Goal: Task Accomplishment & Management: Manage account settings

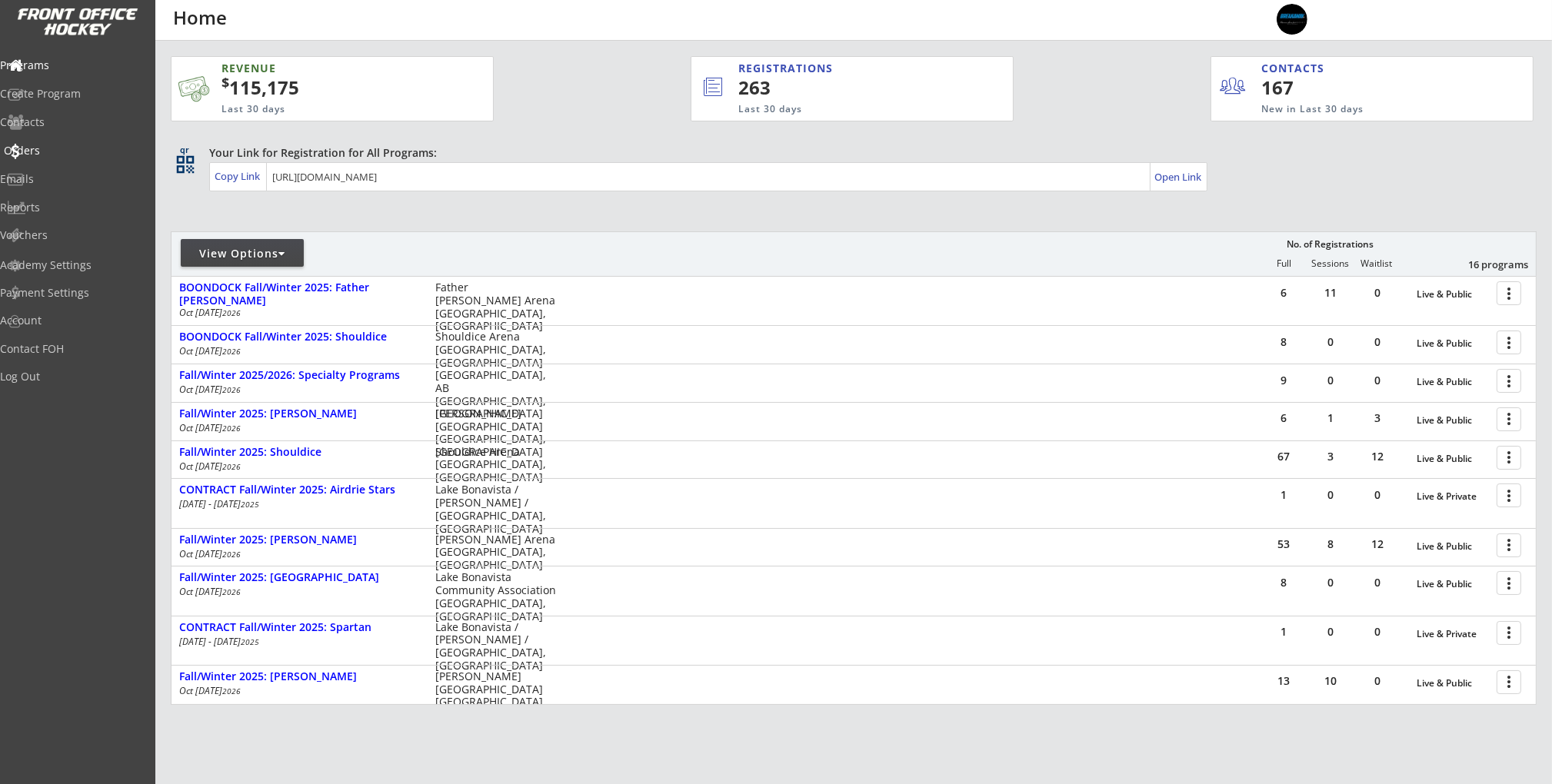
click at [75, 153] on div "Orders" at bounding box center [73, 150] width 139 height 11
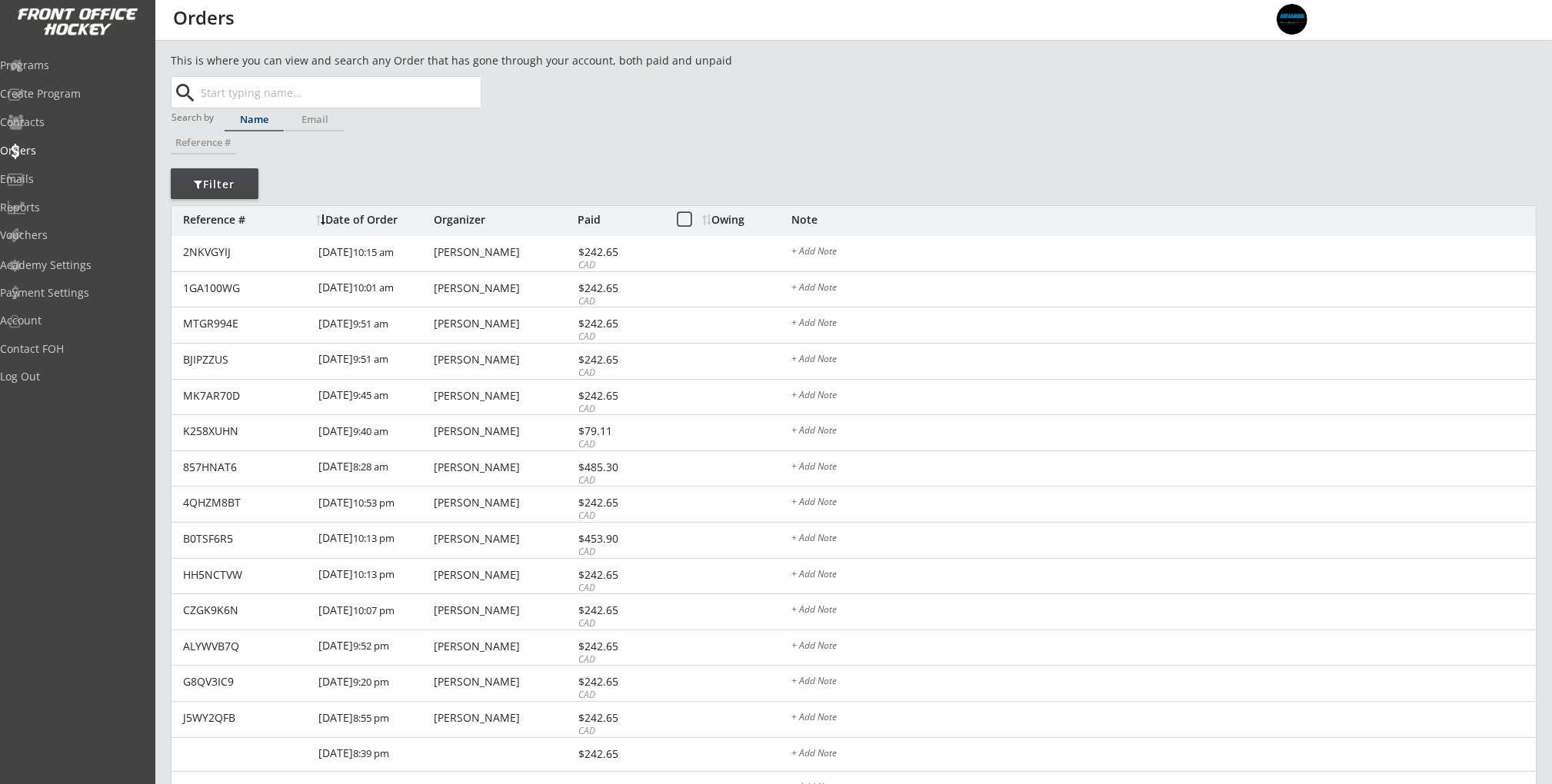
click at [328, 91] on input "text" at bounding box center [339, 92] width 283 height 31
paste input "megan.kossowan@gmail.com"
type input "megan.kossowan@gmail.com"
drag, startPoint x: 465, startPoint y: 94, endPoint x: 501, endPoint y: 97, distance: 36.1
click at [465, 94] on button "Search" at bounding box center [454, 92] width 54 height 31
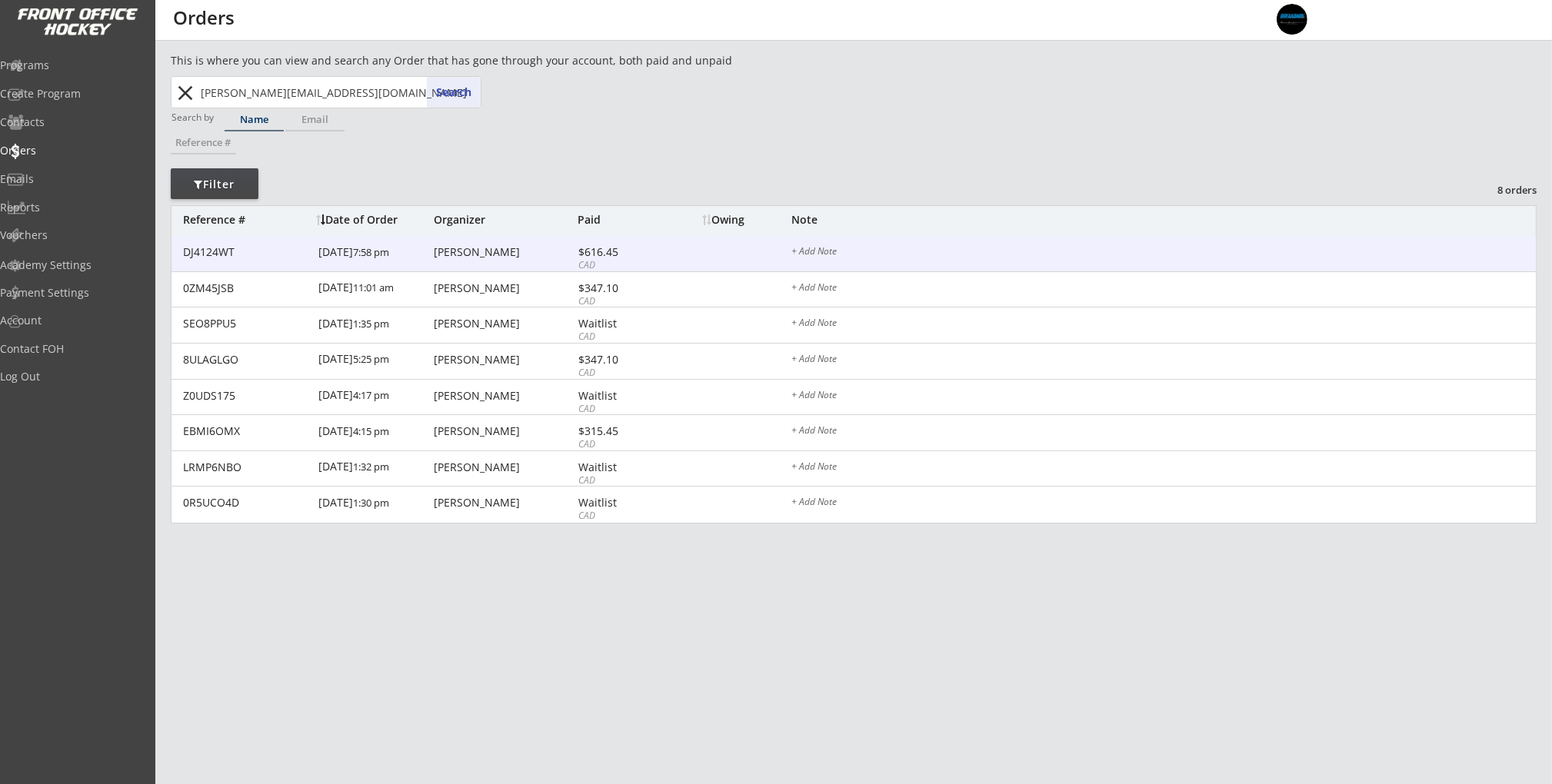
drag, startPoint x: 530, startPoint y: 260, endPoint x: 546, endPoint y: 259, distance: 16.0
click at [530, 260] on div "DJ4124WT 9/10/25 7:58 pm Megan Kossowan $616.45 CAD + Add Note" at bounding box center [853, 254] width 1364 height 37
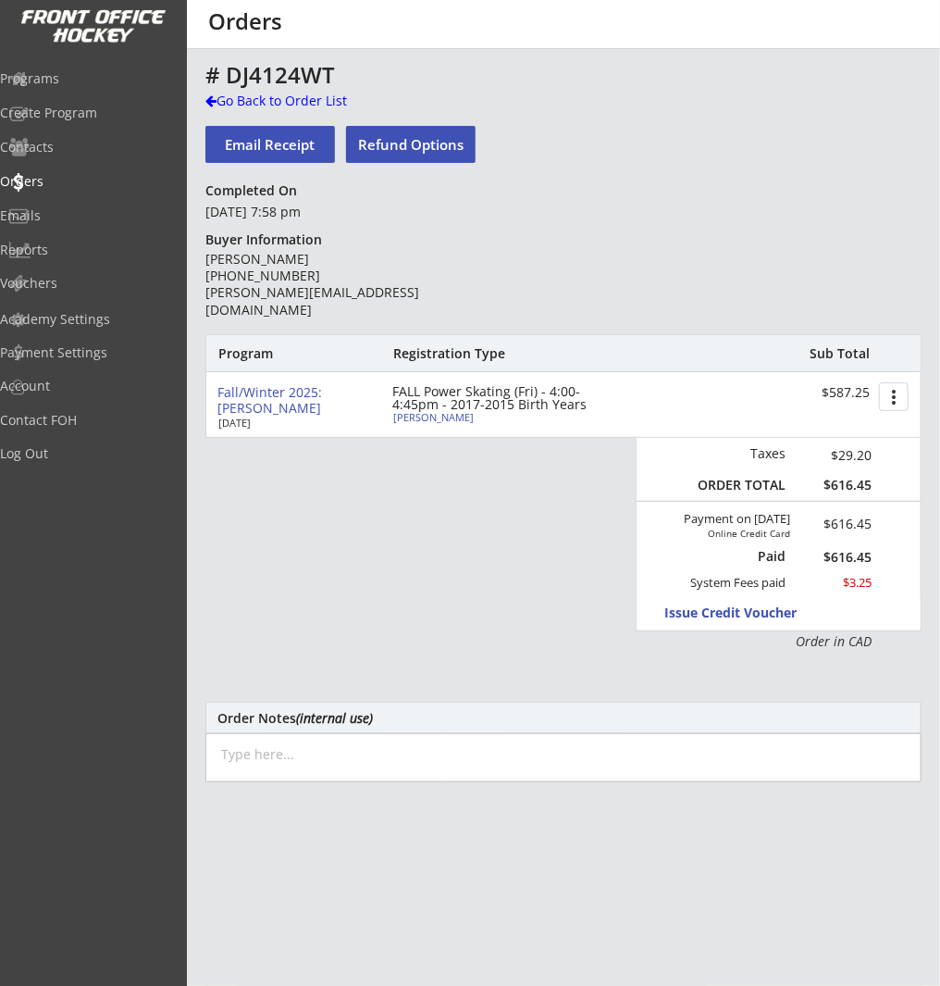
click at [435, 416] on div "Ben Kossowan" at bounding box center [496, 417] width 206 height 10
select select ""Forward""
select select ""Youth M""
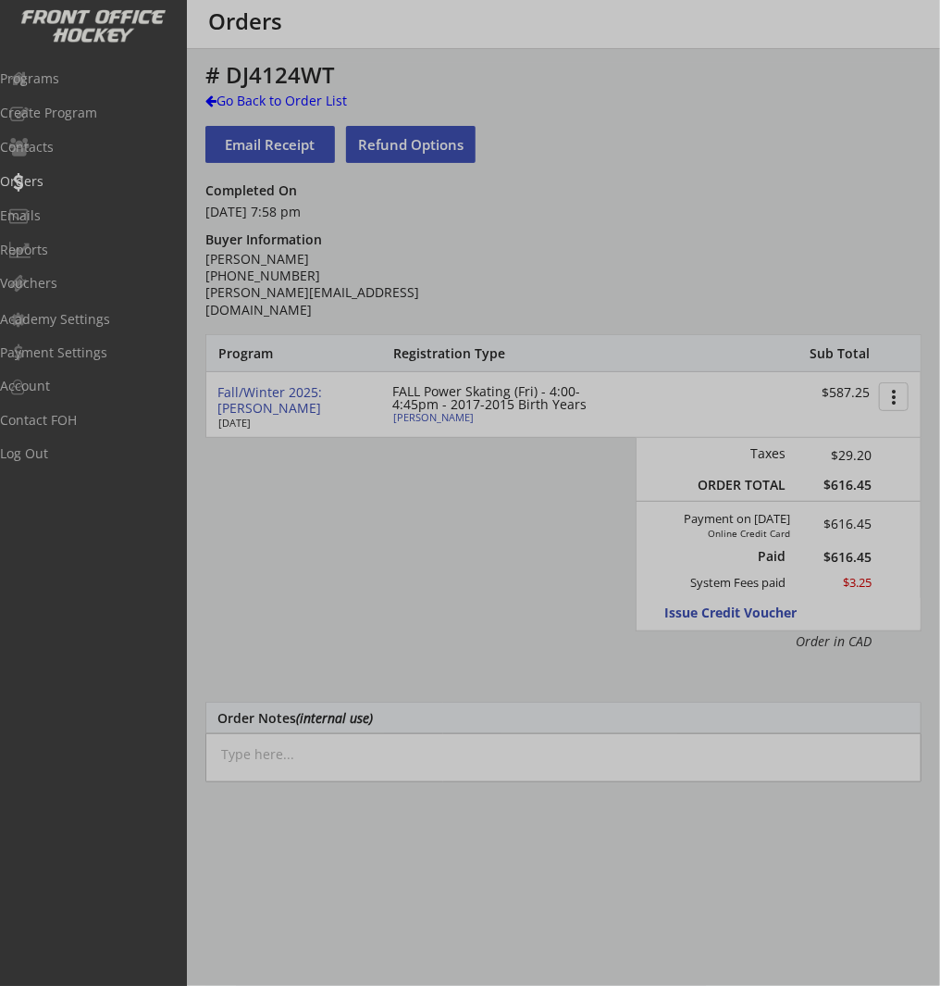
type input "[DEMOGRAPHIC_DATA]"
type input "Bow Valley Hockey Society"
type input "U11"
type input "Division 2"
select select ""Bow Valley Hockey Society ""
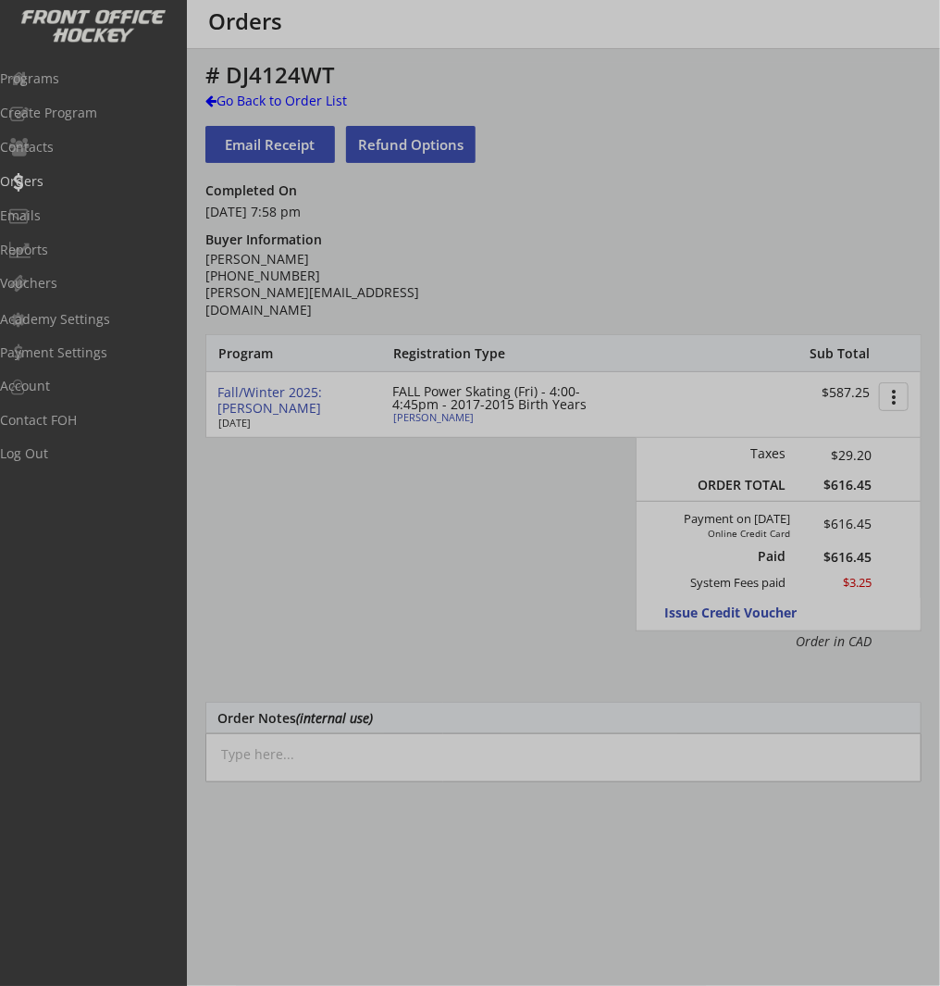
select select ""U11""
select select ""Division 2""
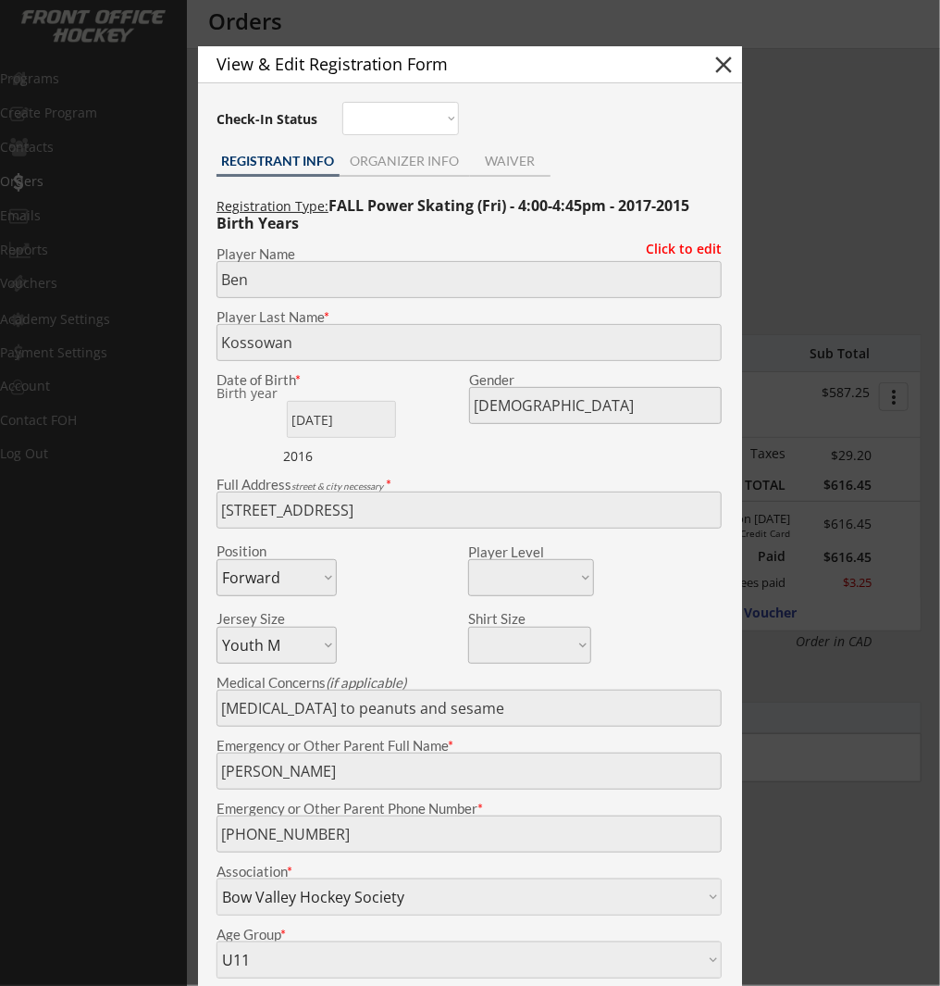
drag, startPoint x: 730, startPoint y: 62, endPoint x: 747, endPoint y: 159, distance: 98.6
click at [730, 62] on button "close" at bounding box center [724, 65] width 28 height 28
select select ""PLACEHOLDER_1427118222253""
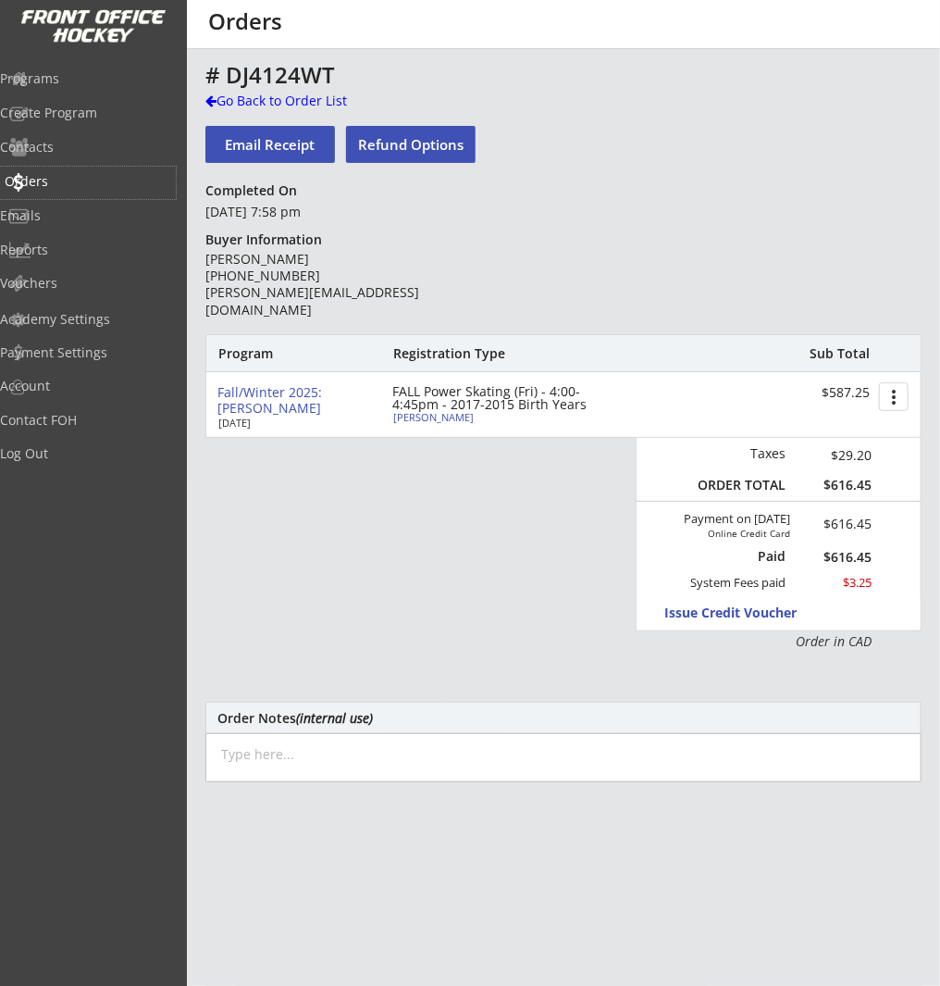
click at [65, 182] on div "Orders" at bounding box center [88, 181] width 167 height 13
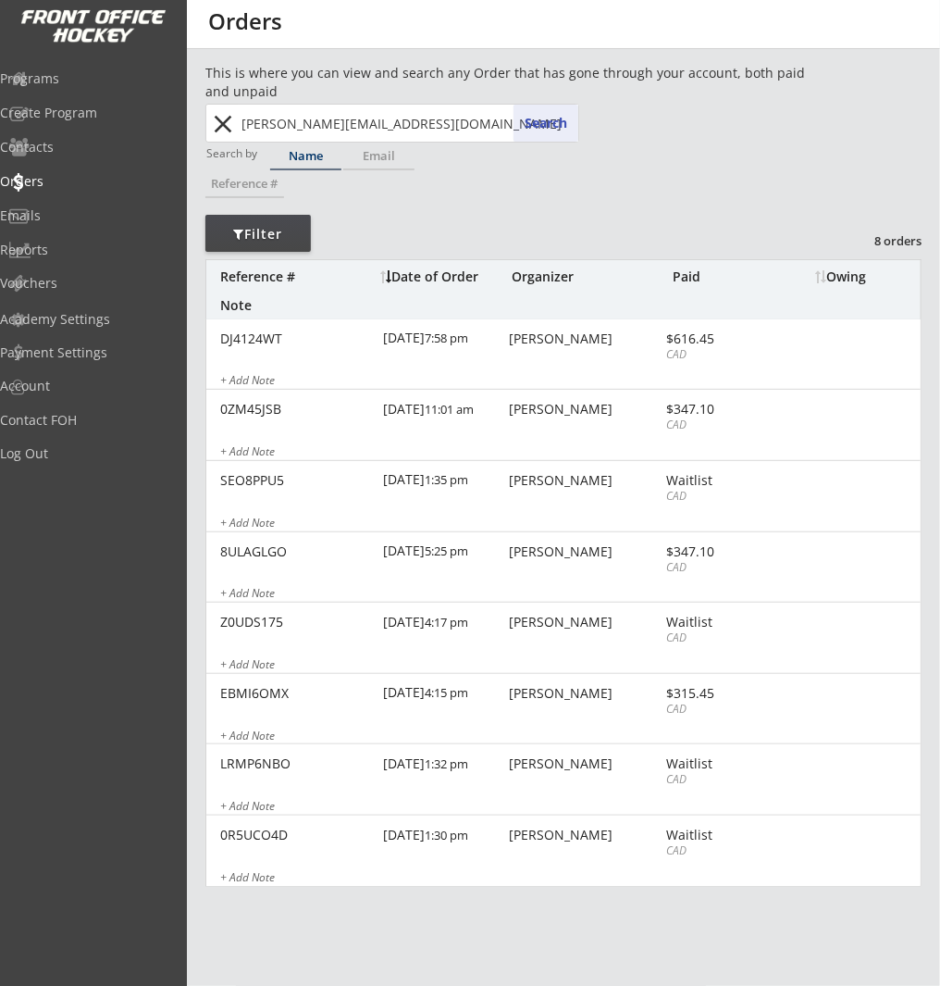
drag, startPoint x: 227, startPoint y: 127, endPoint x: 354, endPoint y: 127, distance: 127.7
click at [228, 127] on button "close" at bounding box center [223, 124] width 31 height 30
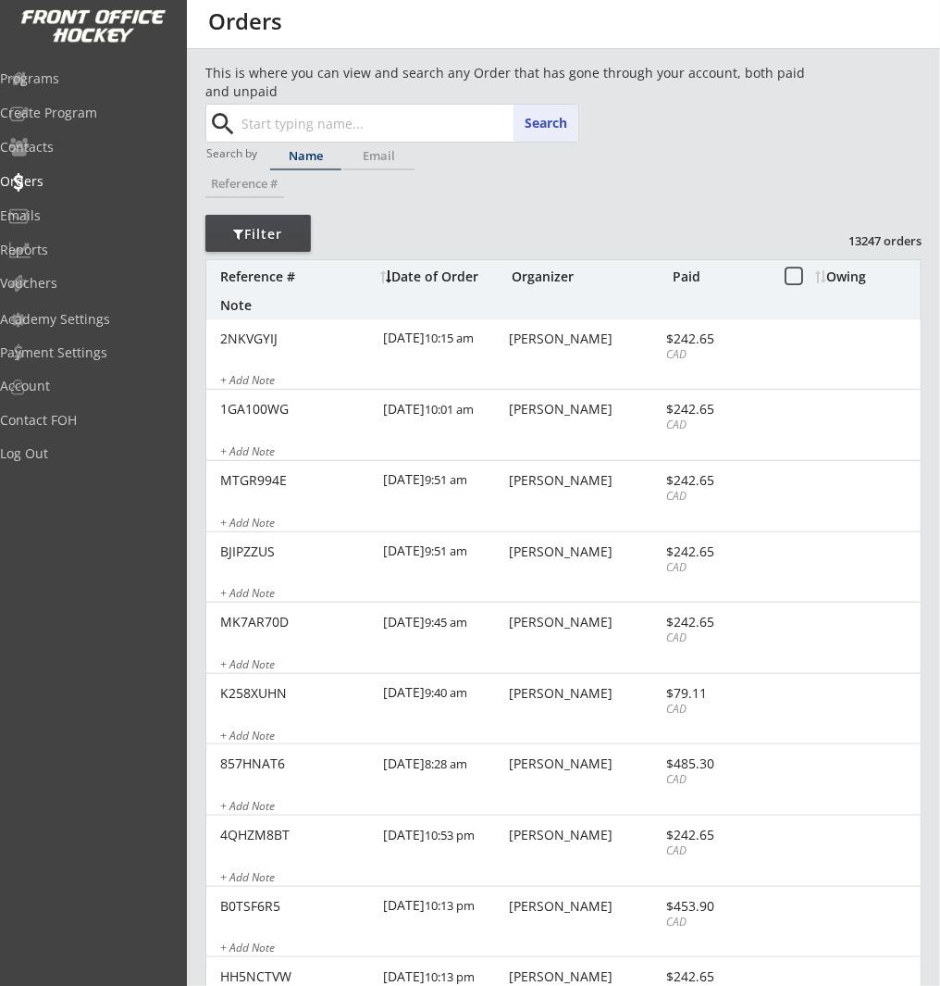
click at [358, 127] on input "text" at bounding box center [408, 123] width 341 height 37
paste input "kellylerette@hotmail.com"
type input "kellylerette@hotmail.com"
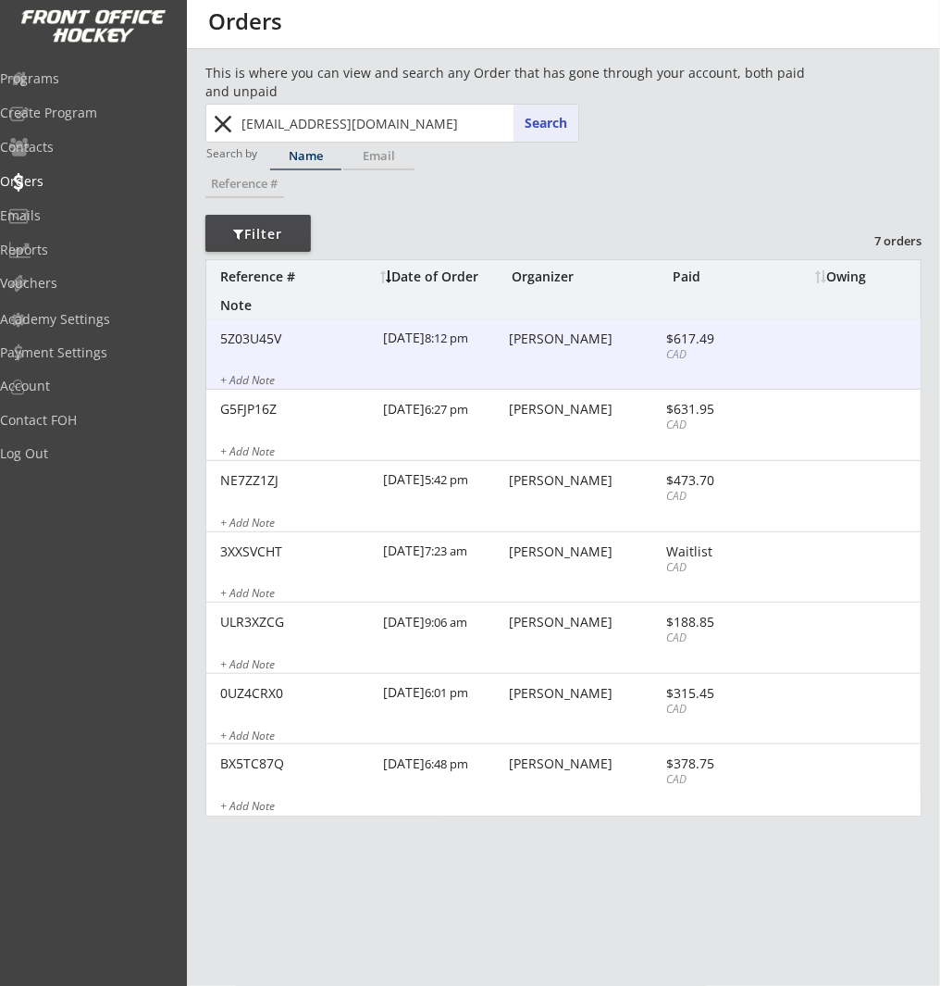
click at [549, 349] on div "5Z03U45V 10/08/25 8:12 pm Kelly Lerette $617.49 CAD + Add Note" at bounding box center [563, 354] width 715 height 71
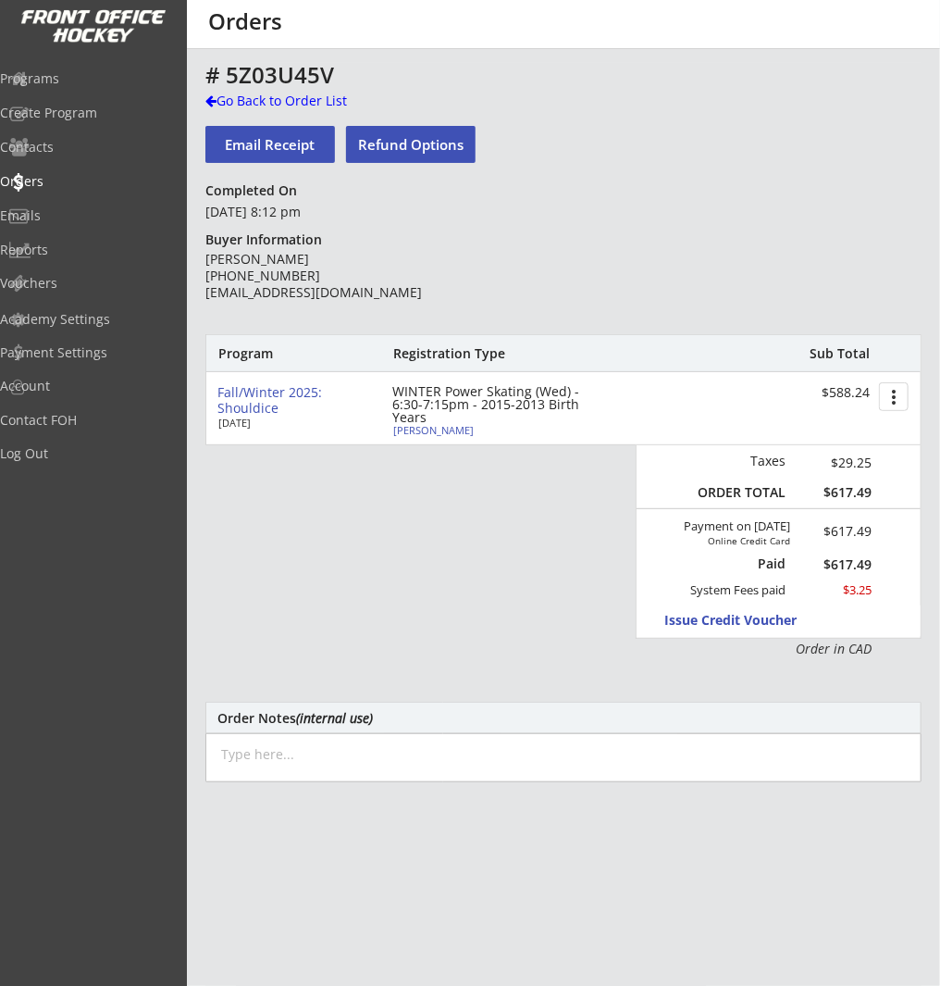
click at [420, 431] on div "Zoe Mckenzie" at bounding box center [496, 430] width 206 height 10
type input "Zoe"
type input "Mckenzie"
type input "08/26/2015"
type input "Female"
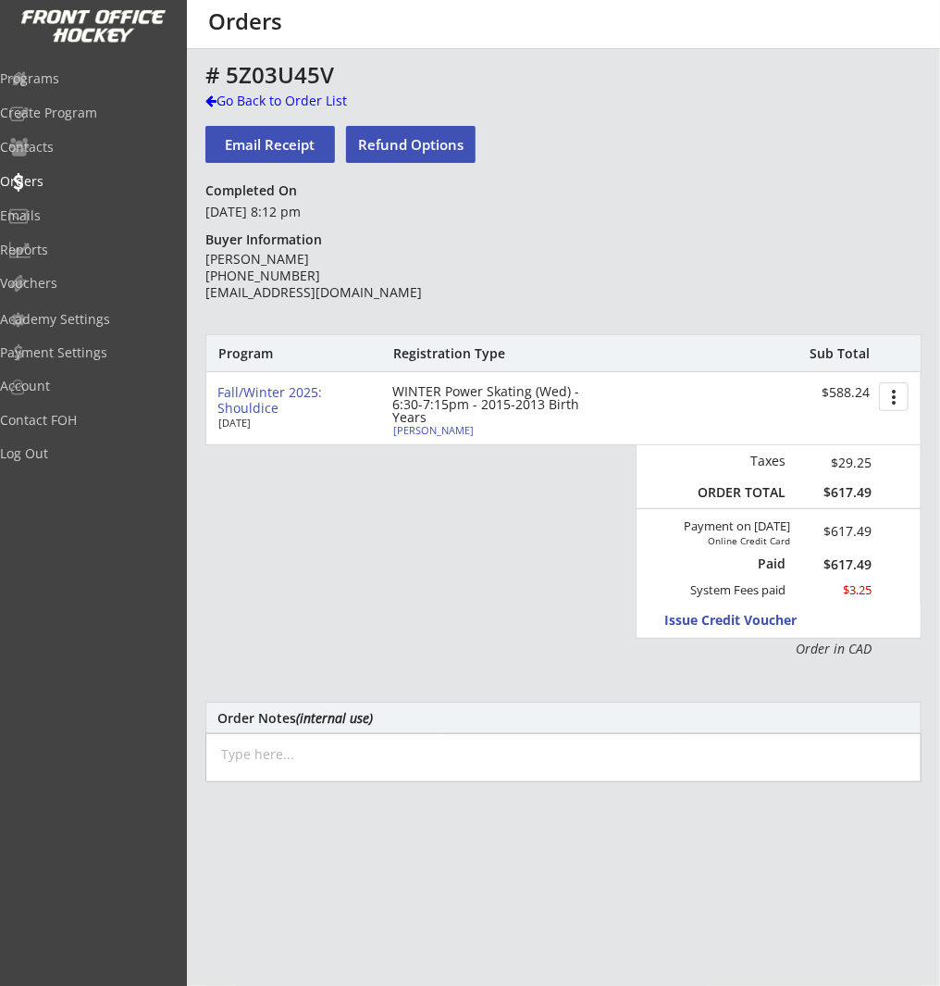
type input "59 Cougar Ridge Mews SW, Calgary, AB T3H 5P3, Canada"
select select ""Forward""
select select ""Youth M""
type input "No"
type input "Will McKenzie"
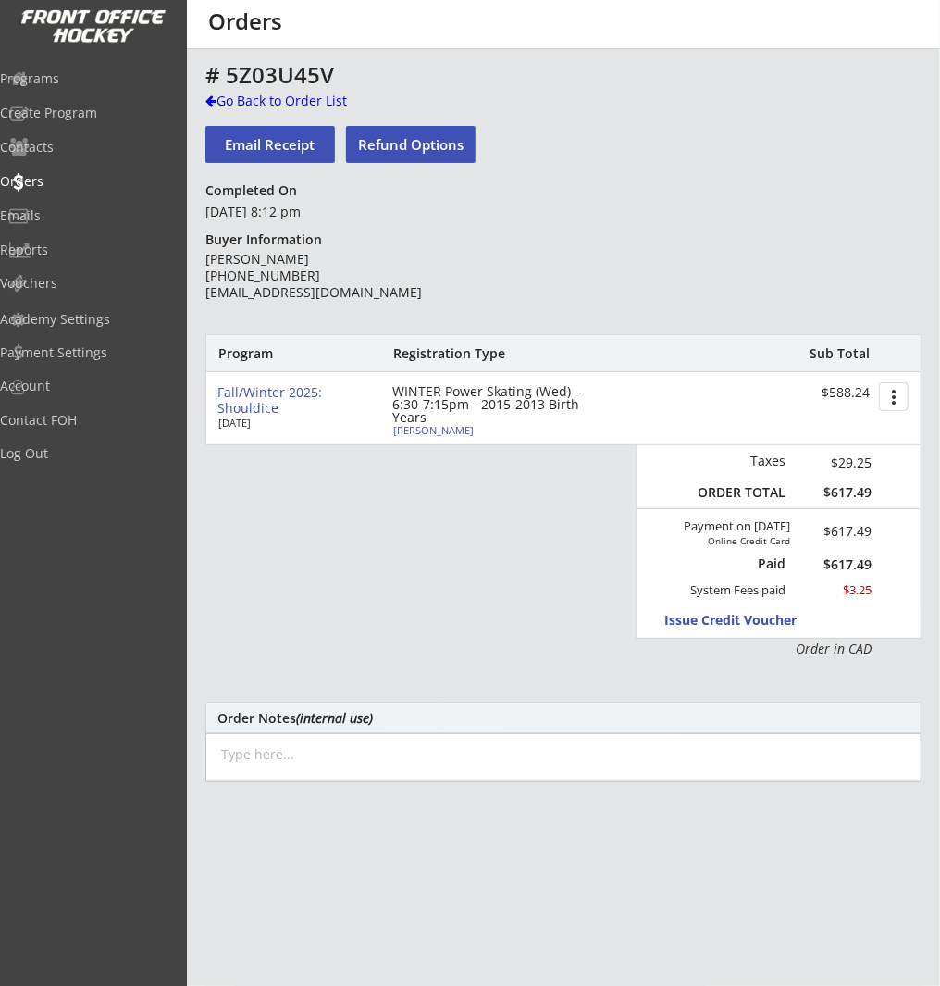
type input "(403) 612-1793"
type input "Ringette"
select select ""Ringette""
type input "U12 Ringette"
select select ""U12 Ringette""
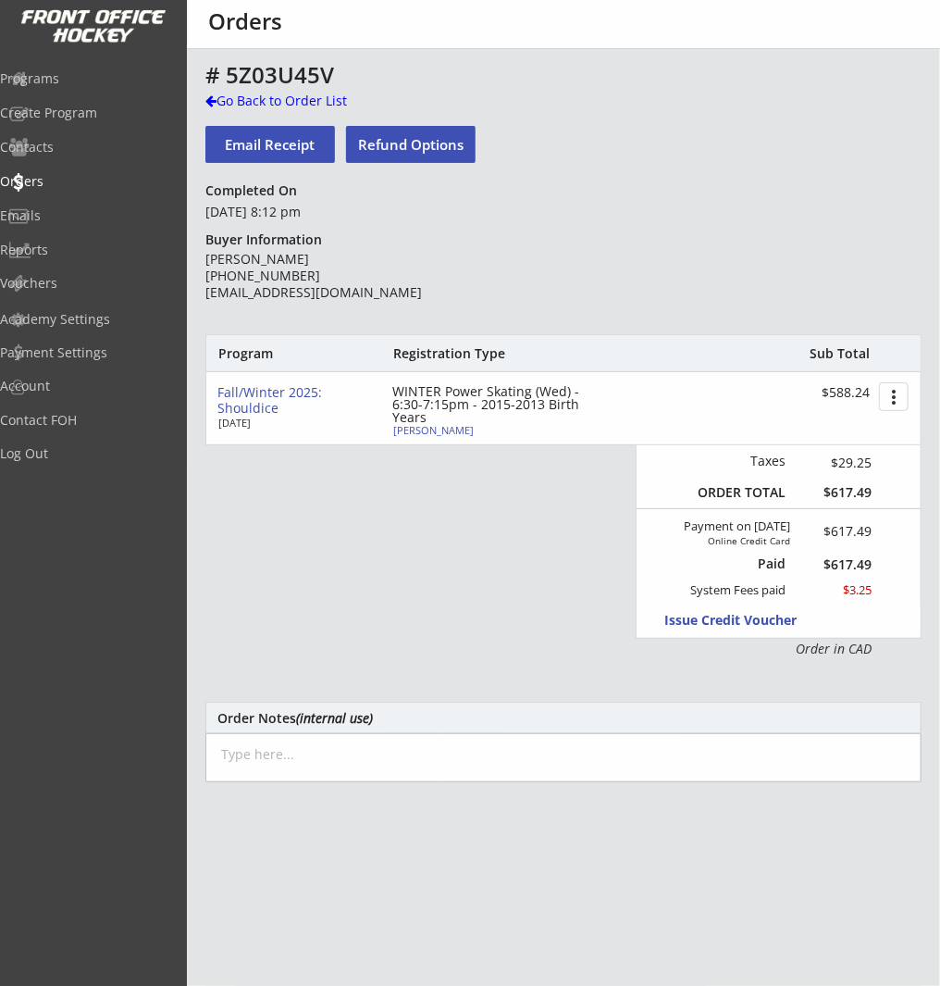
type input "Not Applicable"
select select ""Not Applicable ""
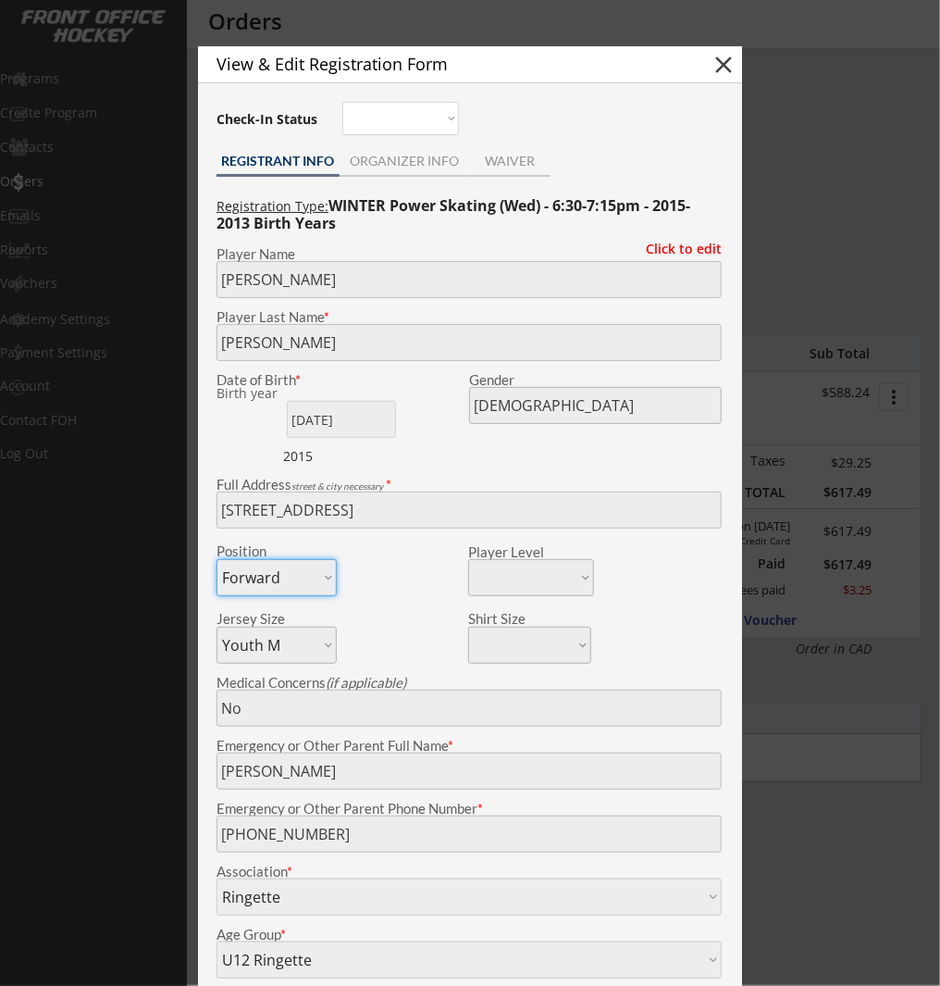
drag, startPoint x: 731, startPoint y: 68, endPoint x: 716, endPoint y: 68, distance: 14.8
click at [728, 68] on button "close" at bounding box center [724, 65] width 28 height 28
select select ""PLACEHOLDER_1427118222253""
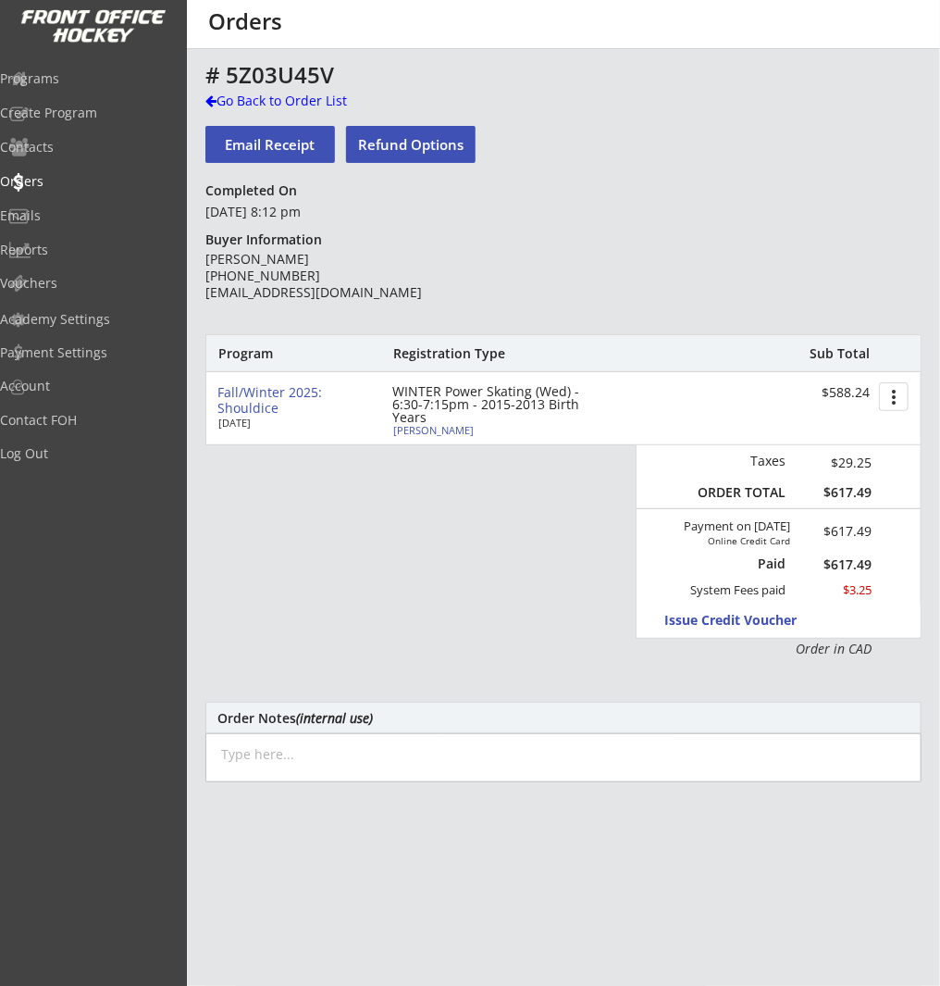
click at [292, 116] on div "Email Receipt Refund Options" at bounding box center [394, 144] width 379 height 56
click at [302, 96] on div "Go Back to Order List" at bounding box center [300, 101] width 191 height 19
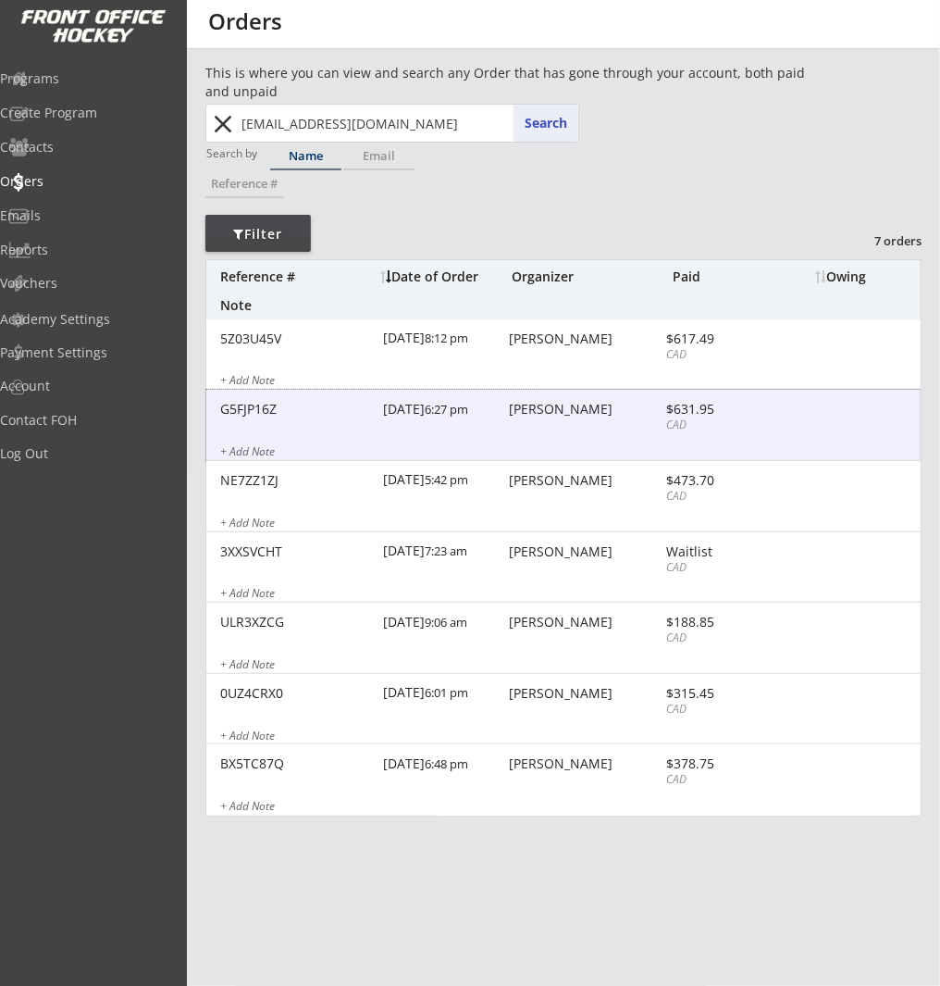
click at [580, 429] on div "G5FJP16Z 9/26/24 6:27 pm Kelly Lerette $631.95 CAD + Add Note" at bounding box center [563, 425] width 715 height 71
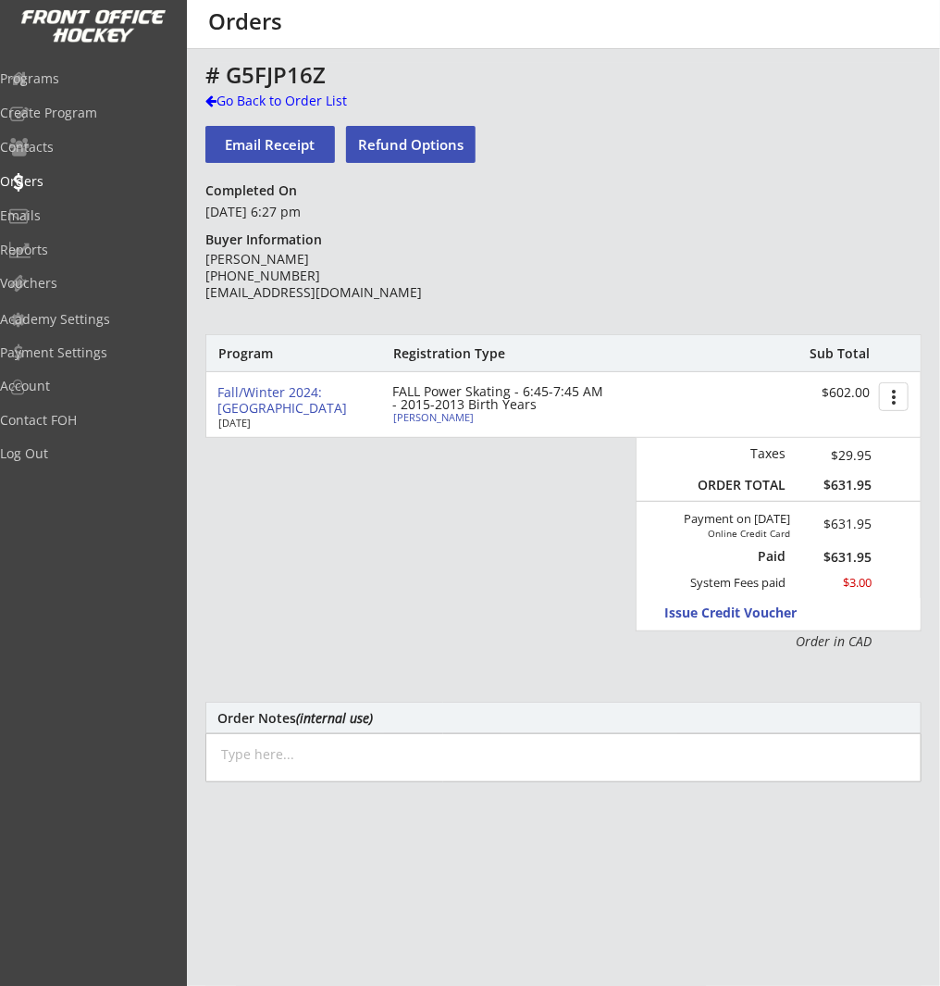
click at [316, 86] on div "# G5FJP16Z" at bounding box center [563, 75] width 716 height 22
click at [316, 99] on div "Go Back to Order List" at bounding box center [300, 101] width 191 height 19
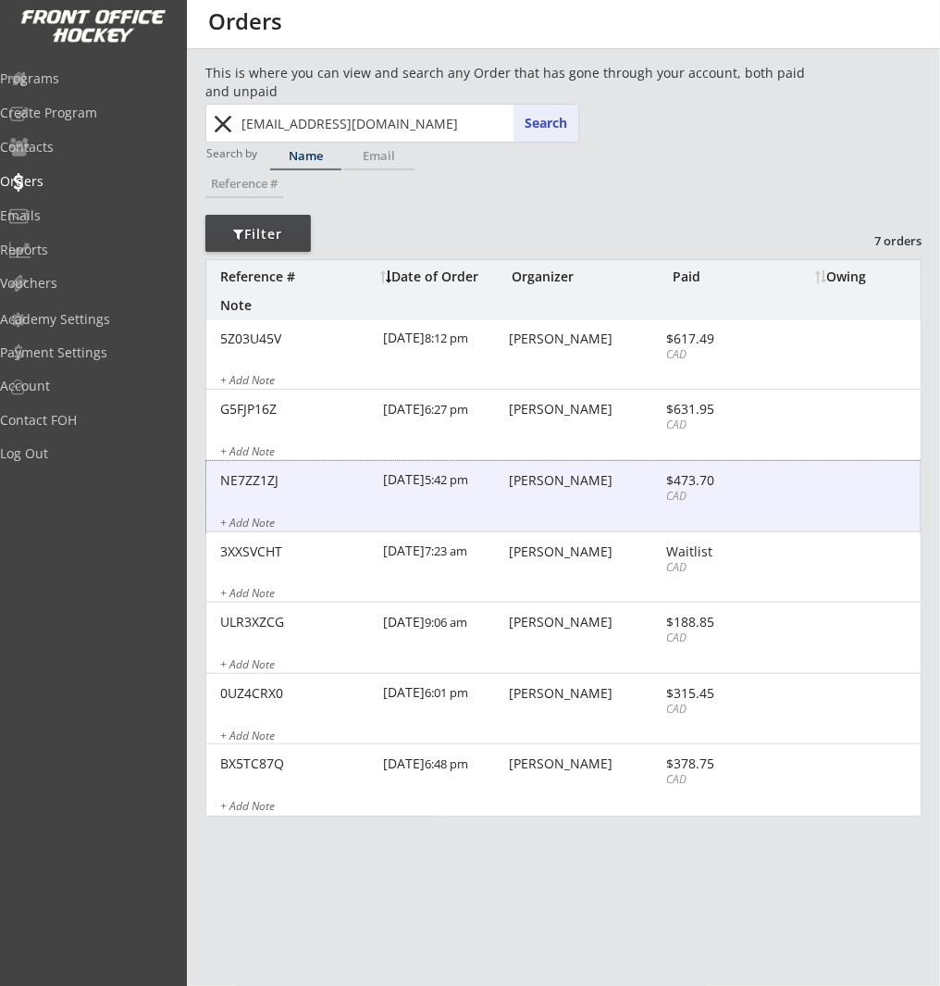
click at [724, 496] on div "CAD" at bounding box center [715, 497] width 99 height 16
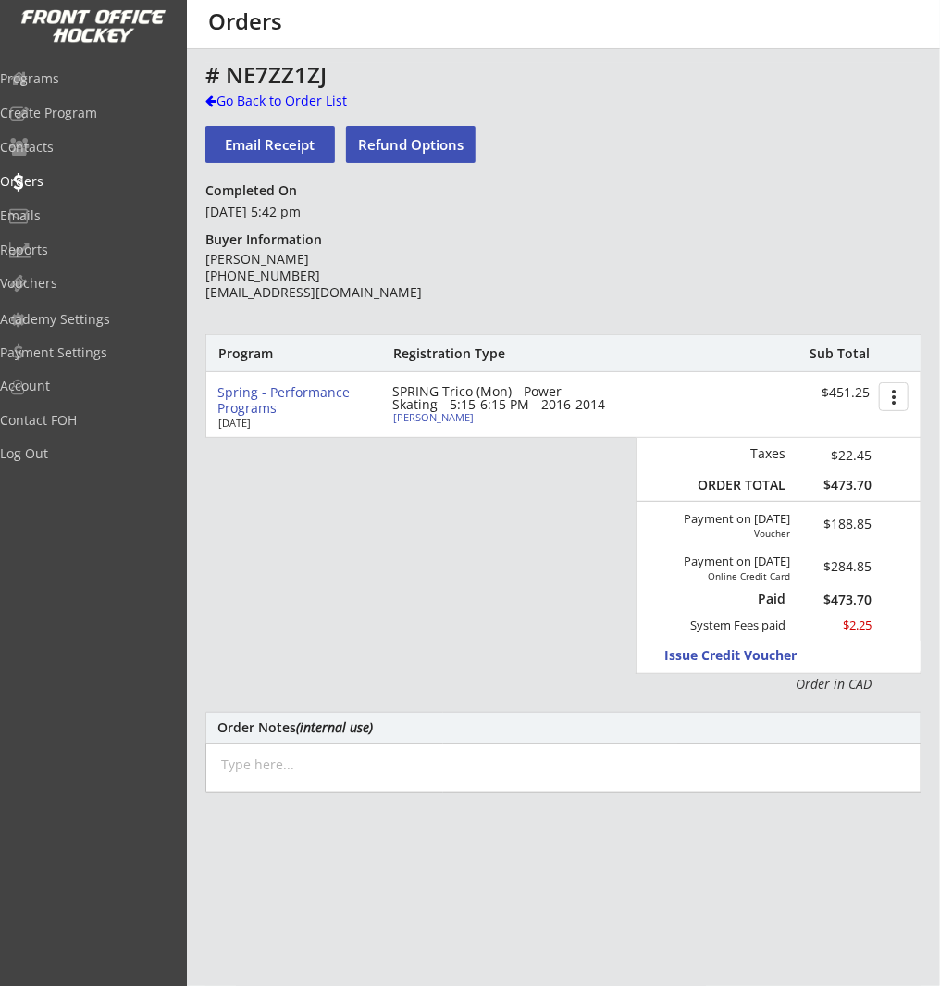
drag, startPoint x: 254, startPoint y: 72, endPoint x: 256, endPoint y: 88, distance: 16.0
click at [254, 79] on div "# NE7ZZ1ZJ" at bounding box center [563, 75] width 716 height 22
click at [262, 100] on div "Go Back to Order List" at bounding box center [300, 101] width 191 height 19
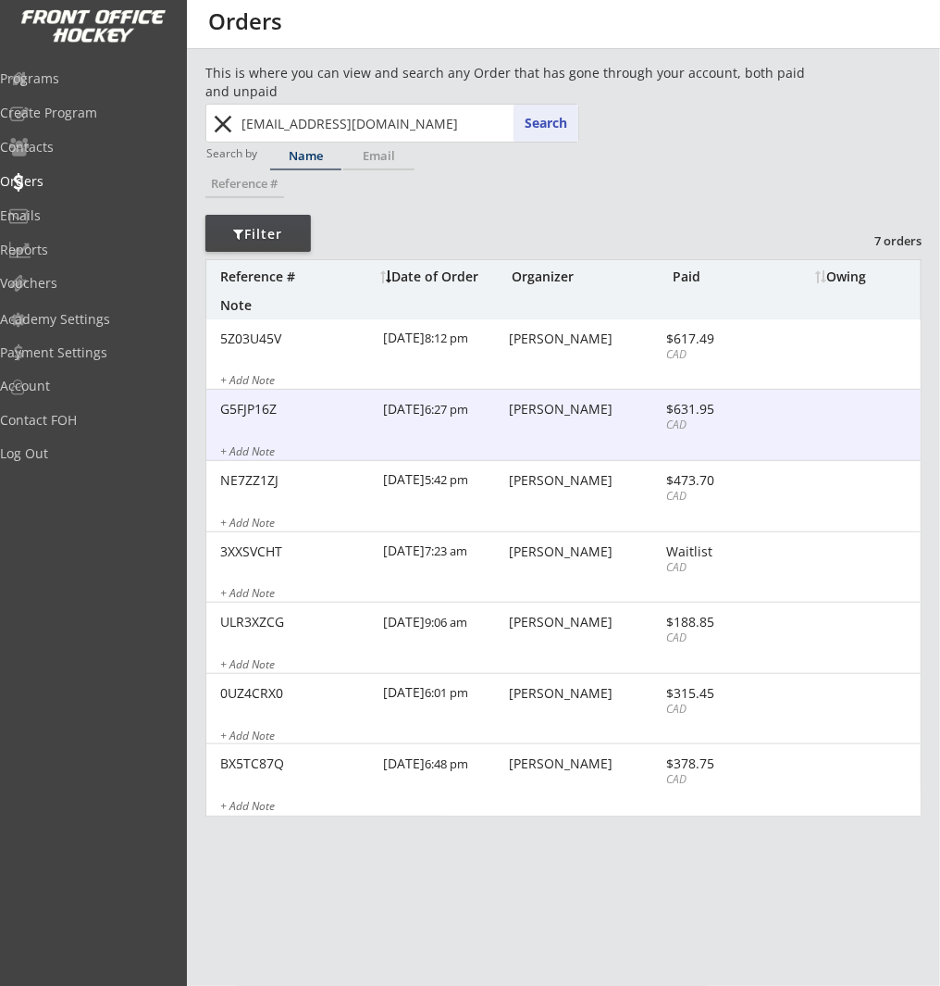
click at [696, 429] on div "CAD" at bounding box center [715, 425] width 99 height 16
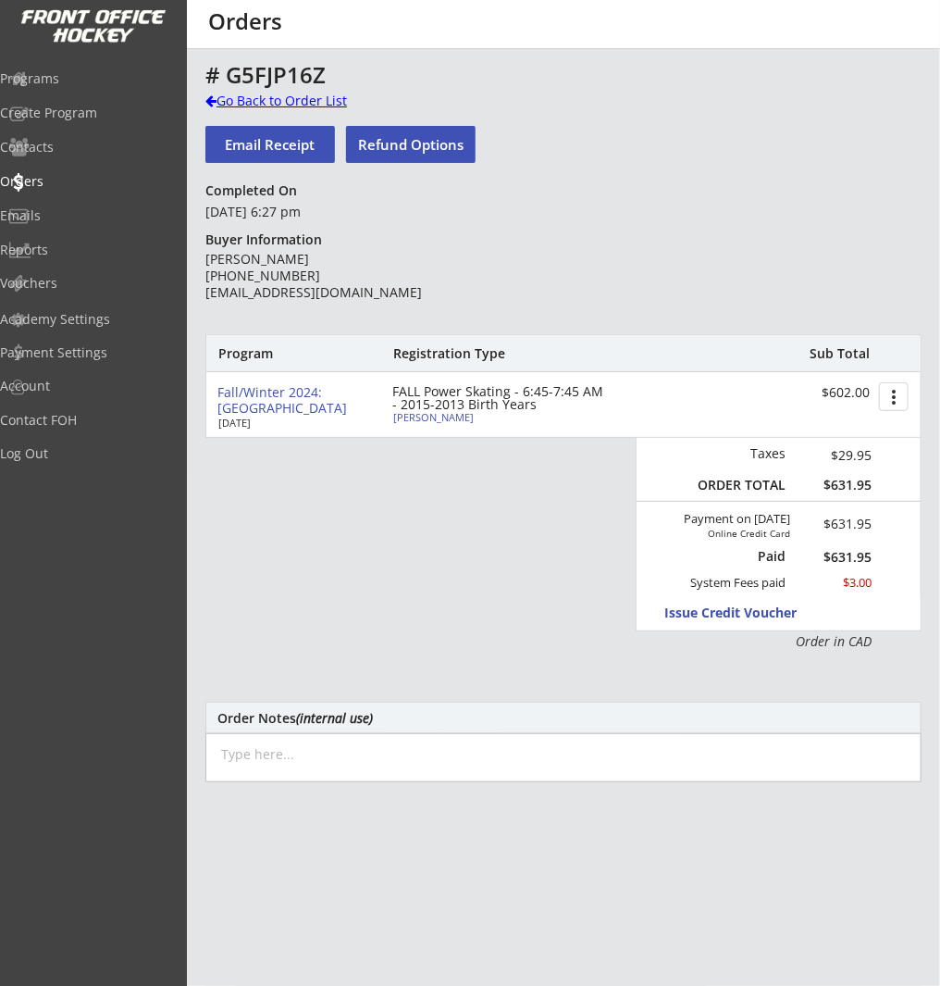
drag, startPoint x: 274, startPoint y: 102, endPoint x: 298, endPoint y: 106, distance: 24.5
click at [274, 102] on div "Go Back to Order List" at bounding box center [300, 101] width 191 height 19
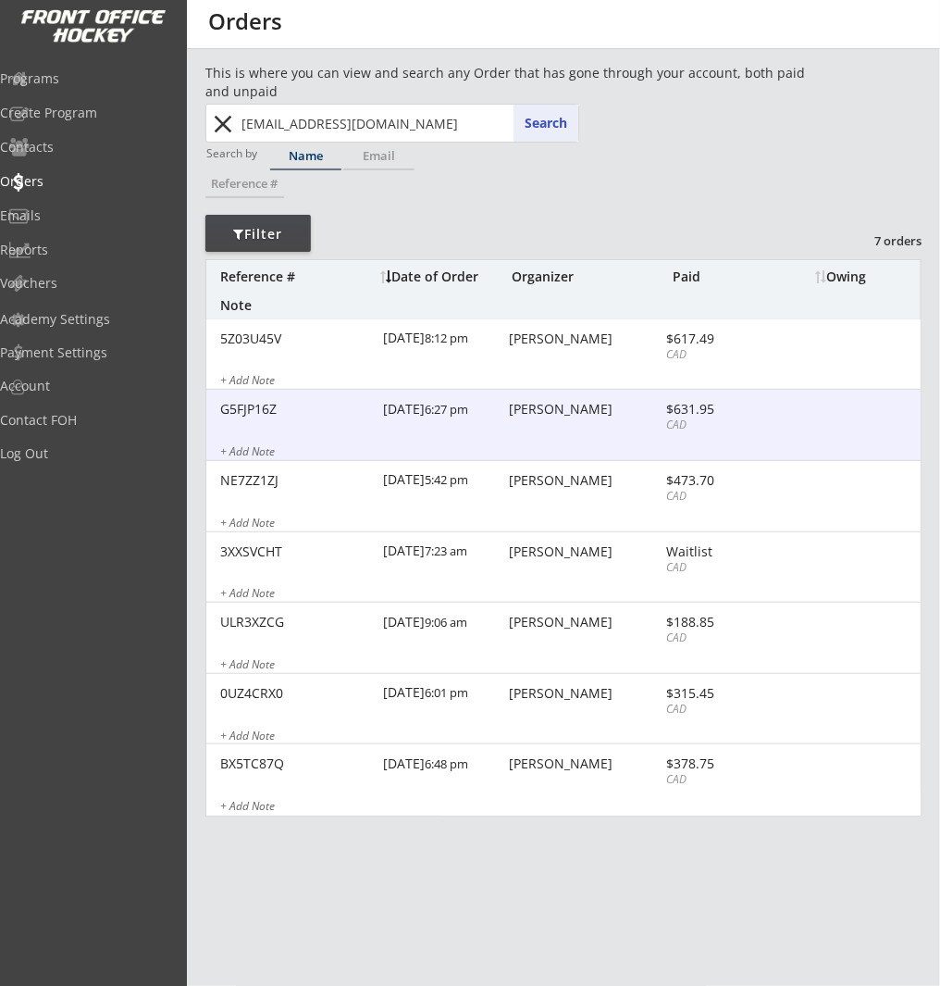
click at [650, 406] on div "Kelly Lerette" at bounding box center [585, 409] width 152 height 13
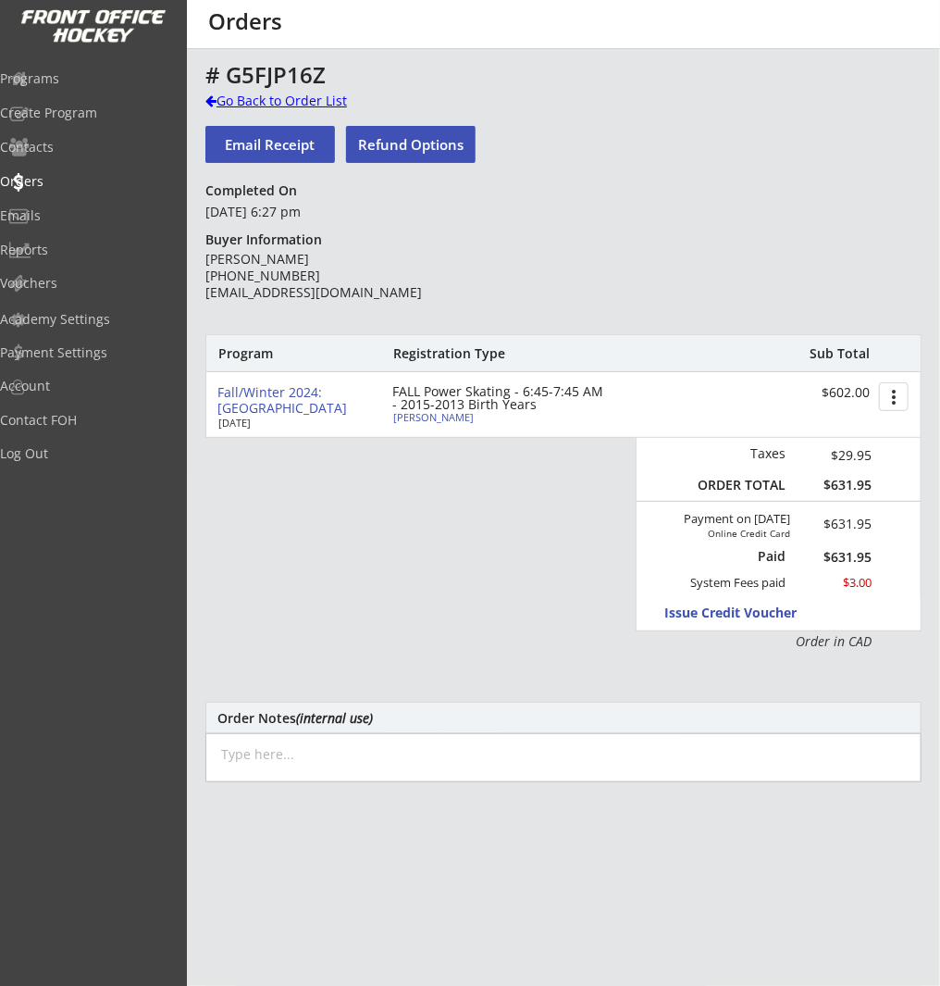
click at [233, 100] on div "Go Back to Order List" at bounding box center [300, 101] width 191 height 19
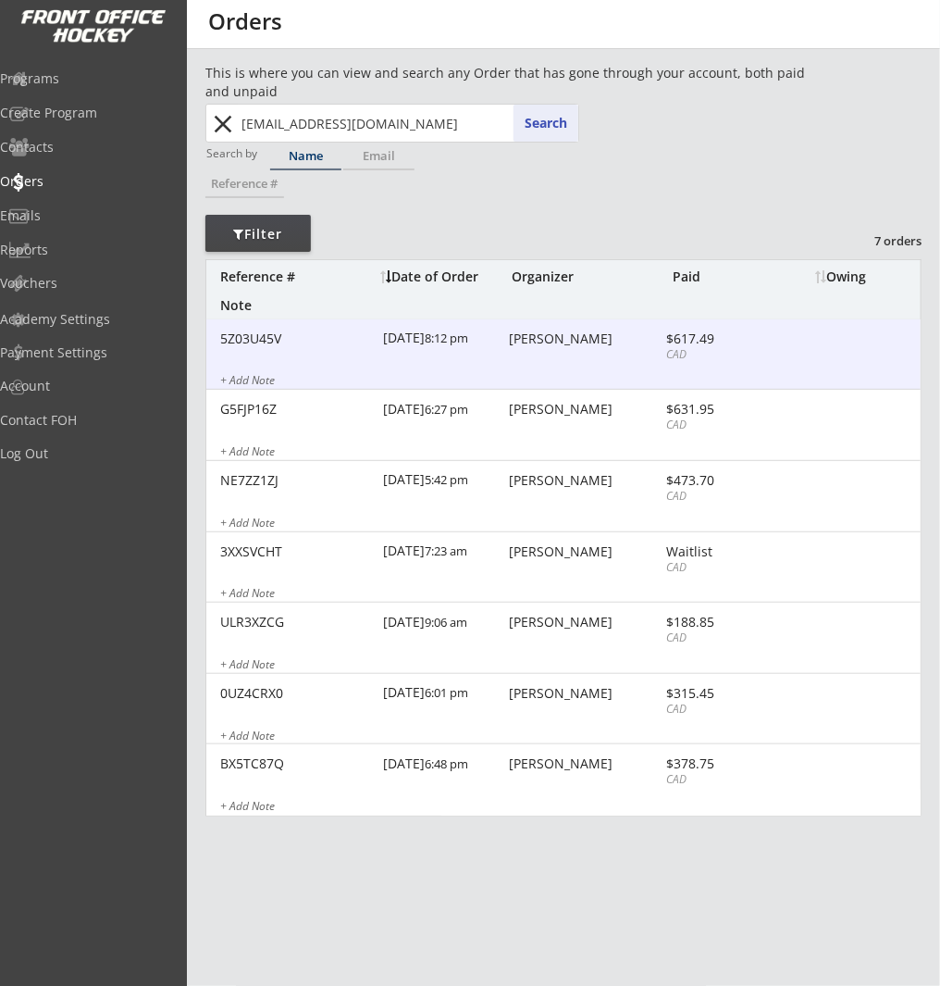
click at [488, 354] on div "10/08/25 8:12 pm" at bounding box center [443, 340] width 121 height 42
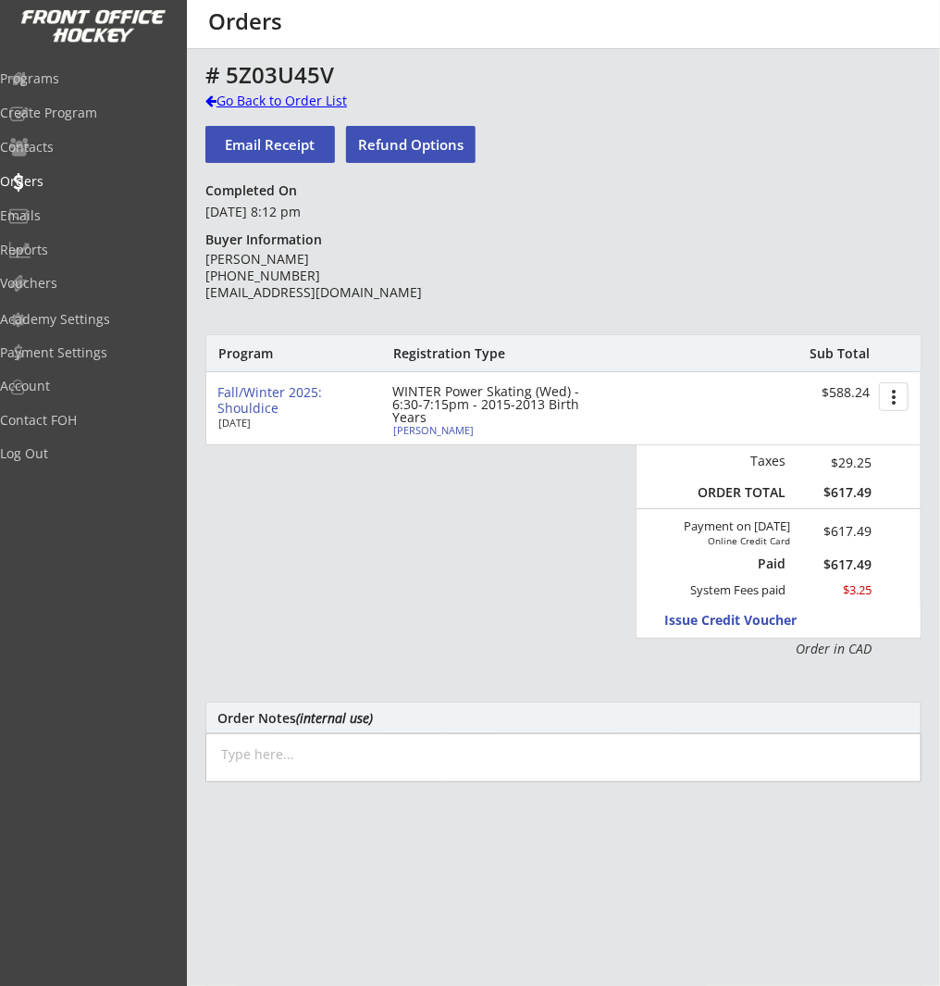
click at [276, 100] on div "Go Back to Order List" at bounding box center [300, 101] width 191 height 19
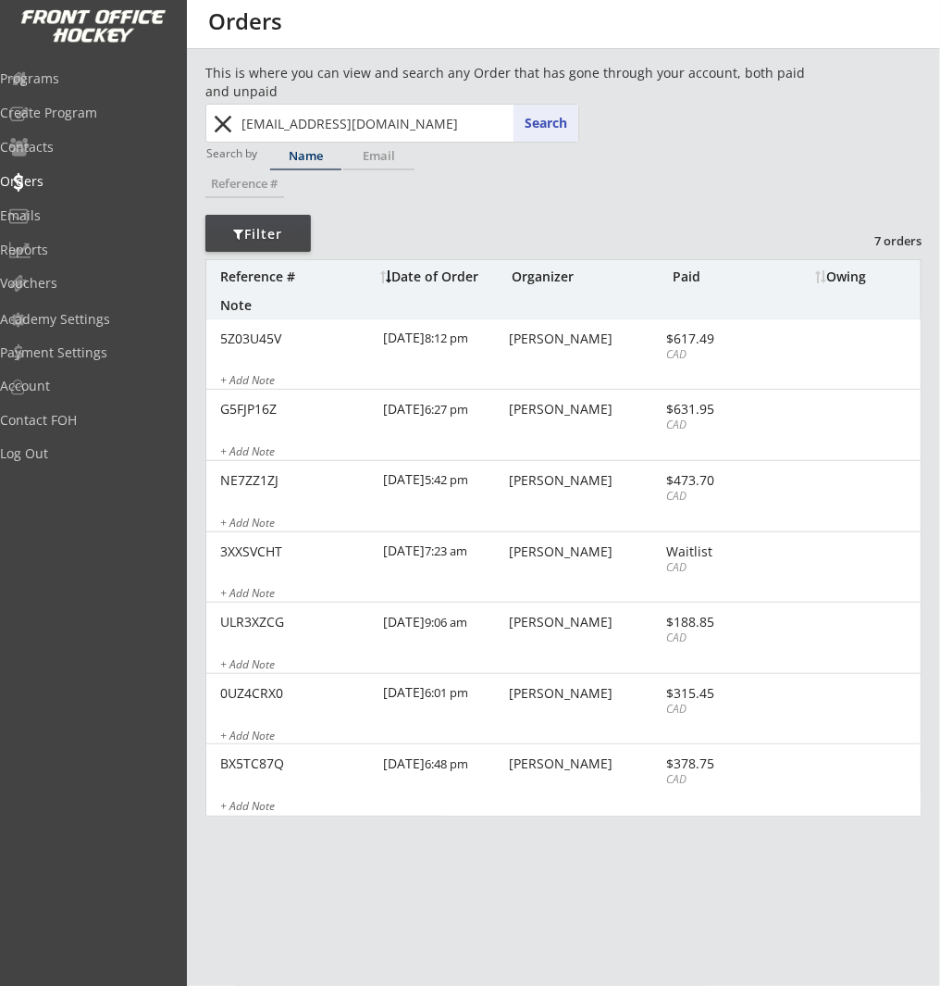
click at [244, 117] on input "kellylerette@hotmail.com" at bounding box center [408, 123] width 341 height 37
drag, startPoint x: 214, startPoint y: 118, endPoint x: 291, endPoint y: 118, distance: 76.8
click at [217, 119] on button "close" at bounding box center [223, 124] width 31 height 30
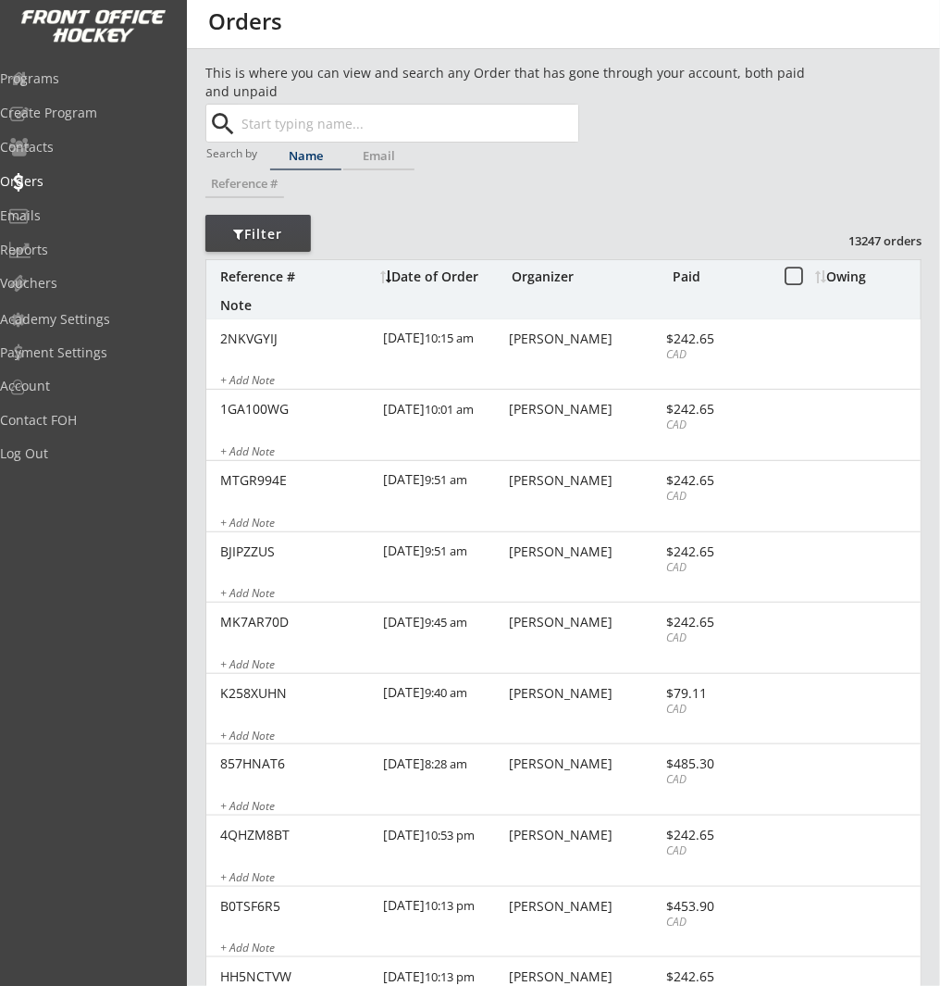
click at [318, 115] on input "text" at bounding box center [408, 123] width 341 height 37
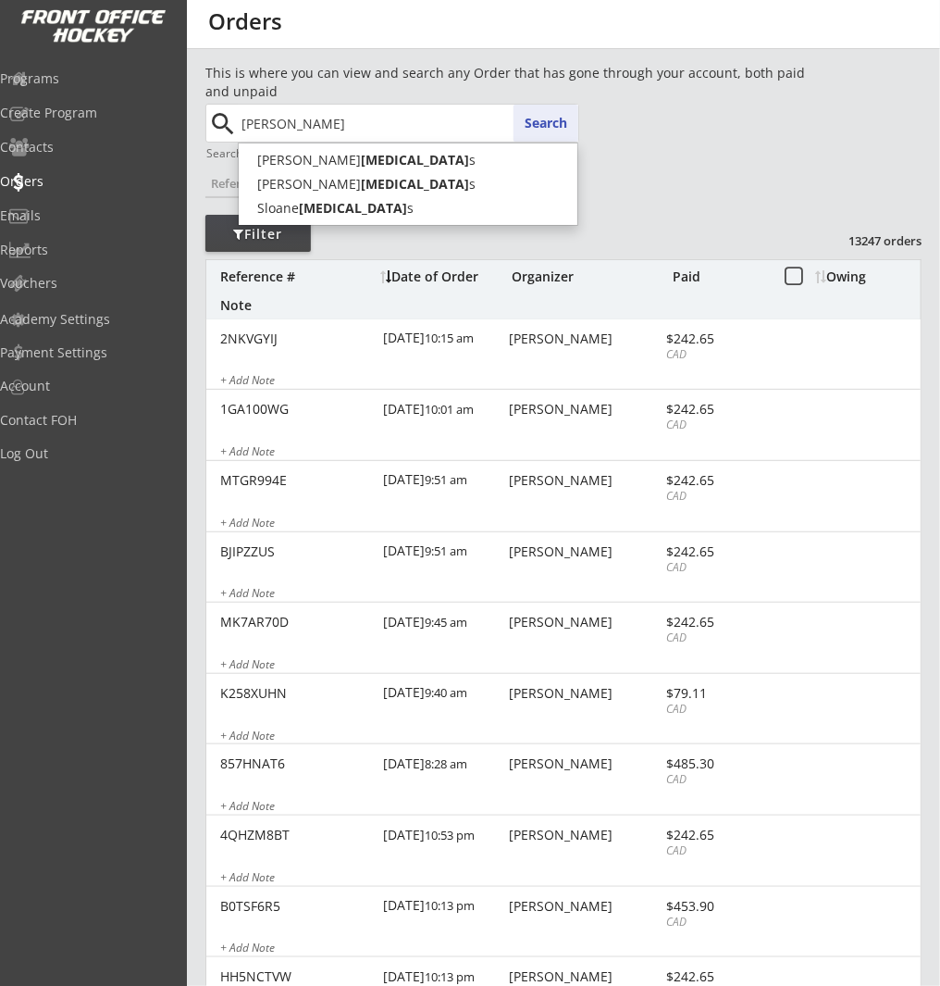
type input "deets"
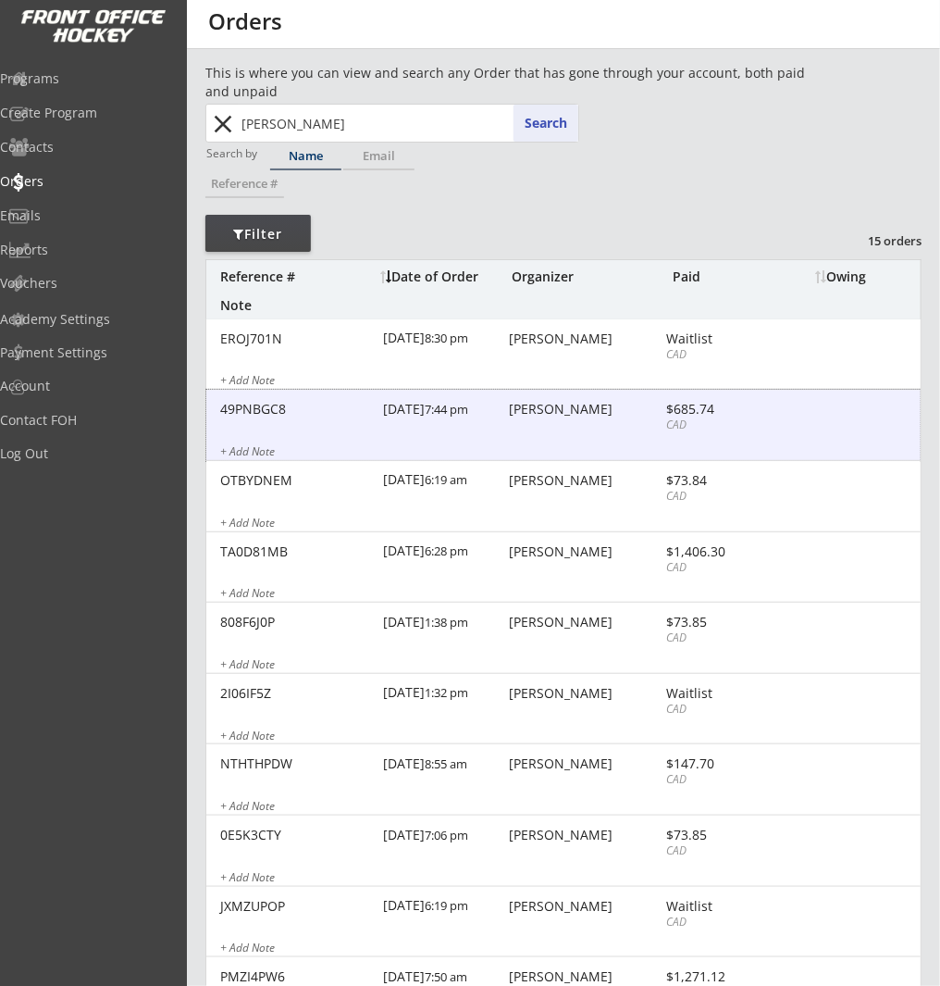
click at [546, 428] on div "49PNBGC8 10/04/25 7:44 pm Phoebe Deets $685.74 CAD + Add Note" at bounding box center [563, 425] width 715 height 71
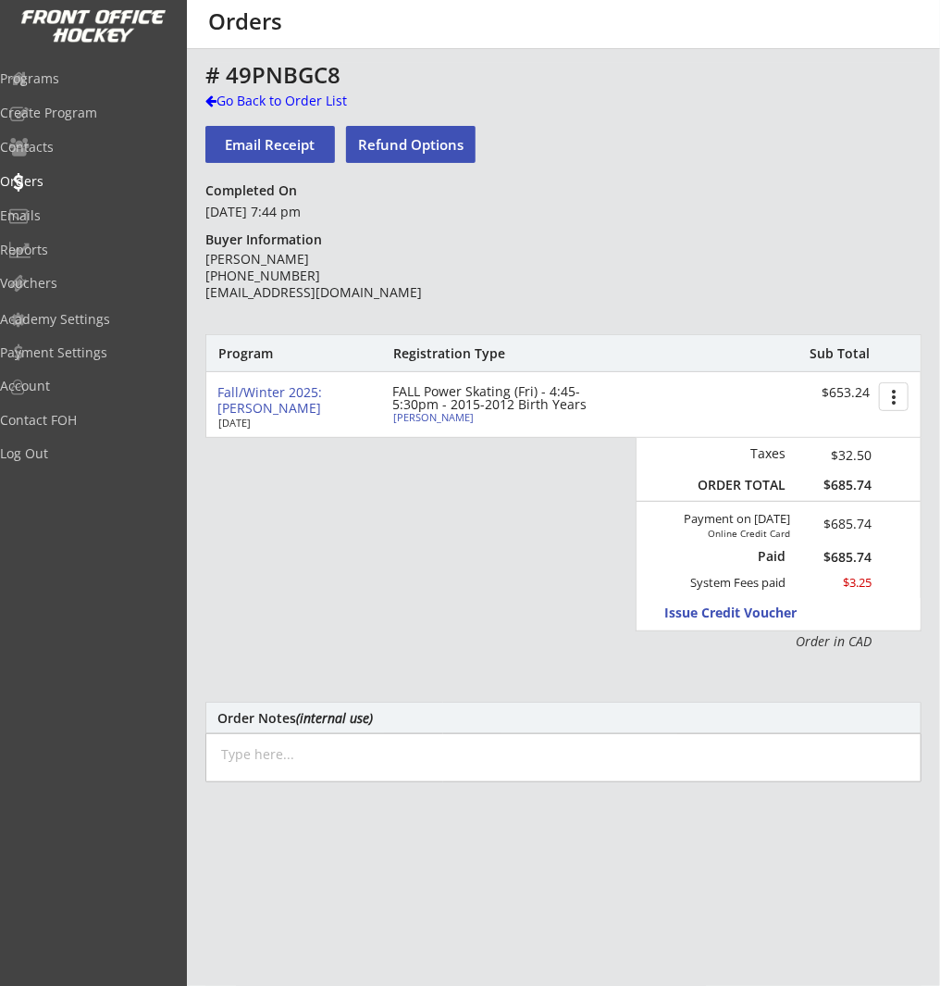
click at [452, 146] on button "Refund Options" at bounding box center [411, 144] width 130 height 37
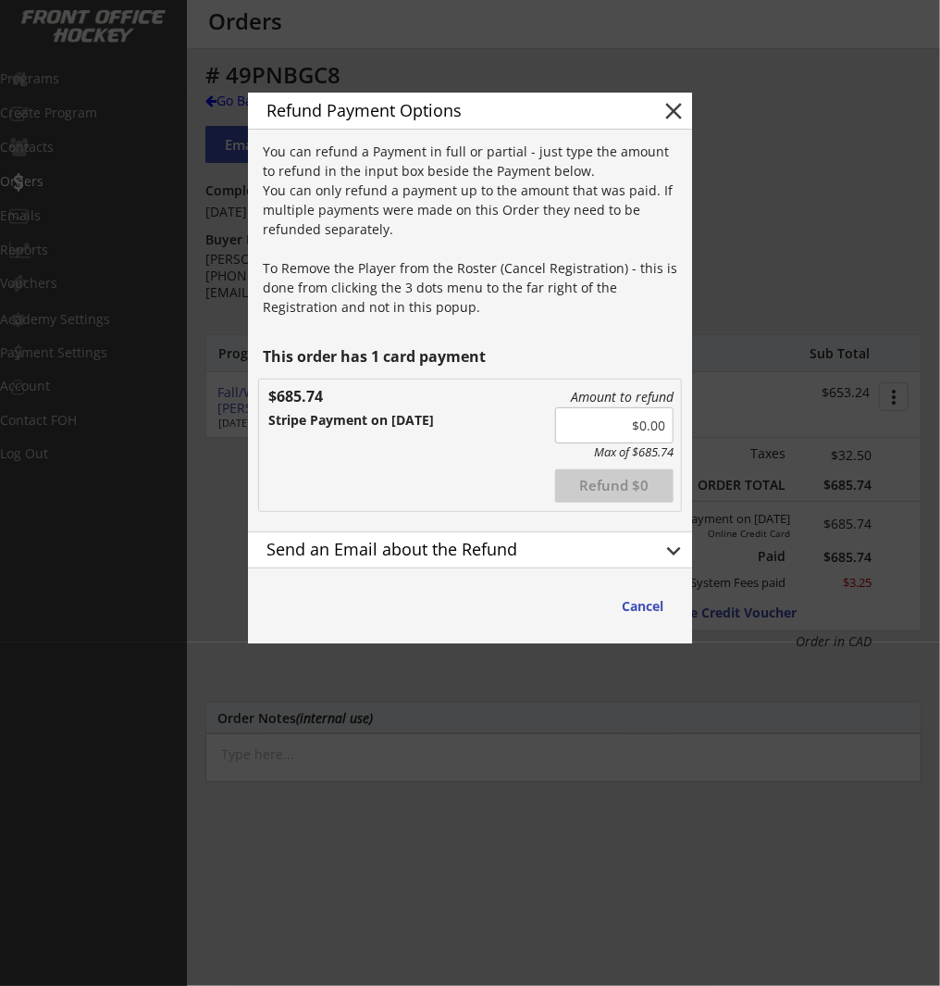
click at [790, 249] on div at bounding box center [470, 493] width 940 height 986
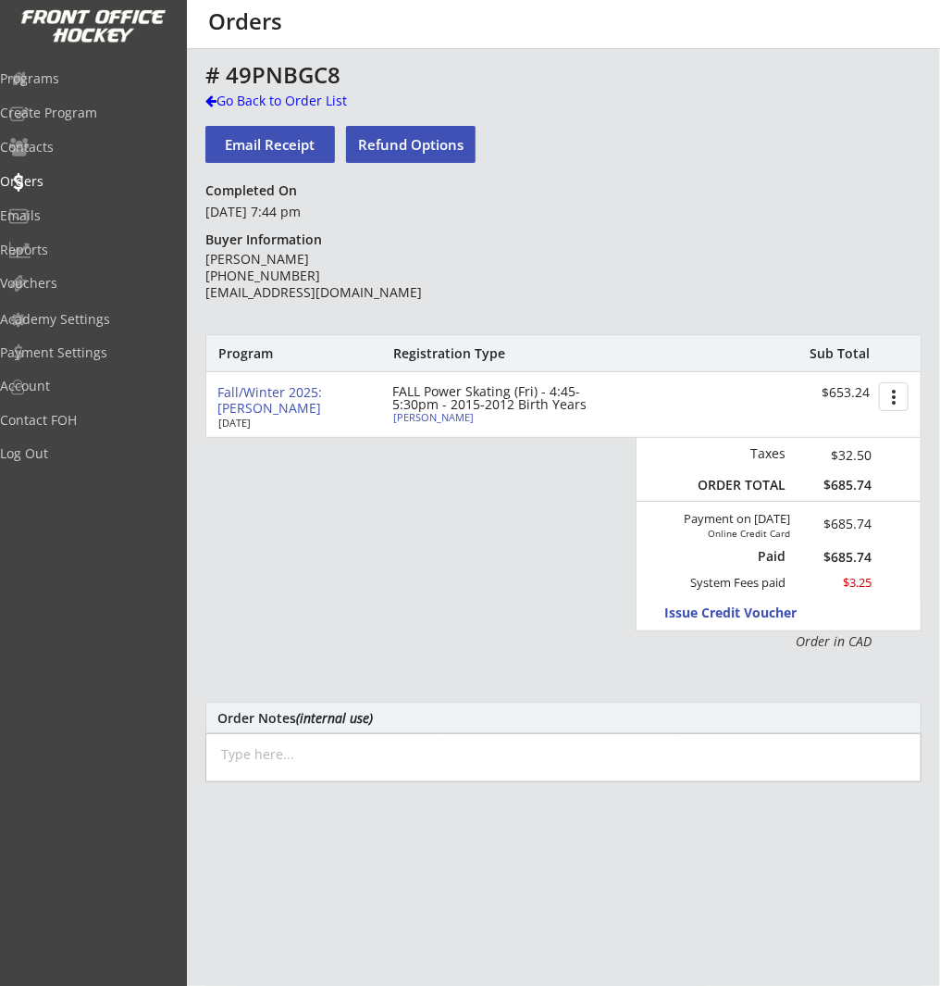
click at [894, 401] on button "more_vert" at bounding box center [894, 396] width 30 height 29
click at [886, 458] on div "Cancel Registration" at bounding box center [824, 460] width 132 height 13
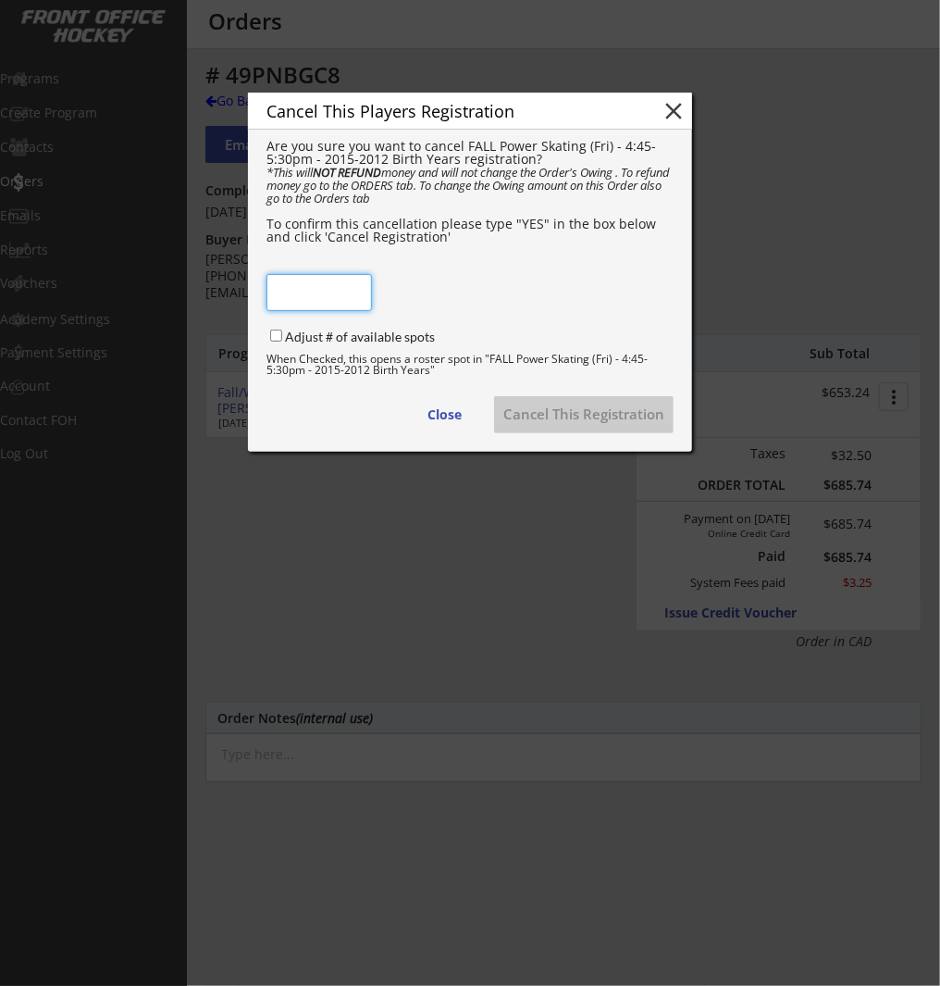
click at [307, 294] on input "input" at bounding box center [320, 292] width 106 height 37
click at [670, 109] on button "close" at bounding box center [674, 111] width 28 height 28
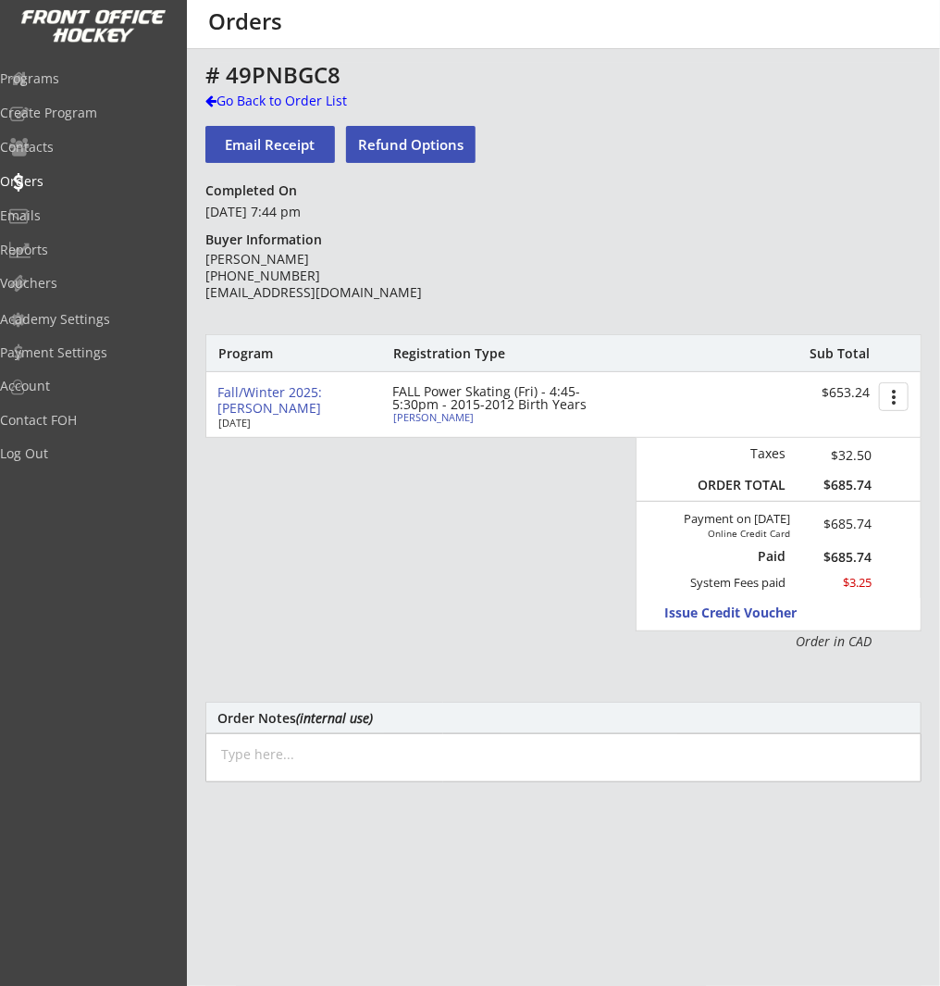
click at [412, 141] on button "Refund Options" at bounding box center [411, 144] width 130 height 37
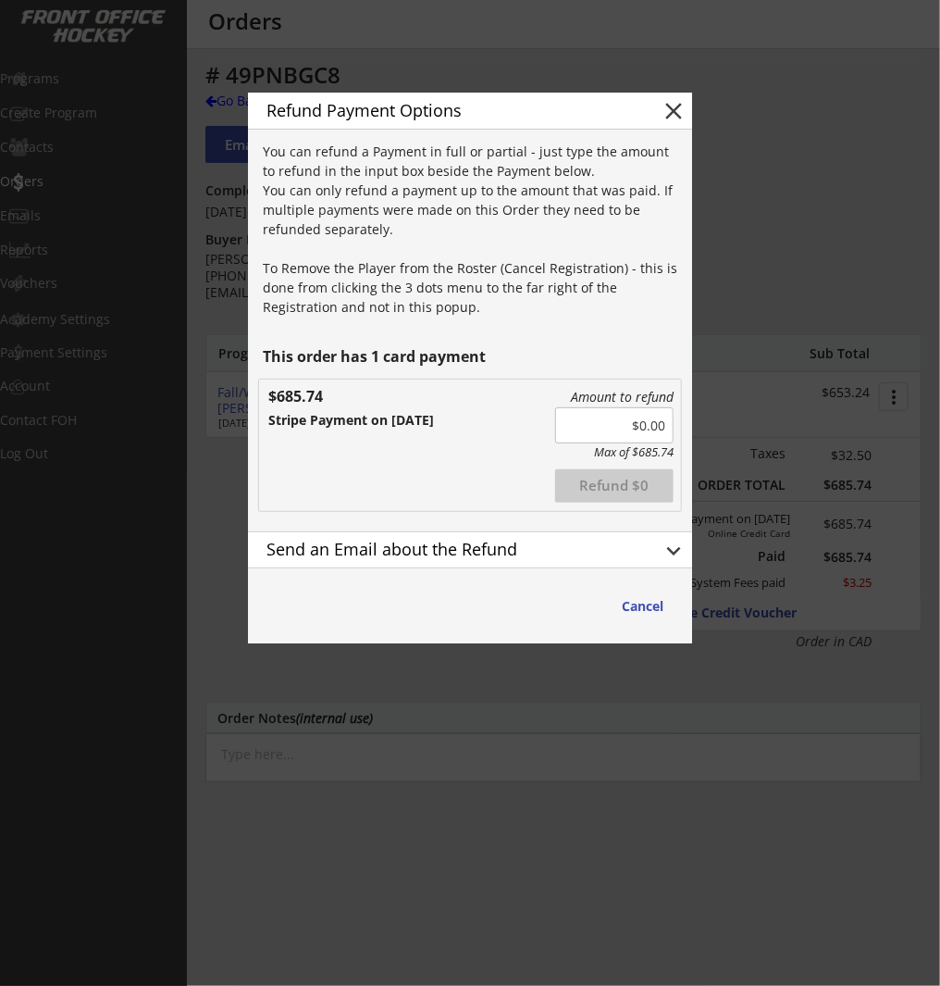
drag, startPoint x: 622, startPoint y: 422, endPoint x: 393, endPoint y: 22, distance: 460.6
click at [672, 419] on input "input" at bounding box center [614, 425] width 118 height 36
click at [685, 110] on button "close" at bounding box center [674, 111] width 28 height 28
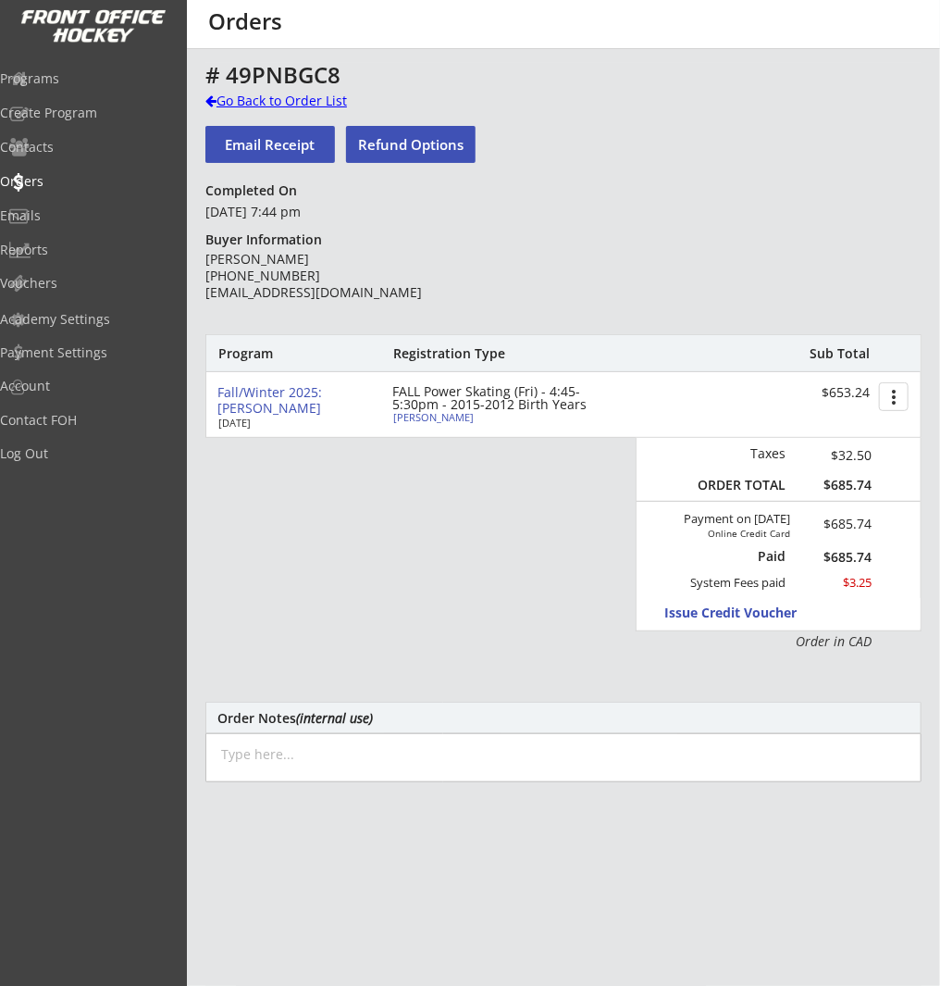
click at [269, 101] on div "Go Back to Order List" at bounding box center [300, 101] width 191 height 19
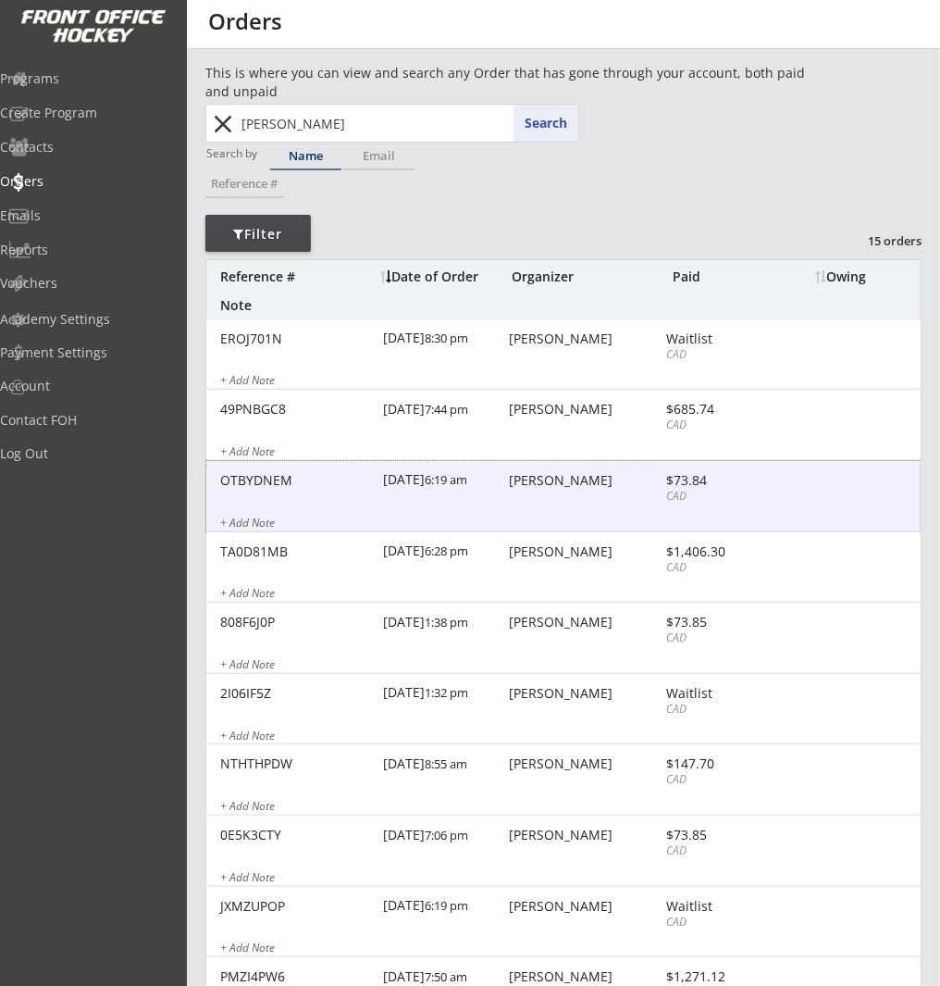
click at [649, 507] on div "OTBYDNEM 10/02/25 6:19 am Phoebe Deets $73.84 CAD + Add Note" at bounding box center [563, 496] width 715 height 71
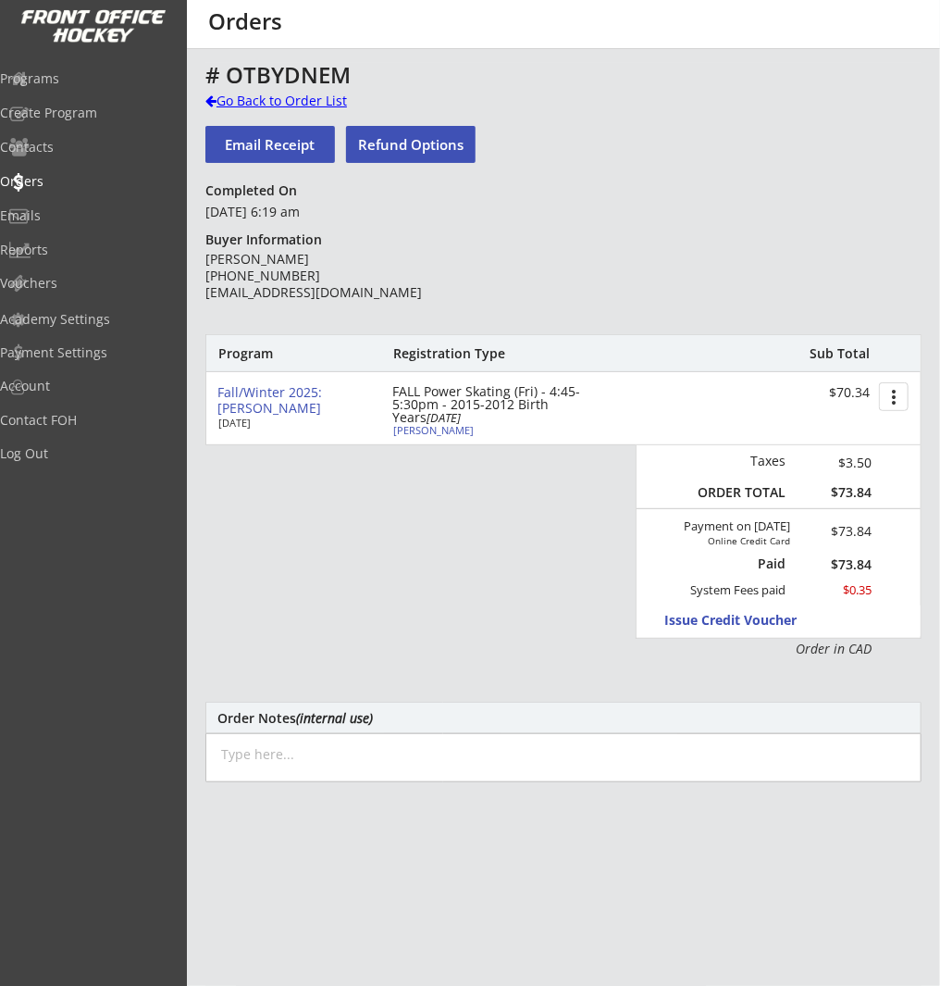
click at [321, 106] on div "Go Back to Order List" at bounding box center [300, 101] width 191 height 19
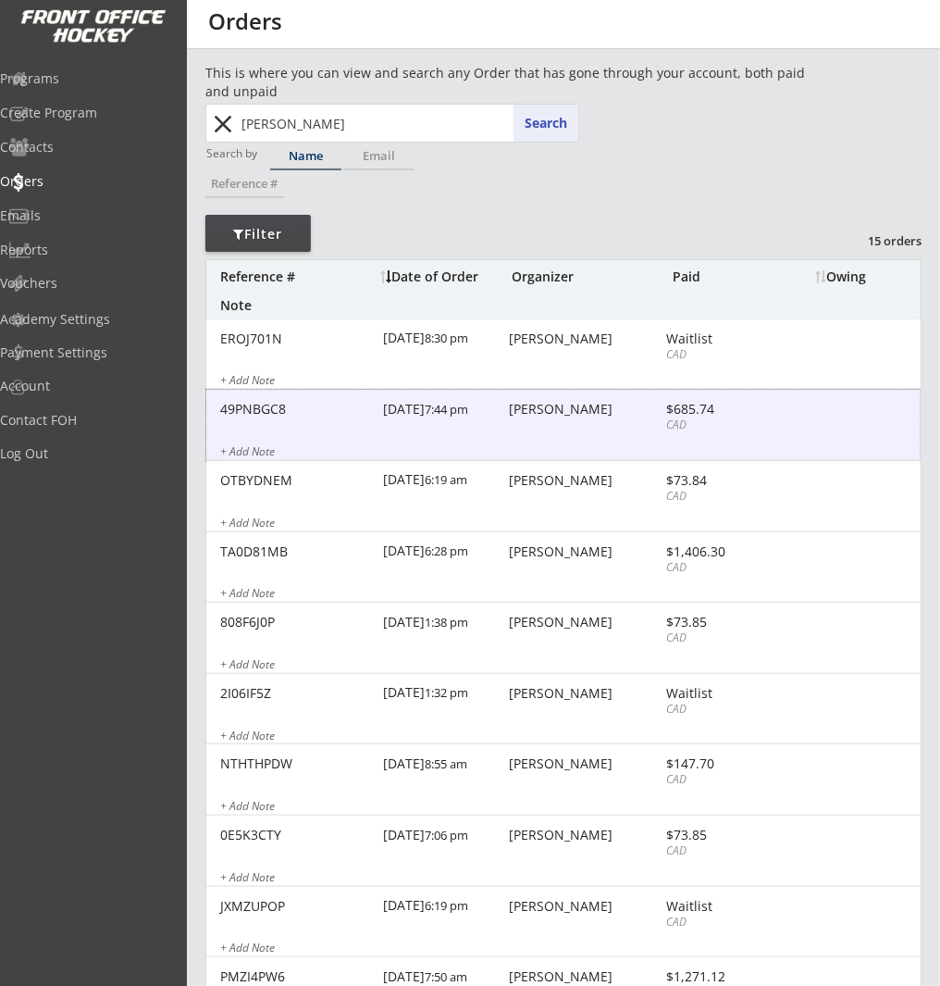
click at [544, 419] on div "49PNBGC8 10/04/25 7:44 pm Phoebe Deets $685.74 CAD + Add Note" at bounding box center [563, 425] width 715 height 71
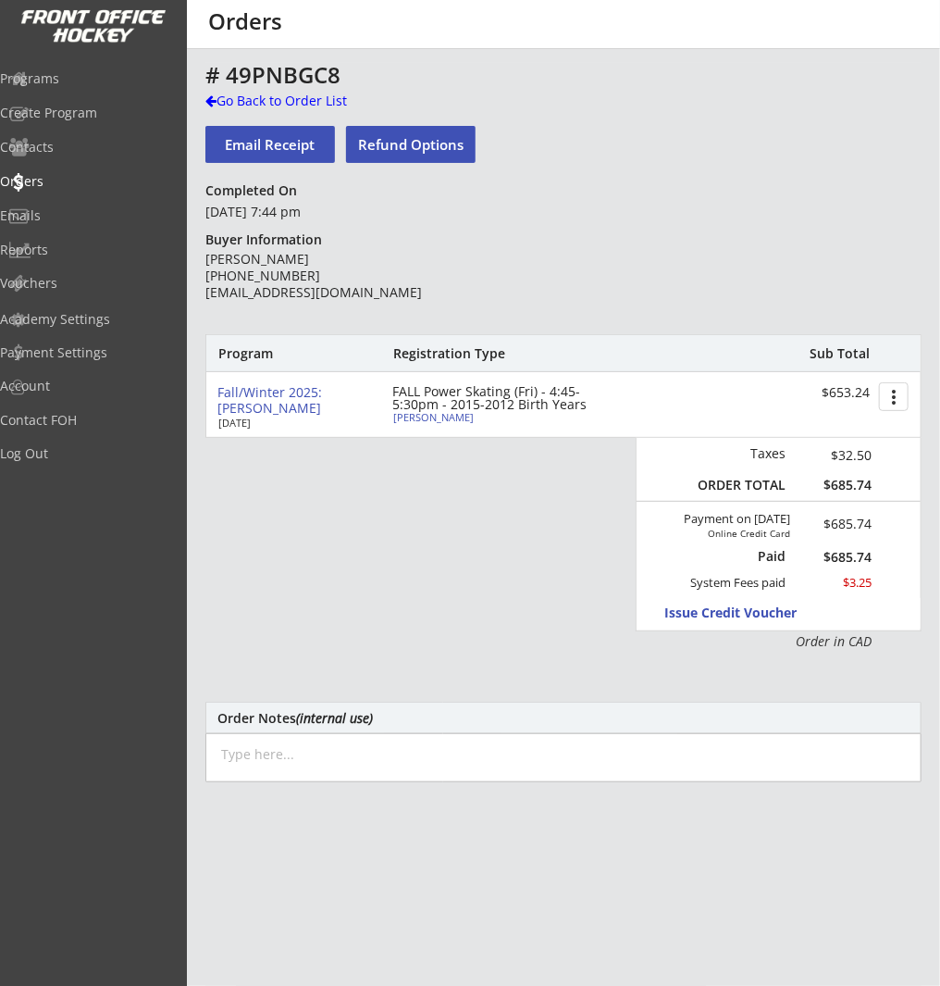
click at [889, 404] on button "more_vert" at bounding box center [894, 396] width 30 height 29
click at [550, 367] on div "Program Registration Type Sub Total" at bounding box center [563, 353] width 715 height 37
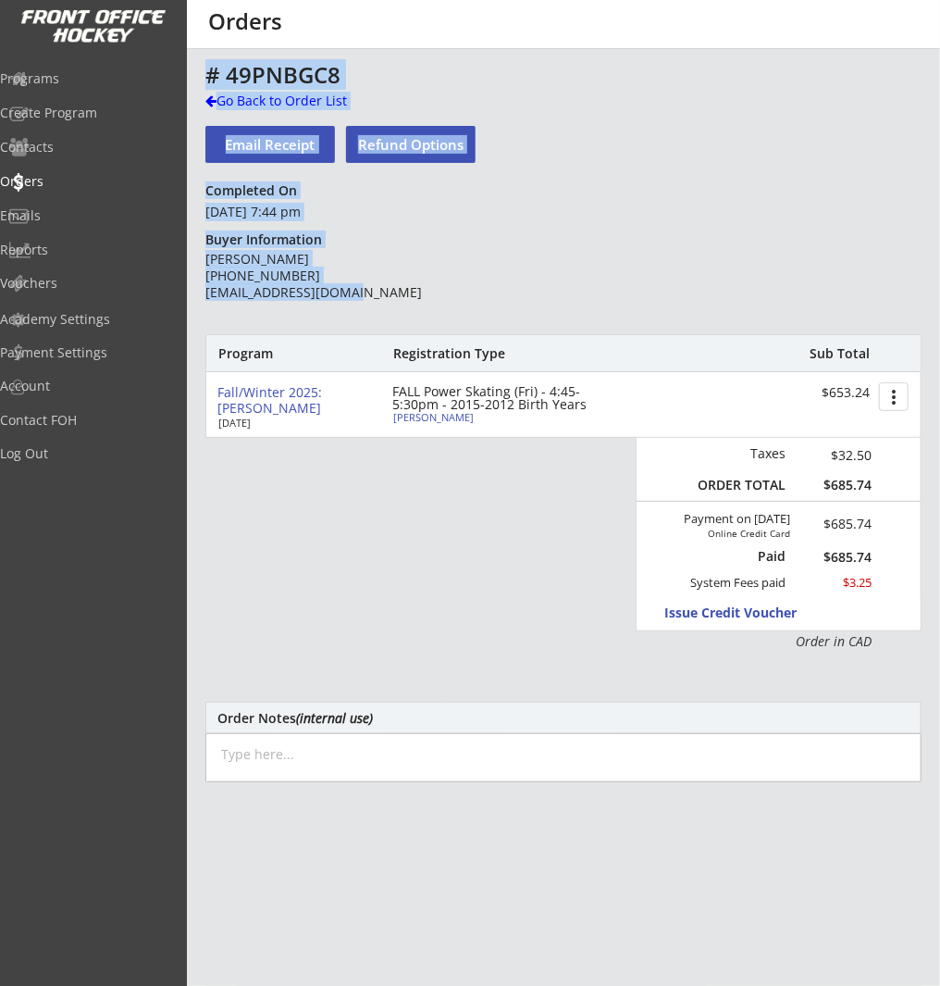
drag, startPoint x: 372, startPoint y: 291, endPoint x: 208, endPoint y: 288, distance: 163.8
click at [203, 290] on div "This is where you can view and search any Order that has gone through your acco…" at bounding box center [563, 611] width 753 height 1096
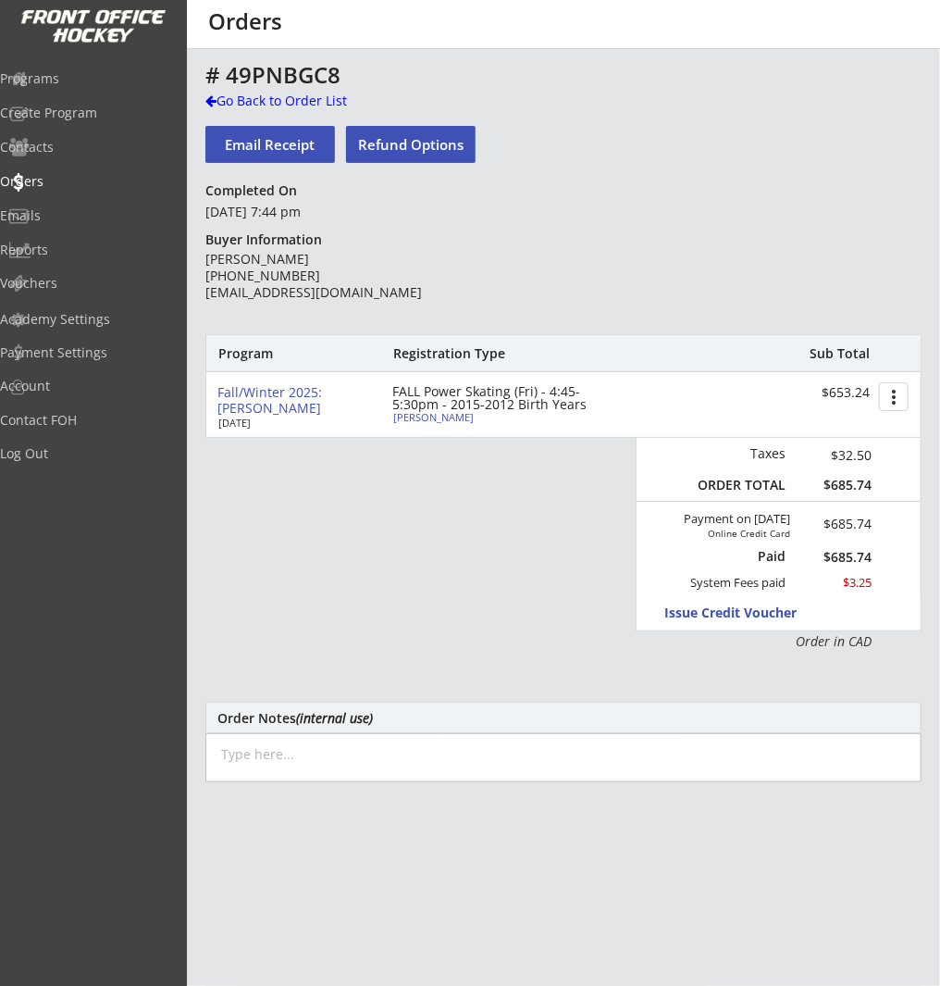
click at [483, 307] on div "# 49PNBGC8 Go Back to Order List Email Receipt Refund Options Completed On Octo…" at bounding box center [563, 603] width 716 height 1081
drag, startPoint x: 391, startPoint y: 297, endPoint x: 217, endPoint y: 296, distance: 174.0
click at [205, 298] on div "Phoebe Deets (403) 816-1670 phoebedeets@gmail.com" at bounding box center [338, 276] width 267 height 51
copy div "phoebedeets@gmail.com"
click at [432, 417] on div "Claire Deets" at bounding box center [496, 417] width 206 height 10
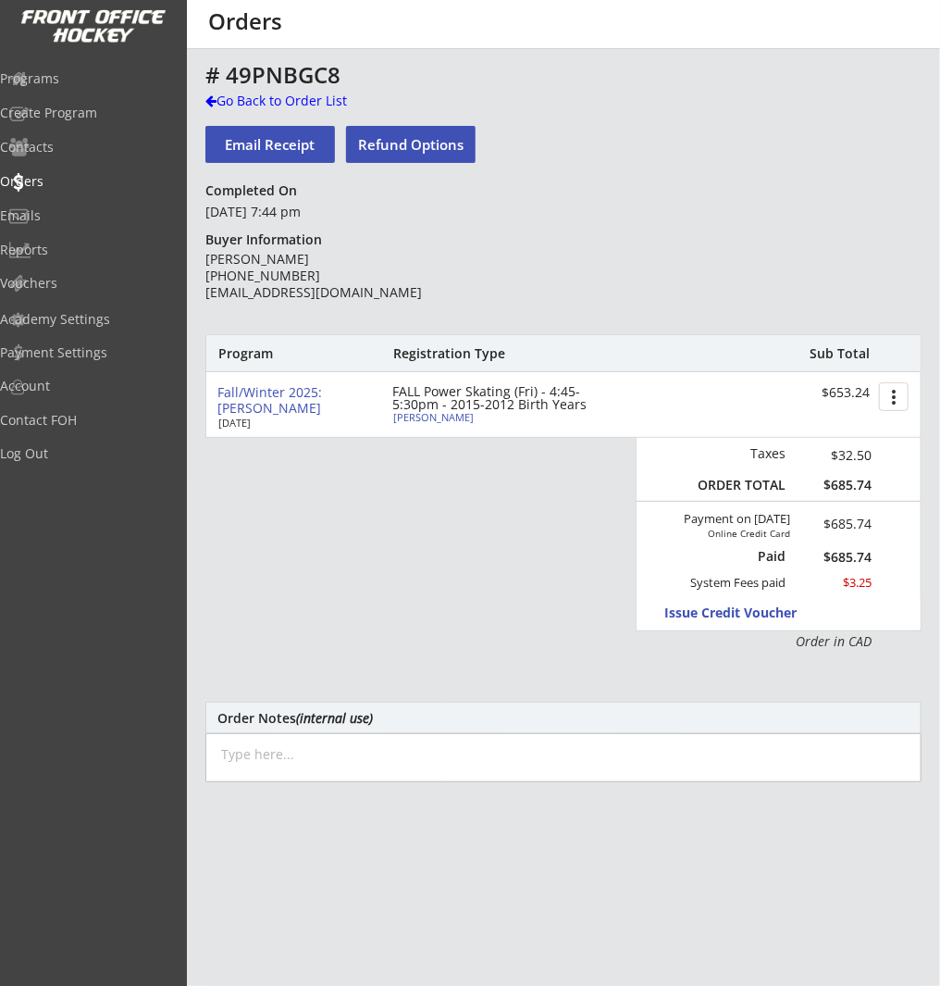
type input "Claire"
type input "Deets"
type input "01/03/1985"
type input "Female"
type input "16 Mackenas Way, Calgary, AB T3Z 3C9, Canada"
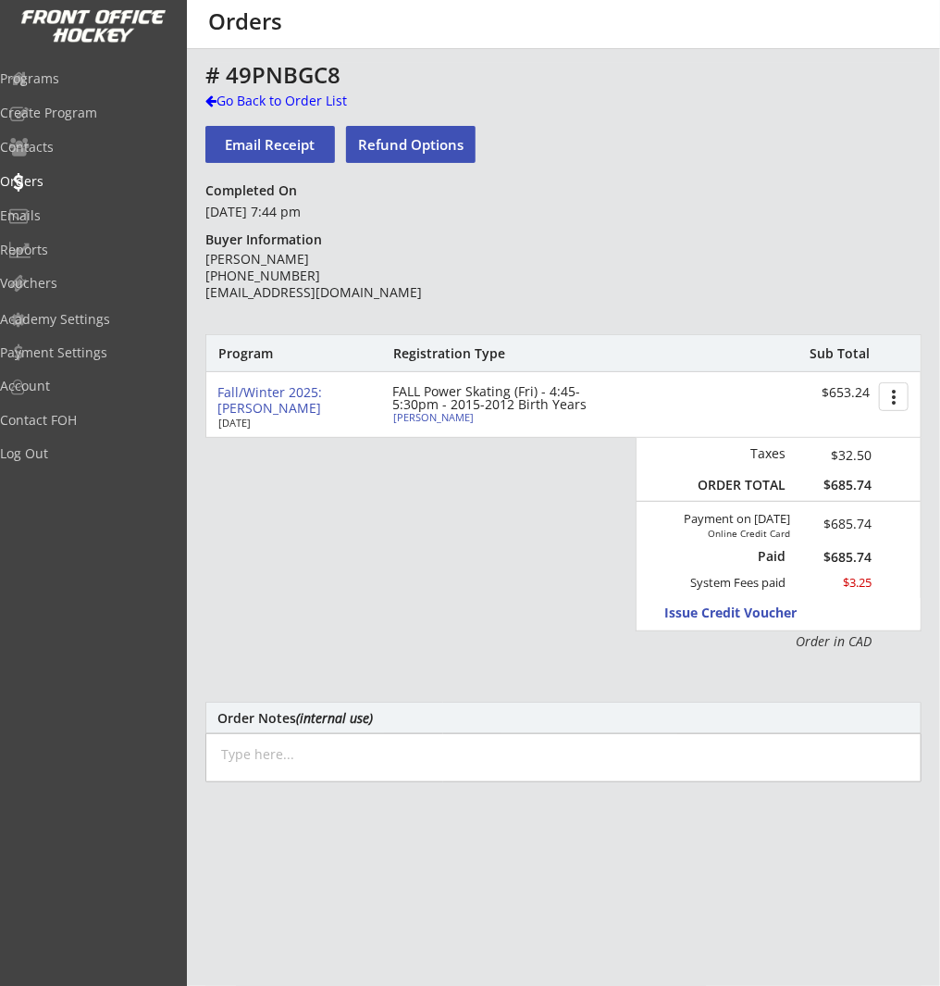
select select ""Forward""
select select ""Youth XL""
type input "No"
type input "Phoebe Deets"
type input "(403) 816-1670"
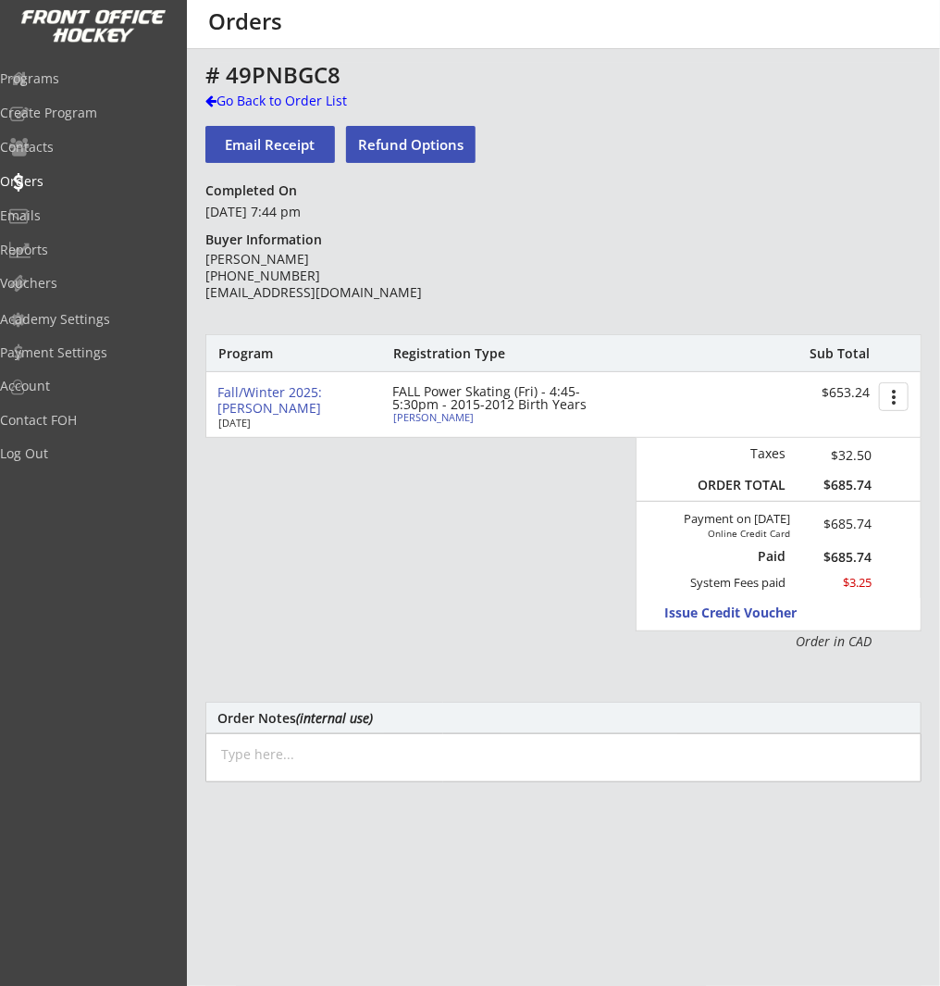
type input "Ringette"
select select ""Ringette""
type input "U11"
select select ""U11""
type input "Division 1"
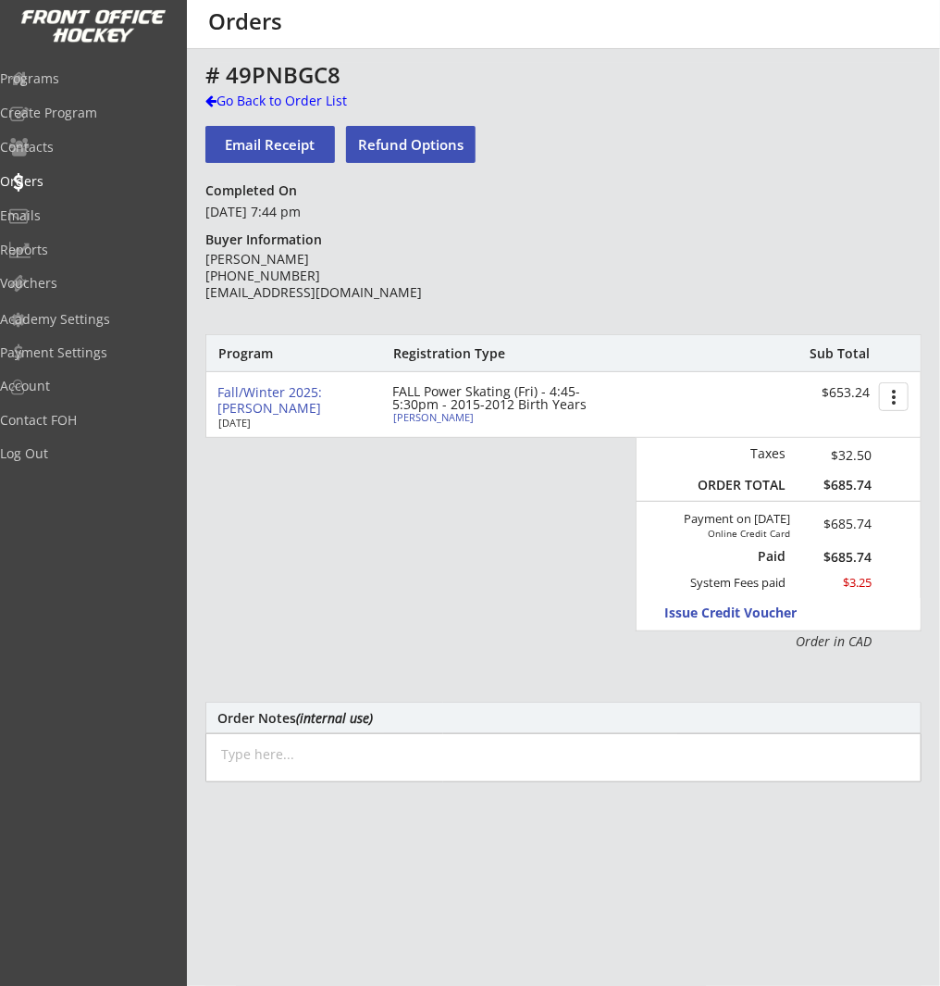
select select ""Division 1""
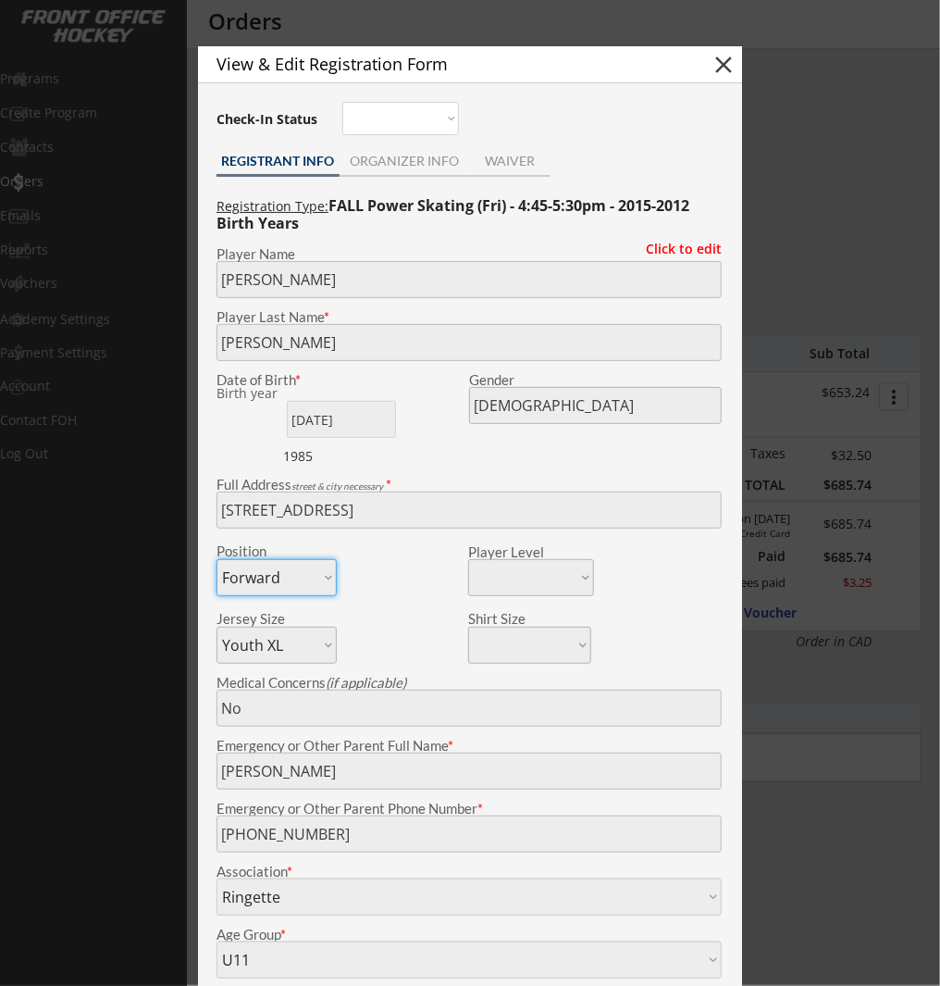
click at [727, 60] on button "close" at bounding box center [724, 65] width 28 height 28
select select ""PLACEHOLDER_1427118222253""
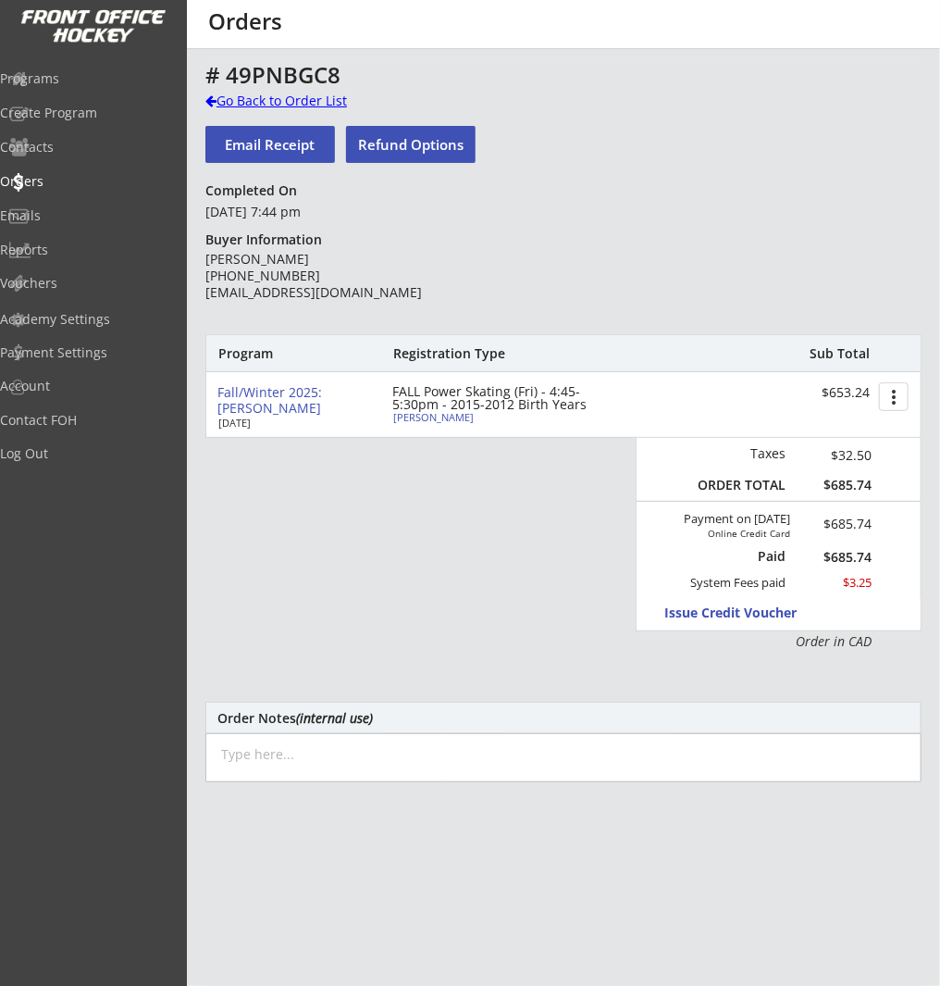
click at [248, 103] on div "Go Back to Order List" at bounding box center [300, 101] width 191 height 19
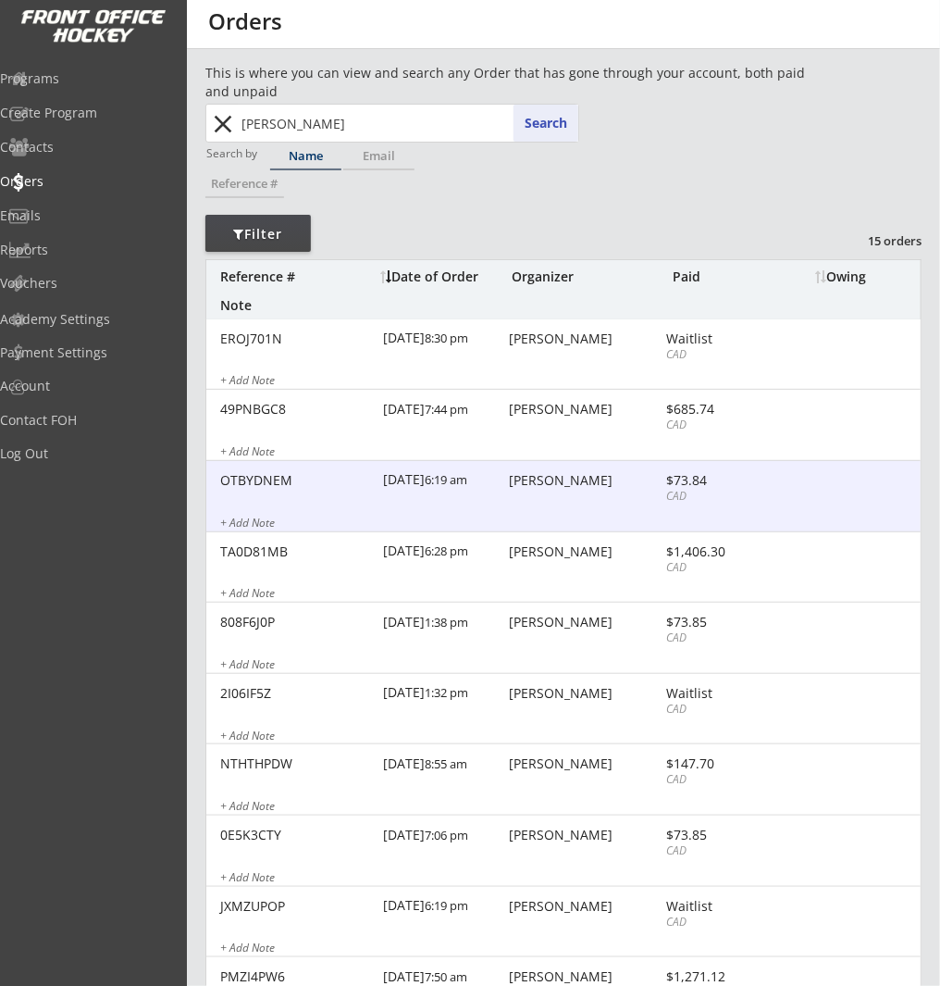
click at [723, 466] on div "OTBYDNEM 10/02/25 6:19 am Phoebe Deets $73.84 CAD + Add Note" at bounding box center [563, 496] width 715 height 71
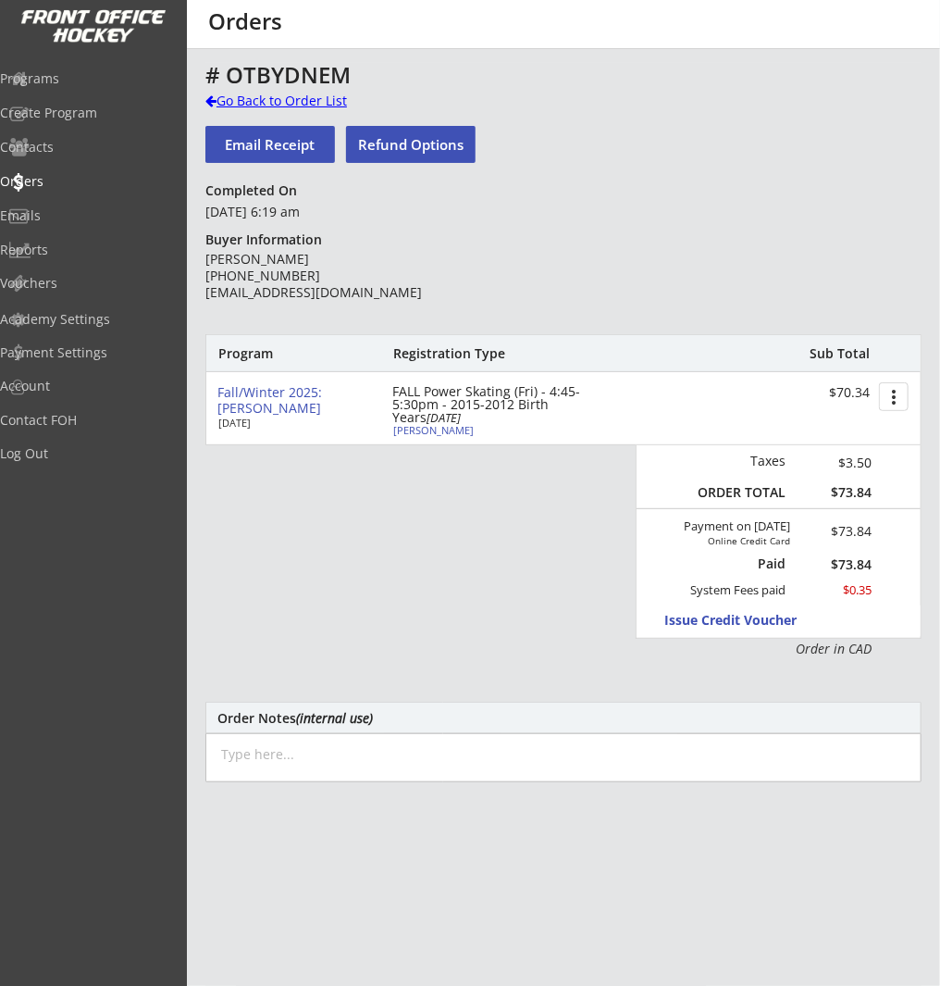
click at [323, 101] on div "Go Back to Order List" at bounding box center [300, 101] width 191 height 19
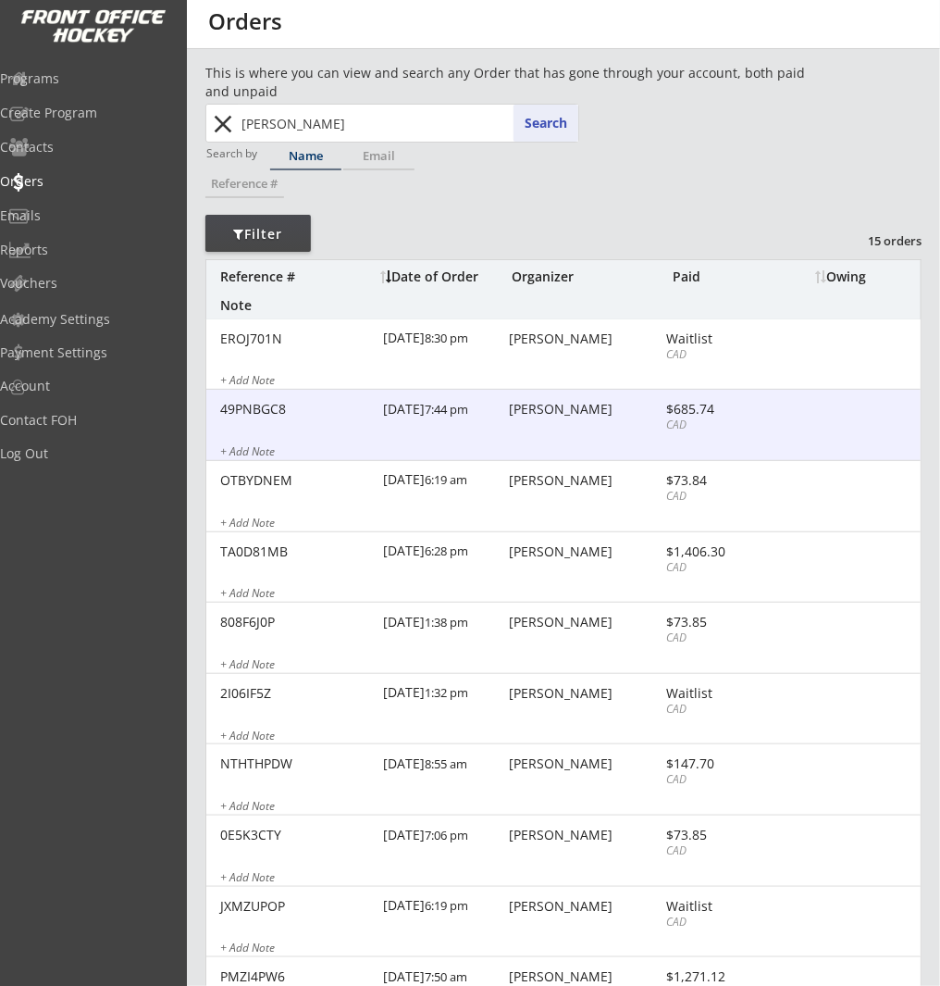
click at [549, 403] on div "Phoebe Deets" at bounding box center [585, 409] width 152 height 13
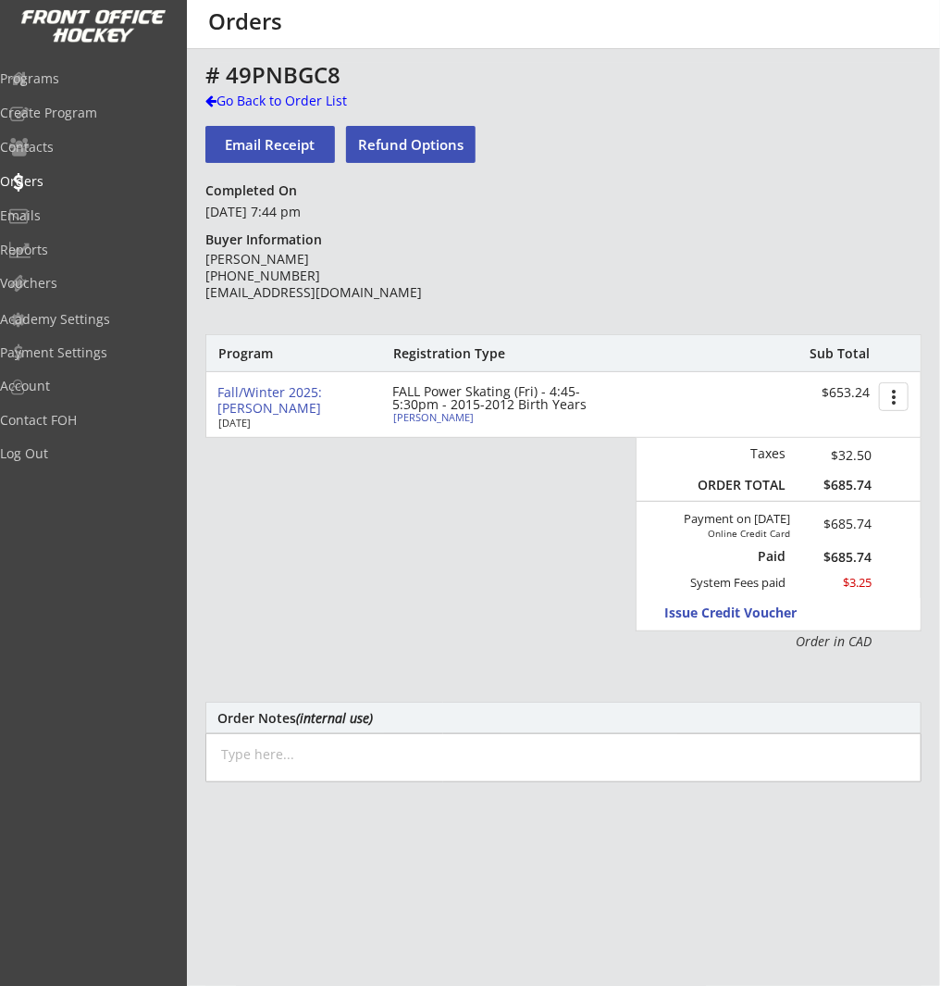
click at [898, 402] on button "more_vert" at bounding box center [894, 396] width 30 height 29
click at [860, 459] on div "Cancel Registration" at bounding box center [824, 460] width 132 height 13
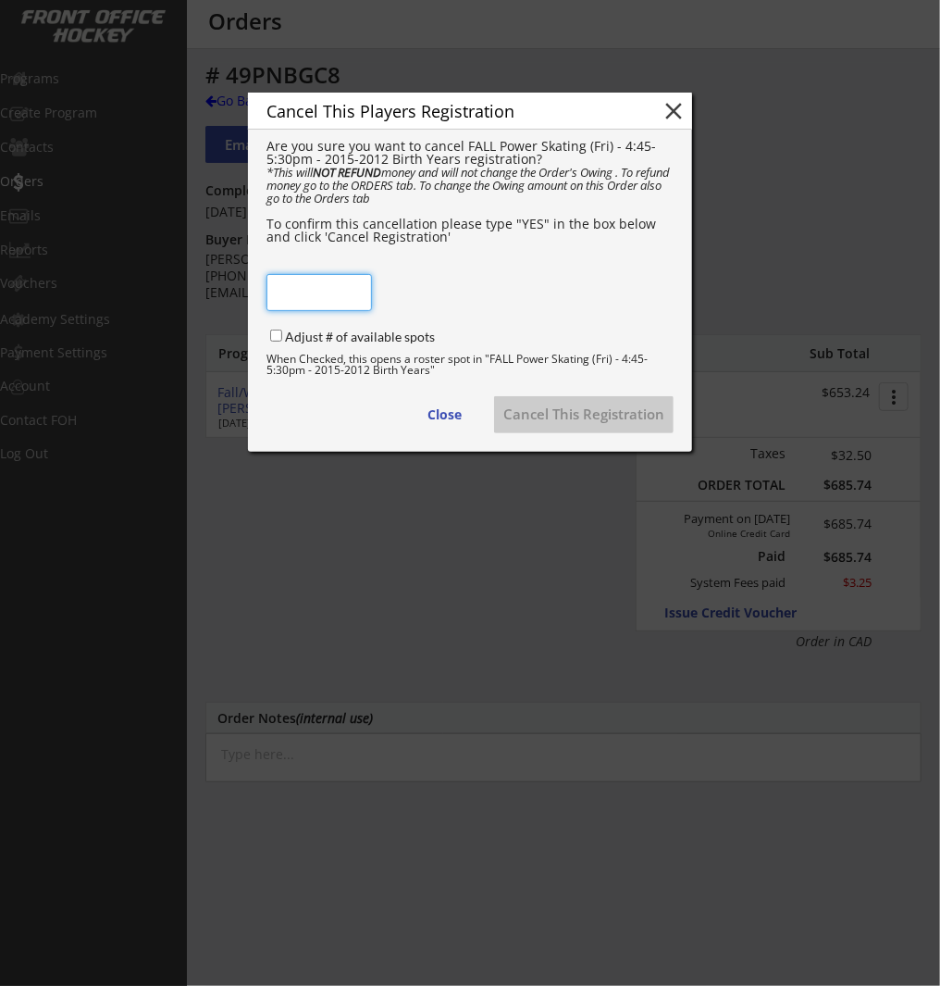
click at [295, 299] on input "input" at bounding box center [320, 292] width 106 height 37
type input "YES"
click at [275, 343] on div "Adjust # of available spots" at bounding box center [389, 339] width 244 height 25
click at [683, 115] on button "close" at bounding box center [674, 111] width 28 height 28
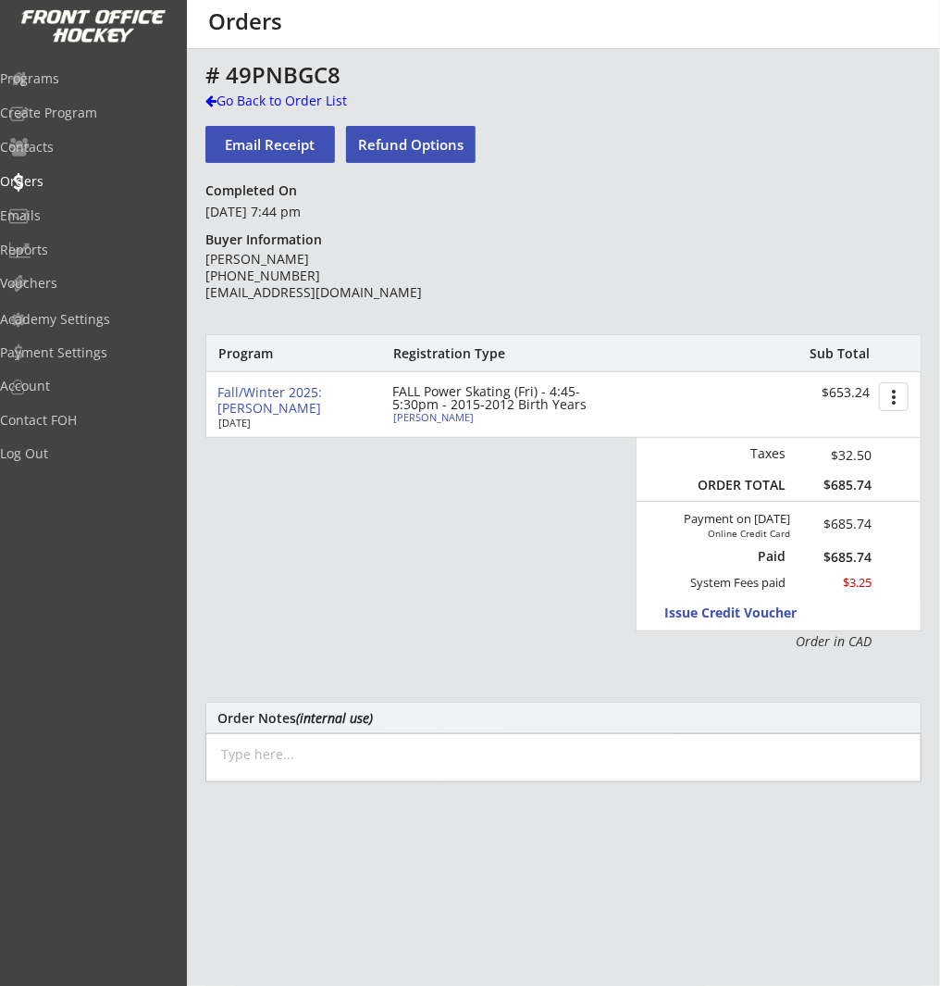
click at [411, 154] on button "Refund Options" at bounding box center [411, 144] width 130 height 37
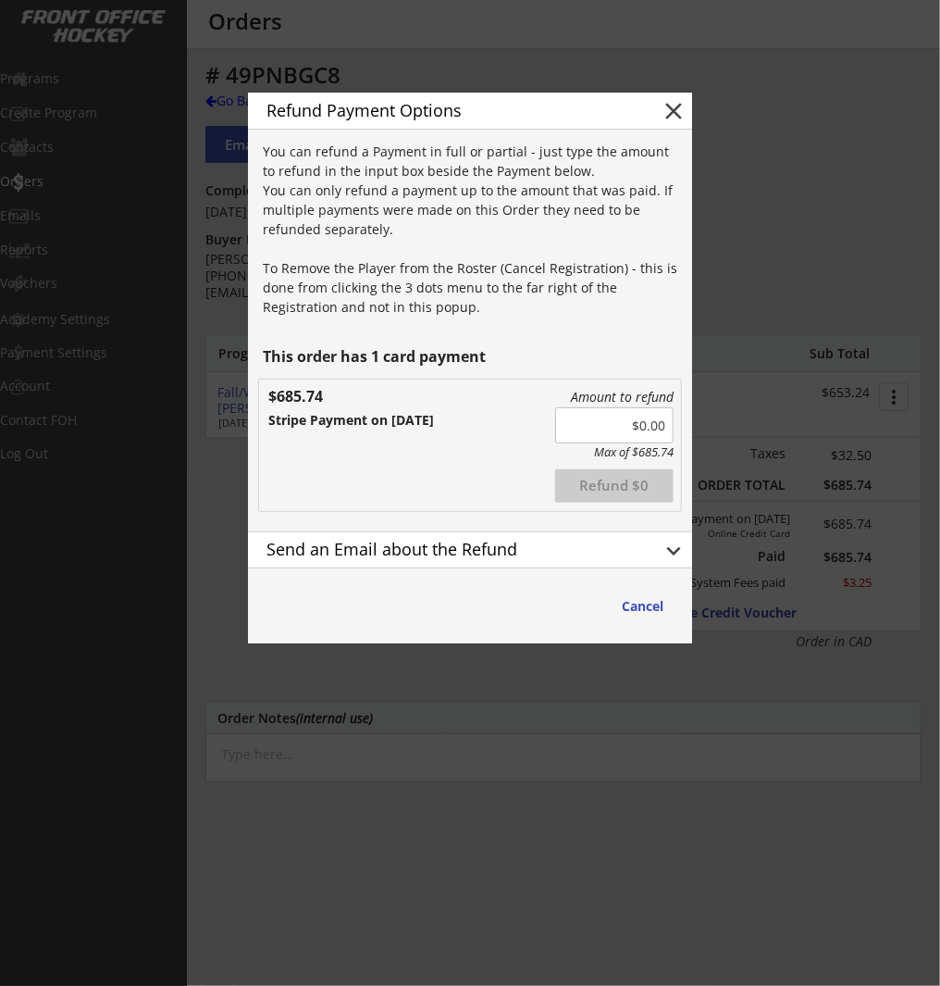
drag, startPoint x: 616, startPoint y: 414, endPoint x: 665, endPoint y: 415, distance: 49.1
click at [666, 414] on input "input" at bounding box center [614, 425] width 118 height 36
click at [643, 423] on input "input" at bounding box center [614, 425] width 118 height 36
drag, startPoint x: 618, startPoint y: 424, endPoint x: 680, endPoint y: 426, distance: 62.0
click at [675, 426] on div "Amount to refund Max of $685.74 Refunded Refund $0 $685.74 Stripe Payment on 10…" at bounding box center [470, 444] width 422 height 131
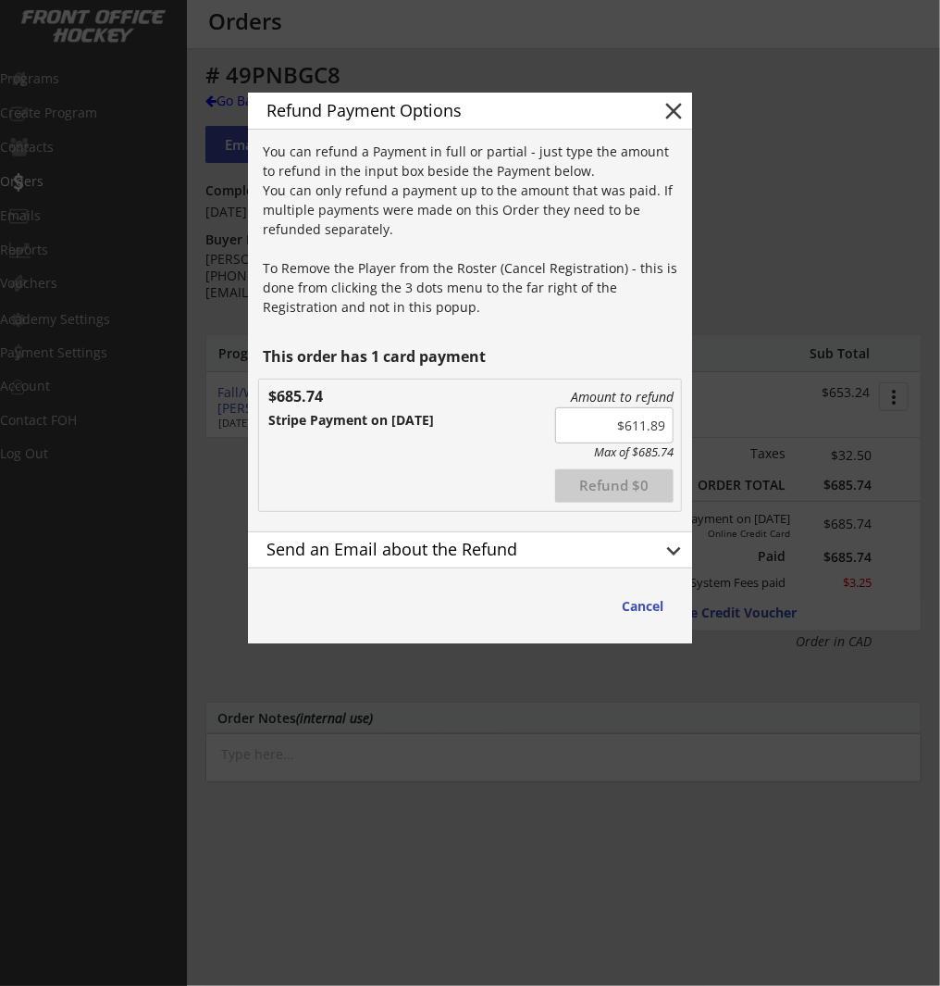
drag, startPoint x: 486, startPoint y: 479, endPoint x: 527, endPoint y: 479, distance: 40.7
click at [486, 479] on div "Amount to refund Max of $685.74 Refunded Refund $0 $685.74 Stripe Payment on 10…" at bounding box center [470, 444] width 422 height 131
click at [640, 486] on button "Refund $611.89" at bounding box center [614, 485] width 118 height 33
type input "$0.00"
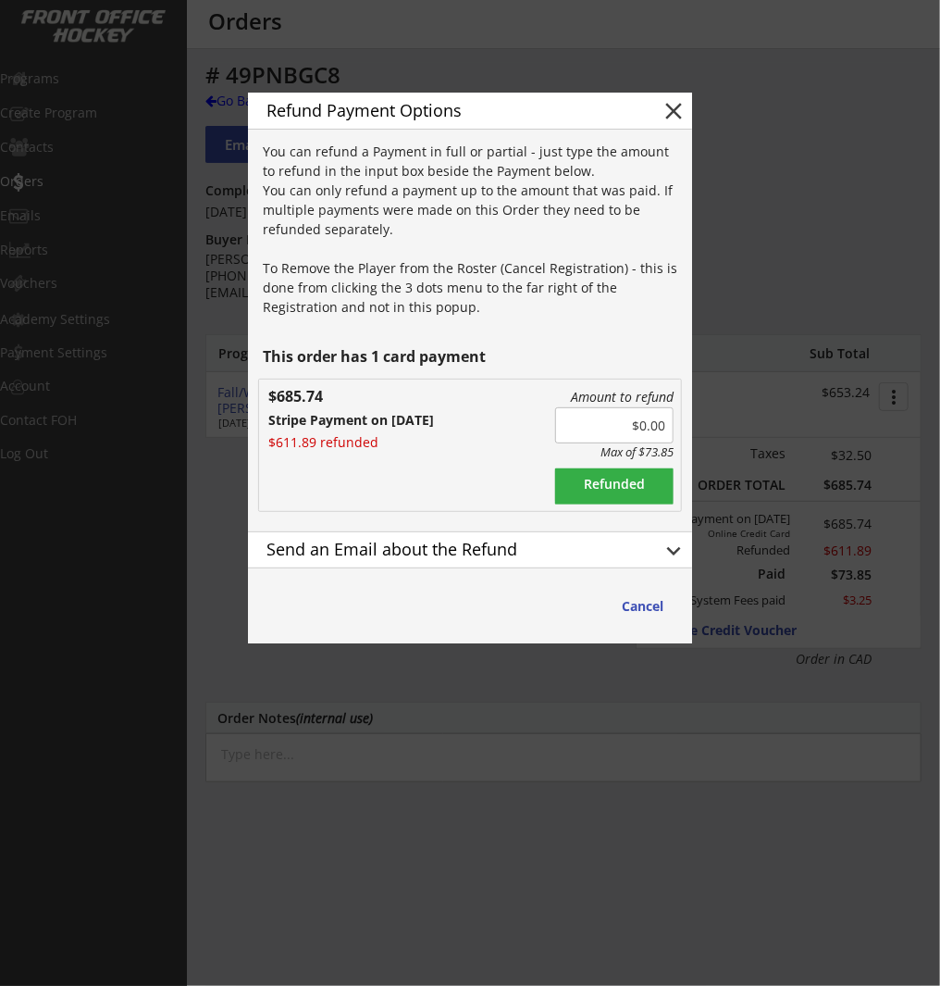
click at [674, 555] on button "keyboard_arrow_down" at bounding box center [674, 551] width 28 height 28
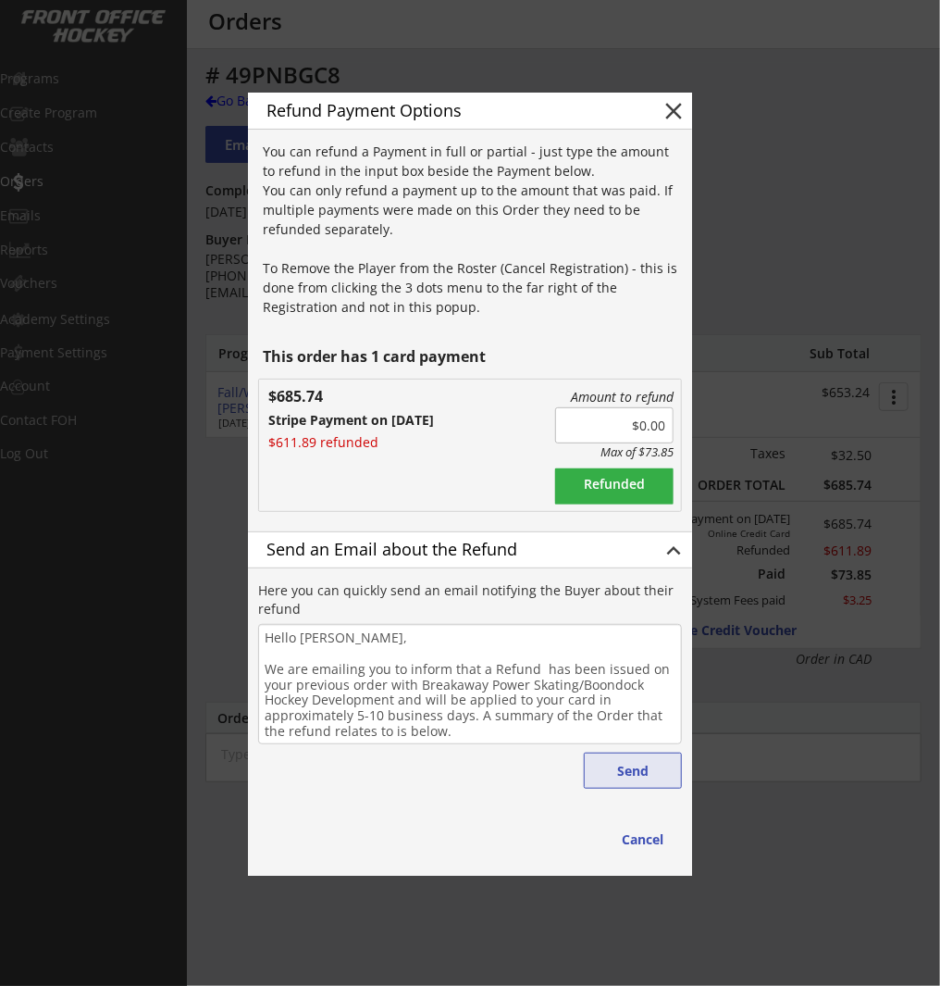
click at [633, 772] on button "Send" at bounding box center [633, 770] width 98 height 36
click at [681, 106] on button "close" at bounding box center [674, 111] width 28 height 28
type textarea "Hello , We are emailing you to inform that a Refund has been issued on your pre…"
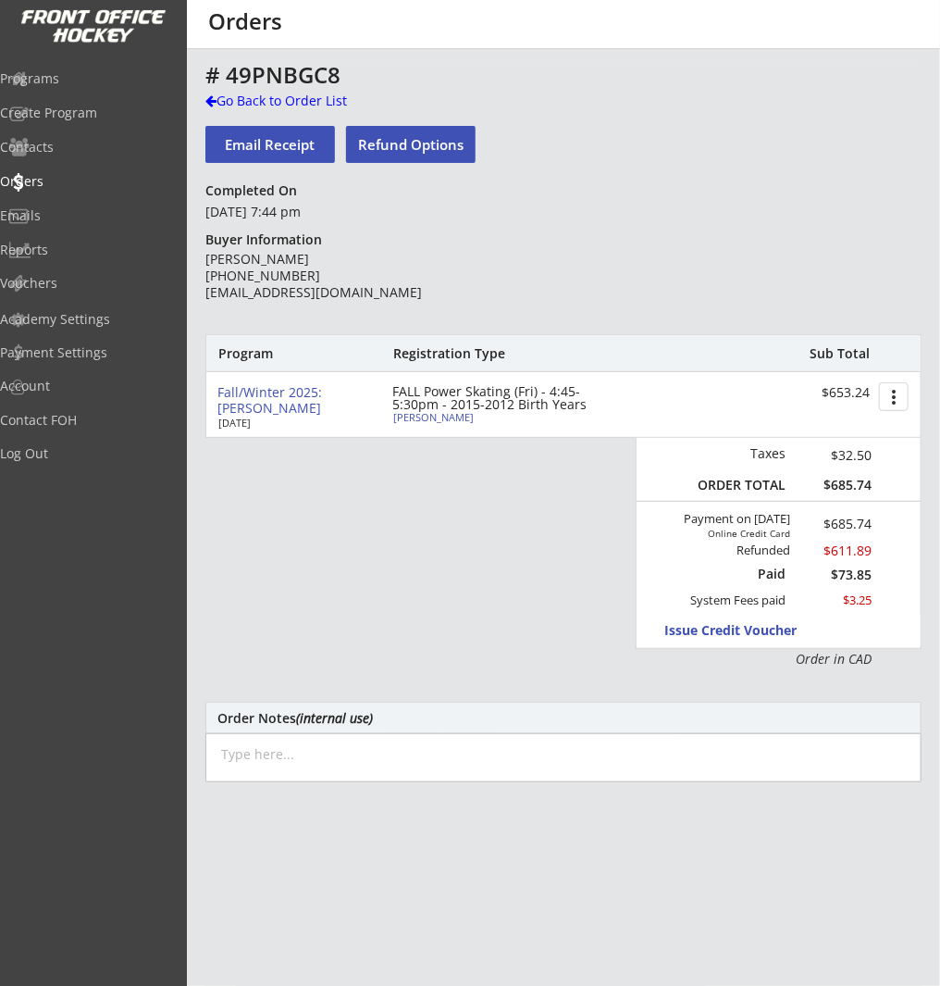
click at [896, 393] on button "more_vert" at bounding box center [894, 396] width 30 height 29
click at [863, 461] on div "Cancel Registration" at bounding box center [824, 460] width 132 height 13
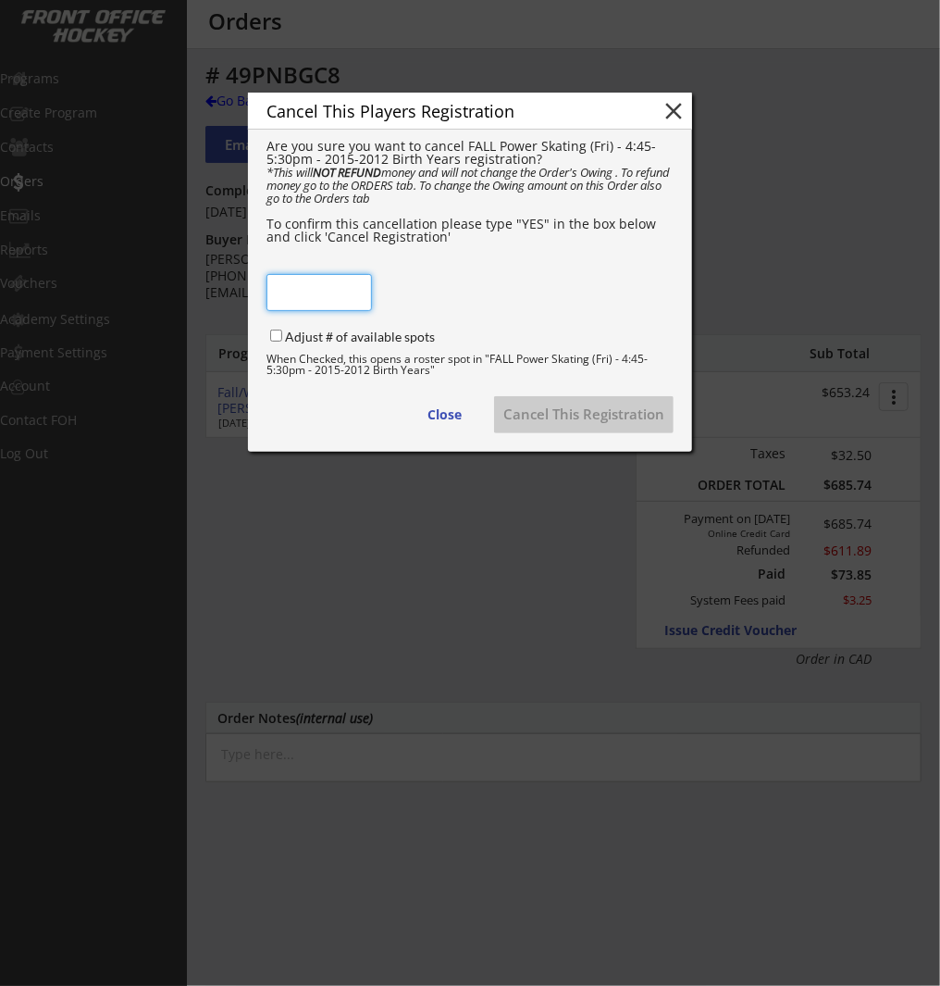
click at [338, 292] on input "input" at bounding box center [320, 292] width 106 height 37
type input "YES"
click at [281, 333] on input "Adjust # of available spots" at bounding box center [276, 335] width 12 height 12
checkbox input "true"
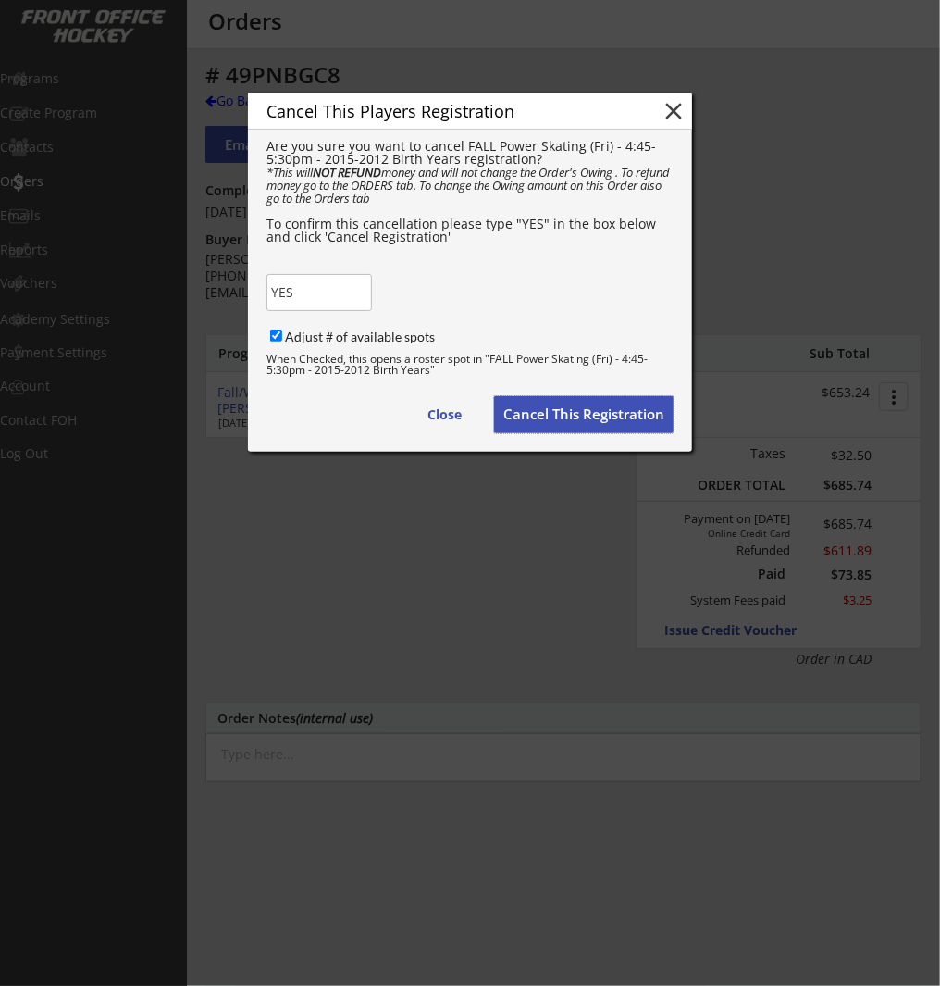
drag, startPoint x: 547, startPoint y: 419, endPoint x: 620, endPoint y: 412, distance: 73.5
click at [547, 419] on button "Cancel This Registration" at bounding box center [584, 414] width 180 height 37
checkbox input "false"
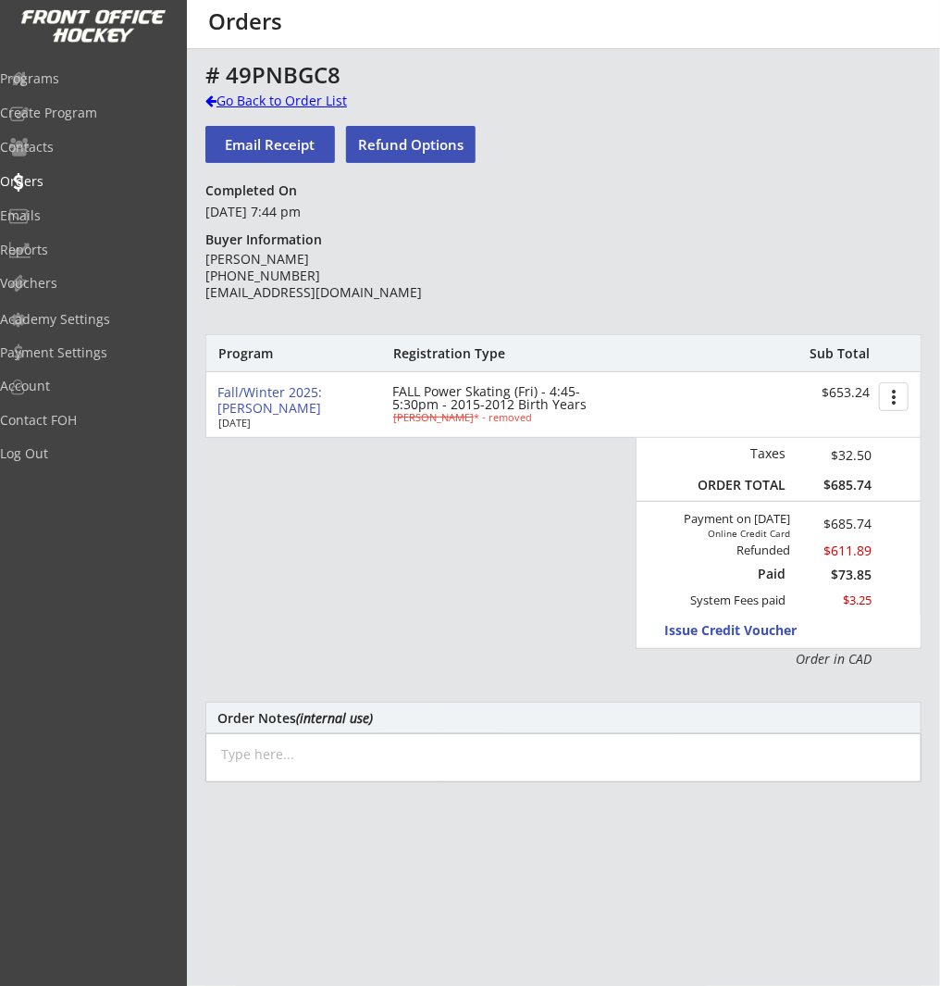
click at [298, 96] on div "Go Back to Order List" at bounding box center [300, 101] width 191 height 19
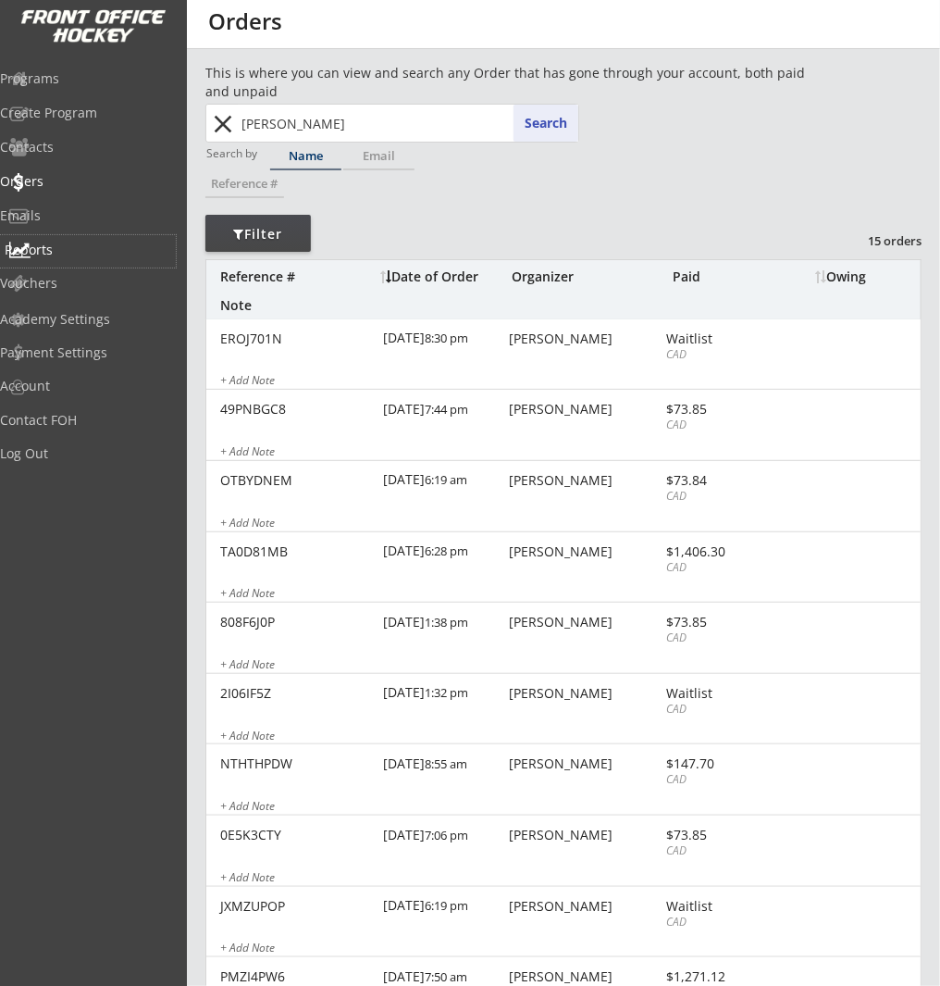
click at [79, 255] on div "Reports" at bounding box center [88, 249] width 167 height 13
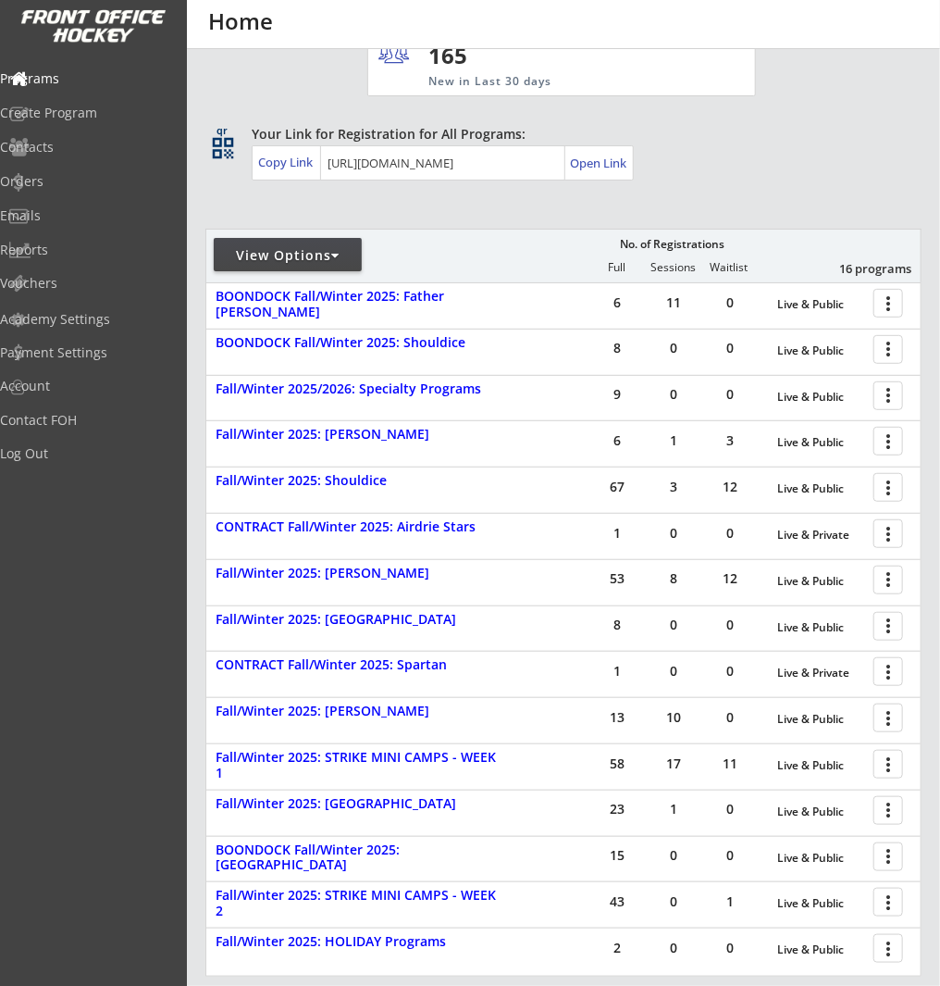
scroll to position [150, 0]
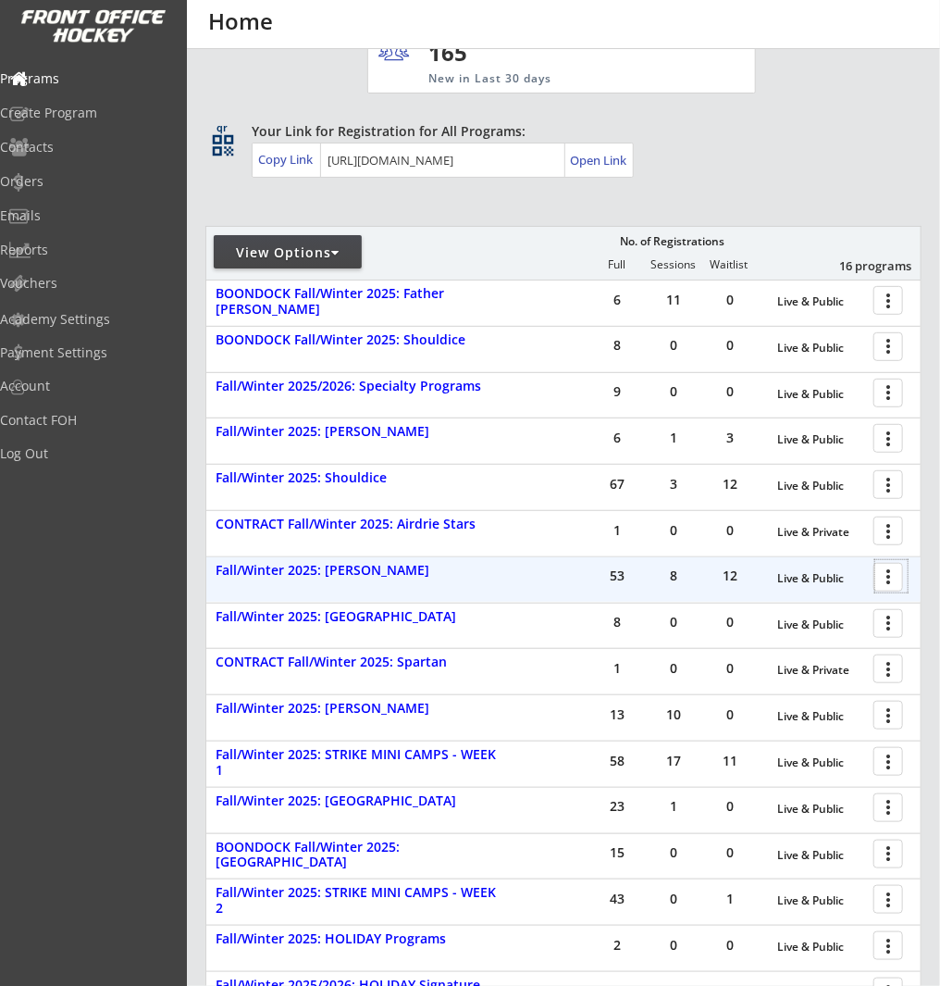
click at [888, 576] on div at bounding box center [892, 576] width 32 height 32
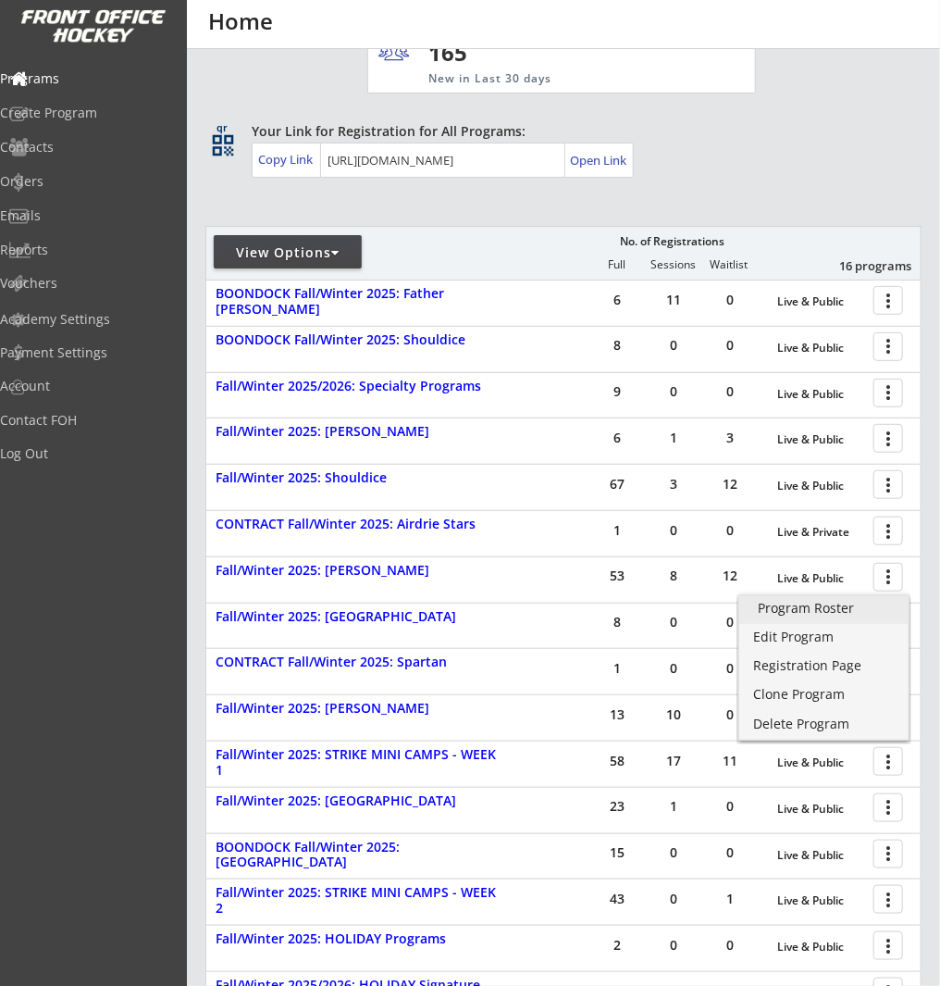
click at [864, 607] on div "Program Roster" at bounding box center [824, 608] width 132 height 13
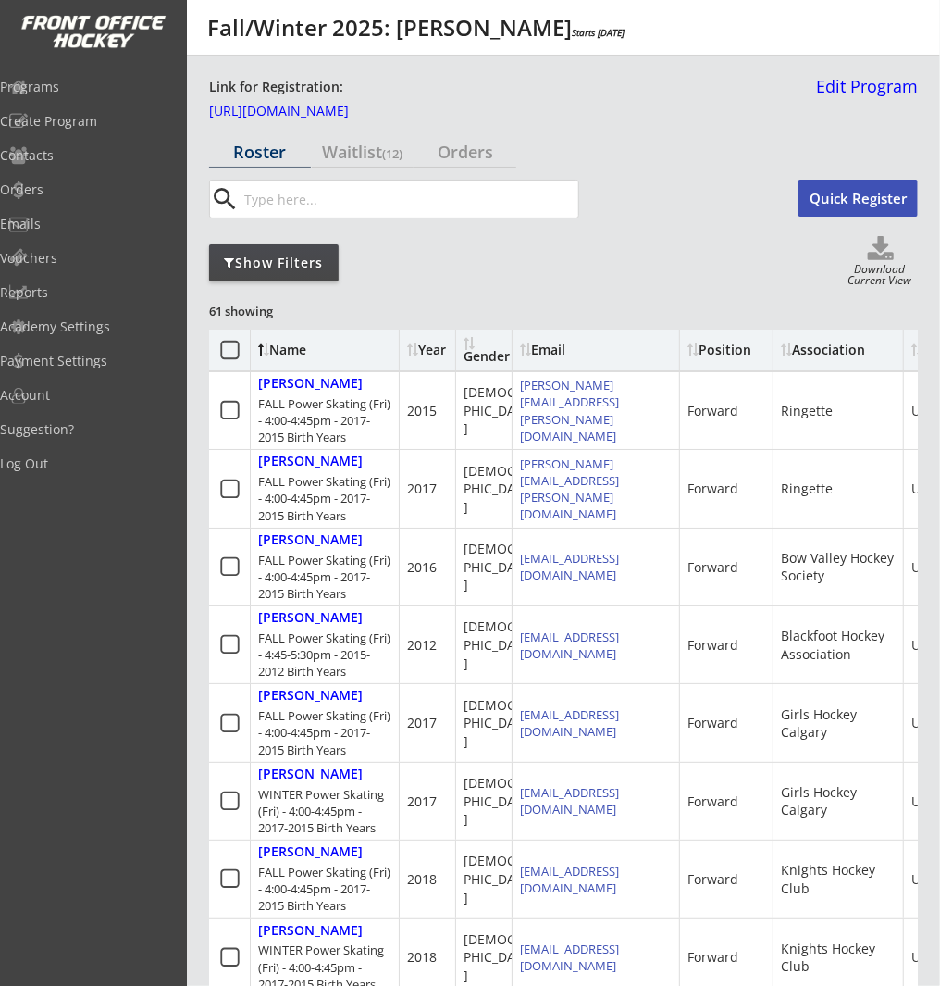
click at [853, 205] on button "Quick Register" at bounding box center [858, 198] width 119 height 37
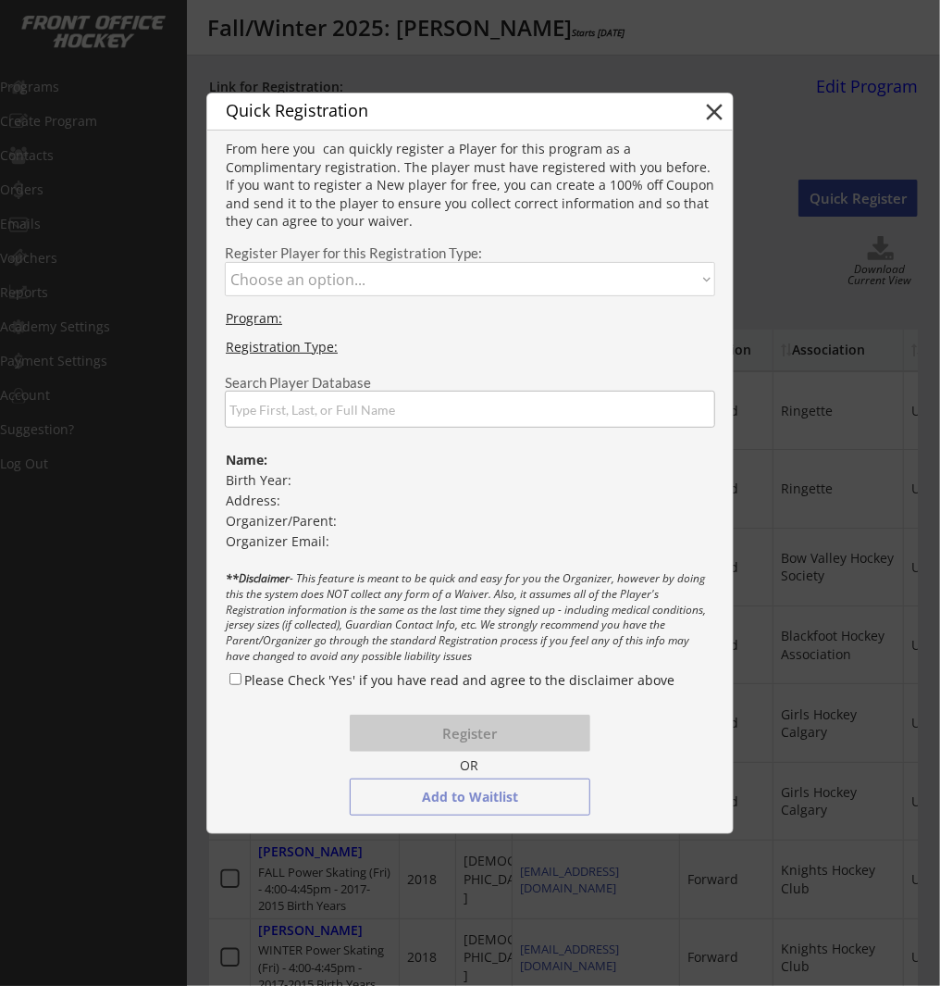
click at [612, 267] on select "Choose an option... FALL Power Skating (Fri) - 4:00-4:45pm - 2017-2015 Birth Ye…" at bounding box center [470, 279] width 491 height 34
click at [225, 262] on select "Choose an option... FALL Power Skating (Fri) - 4:00-4:45pm - 2017-2015 Birth Ye…" at bounding box center [470, 279] width 491 height 34
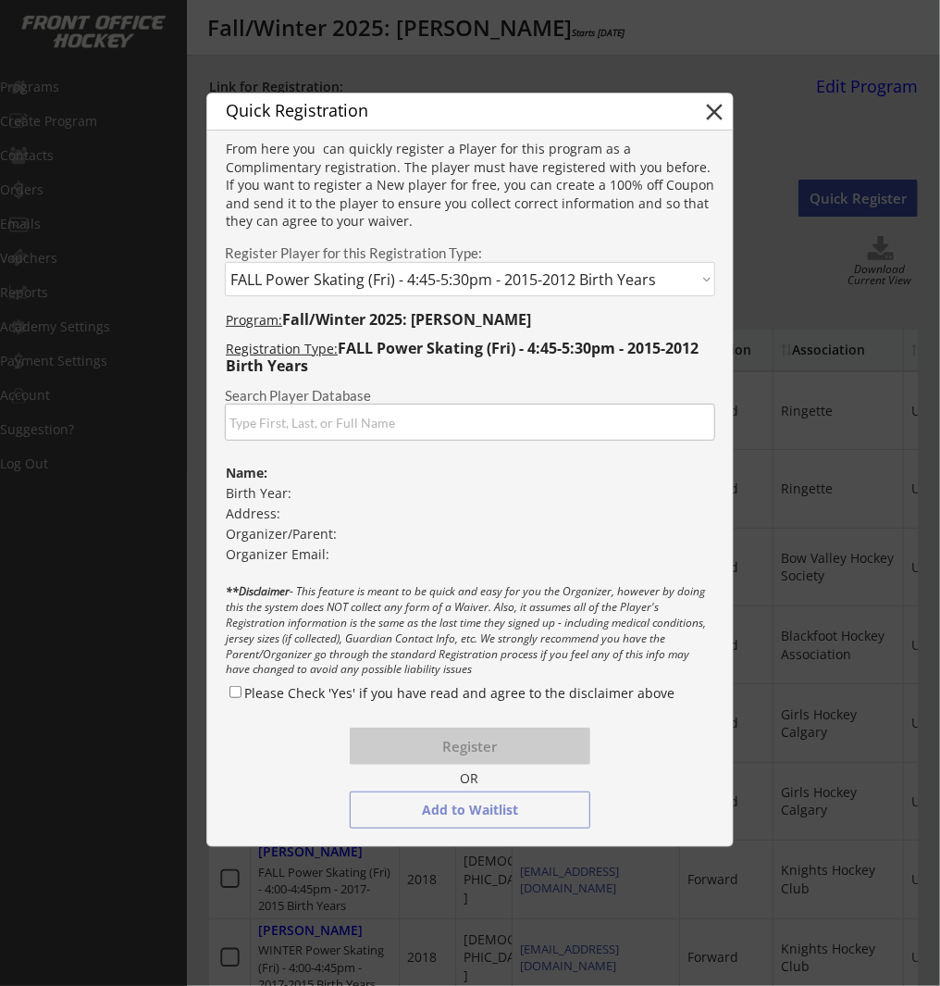
click at [560, 428] on input "input" at bounding box center [470, 422] width 491 height 37
click at [606, 273] on select "Choose an option... FALL Power Skating (Fri) - 4:00-4:45pm - 2017-2015 Birth Ye…" at bounding box center [470, 279] width 491 height 34
select select ""1348695171700984260__LOOKUP__1758647170803x320155278944621400""
click at [225, 262] on select "Choose an option... FALL Power Skating (Fri) - 4:00-4:45pm - 2017-2015 Birth Ye…" at bounding box center [470, 279] width 491 height 34
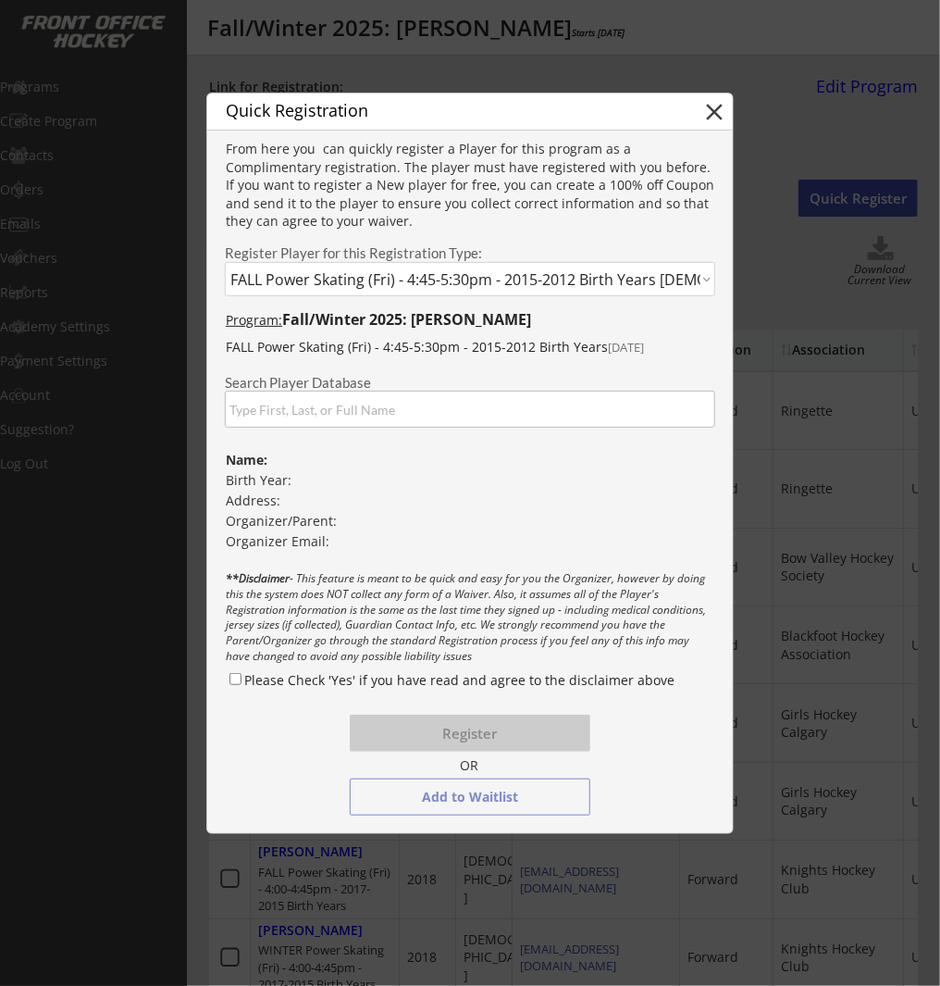
click at [532, 413] on input "input" at bounding box center [470, 409] width 491 height 37
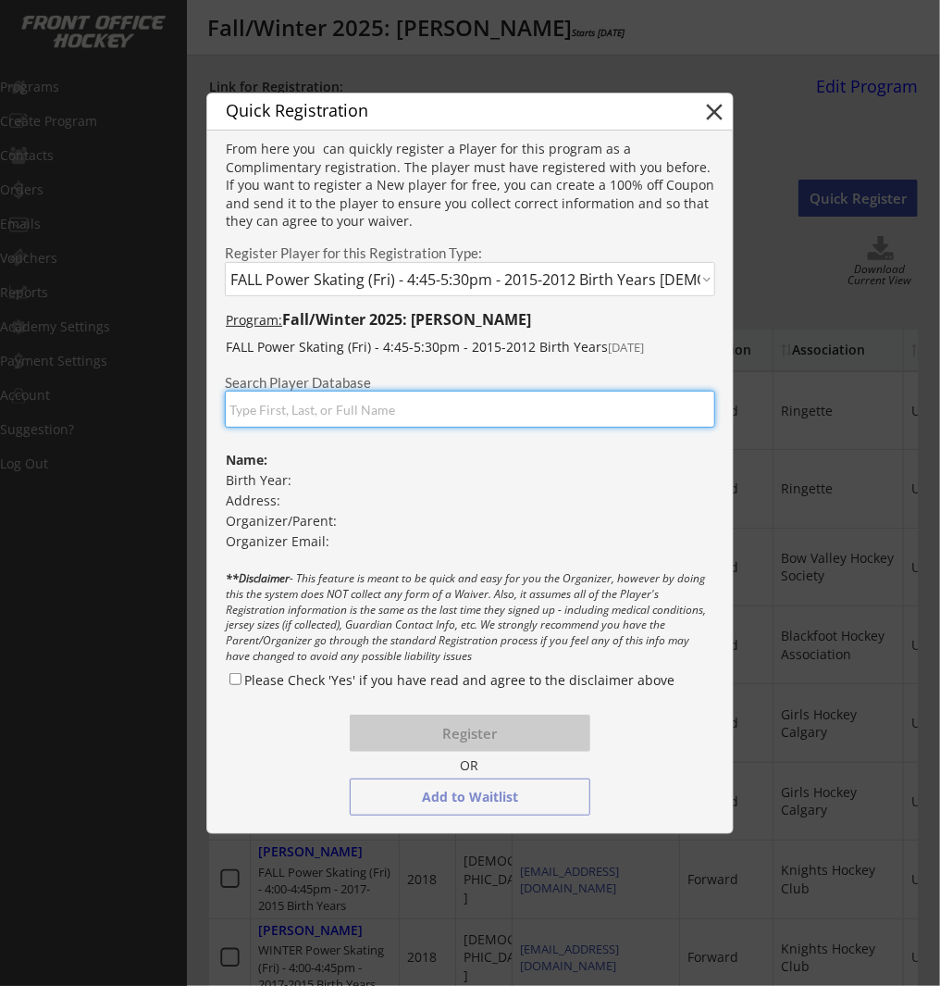
click at [544, 405] on input "input" at bounding box center [470, 409] width 491 height 37
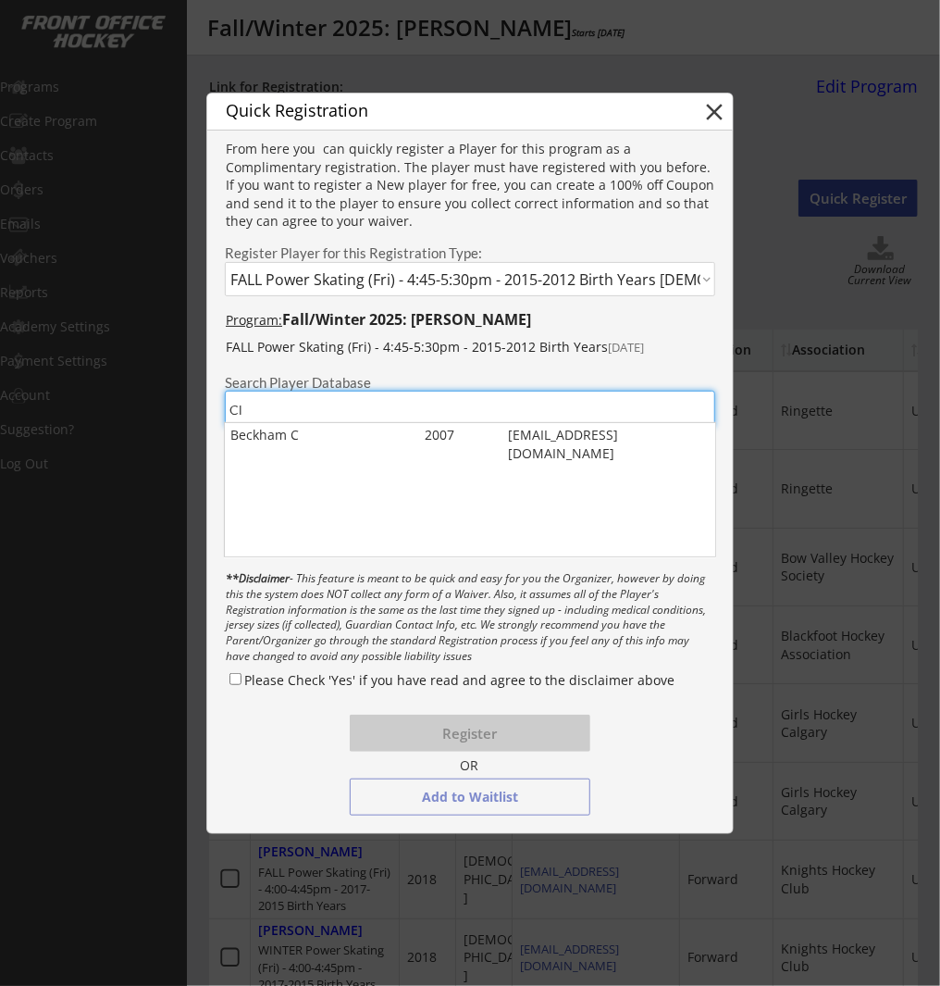
type input "C"
type input "d"
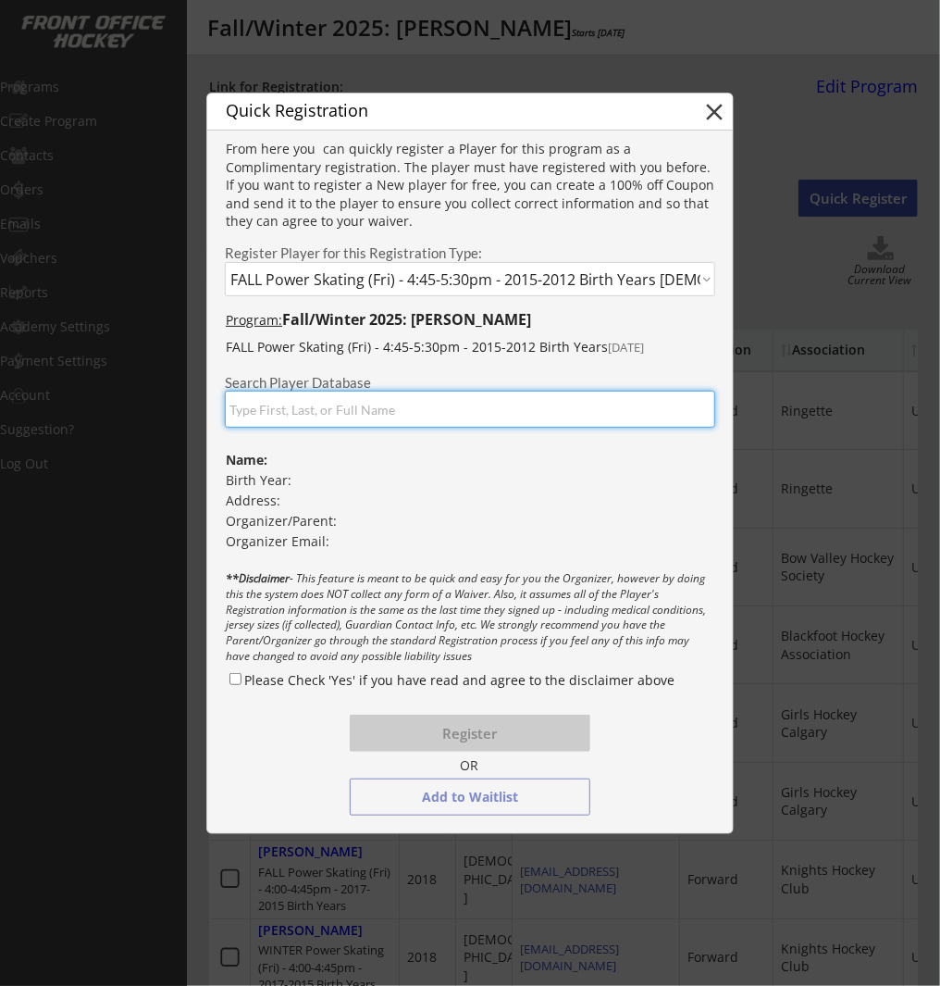
click at [554, 405] on input "input" at bounding box center [470, 409] width 491 height 37
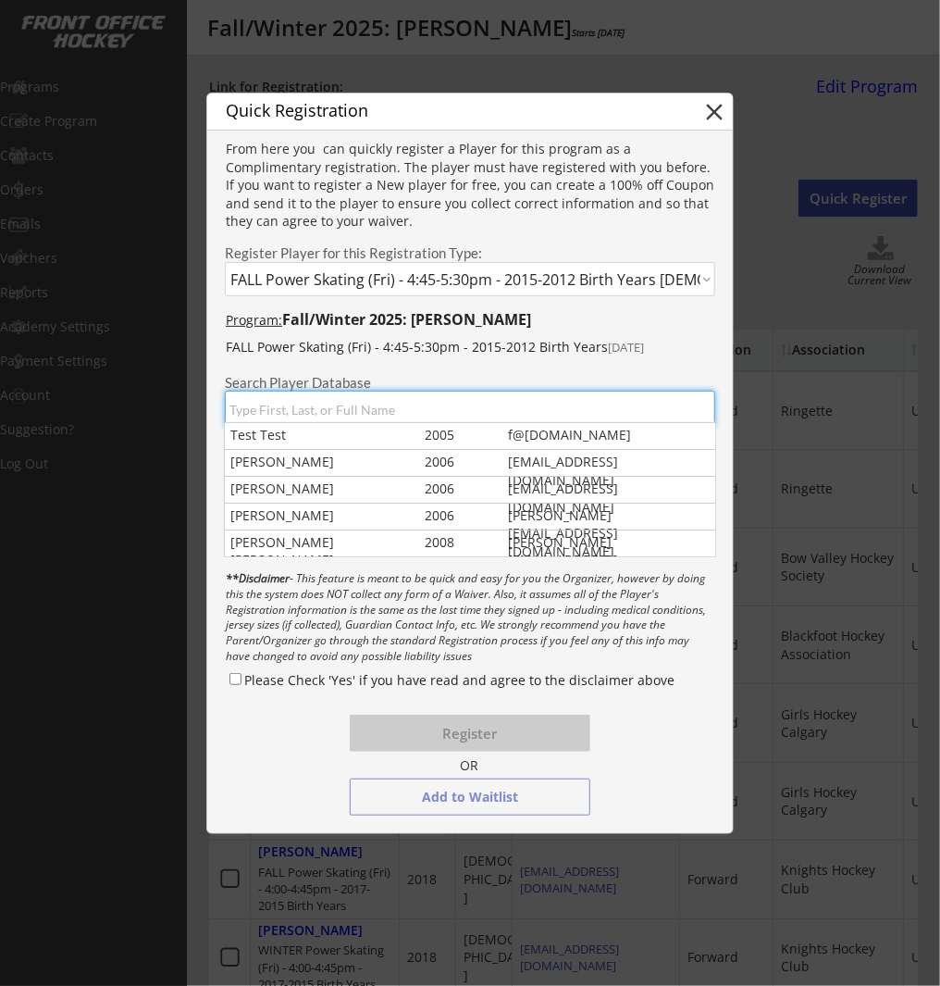
click at [455, 416] on input "input" at bounding box center [470, 409] width 491 height 37
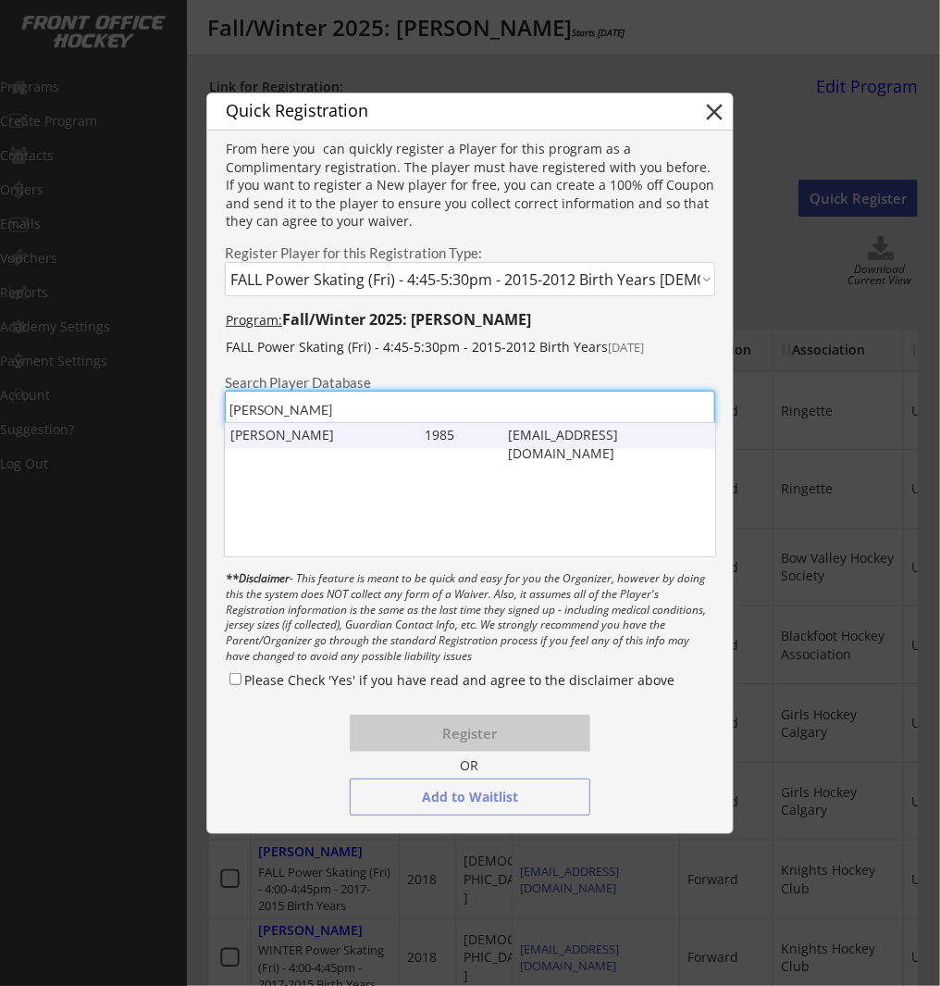
type input "claire deets"
click at [459, 440] on div "1985" at bounding box center [458, 435] width 67 height 19
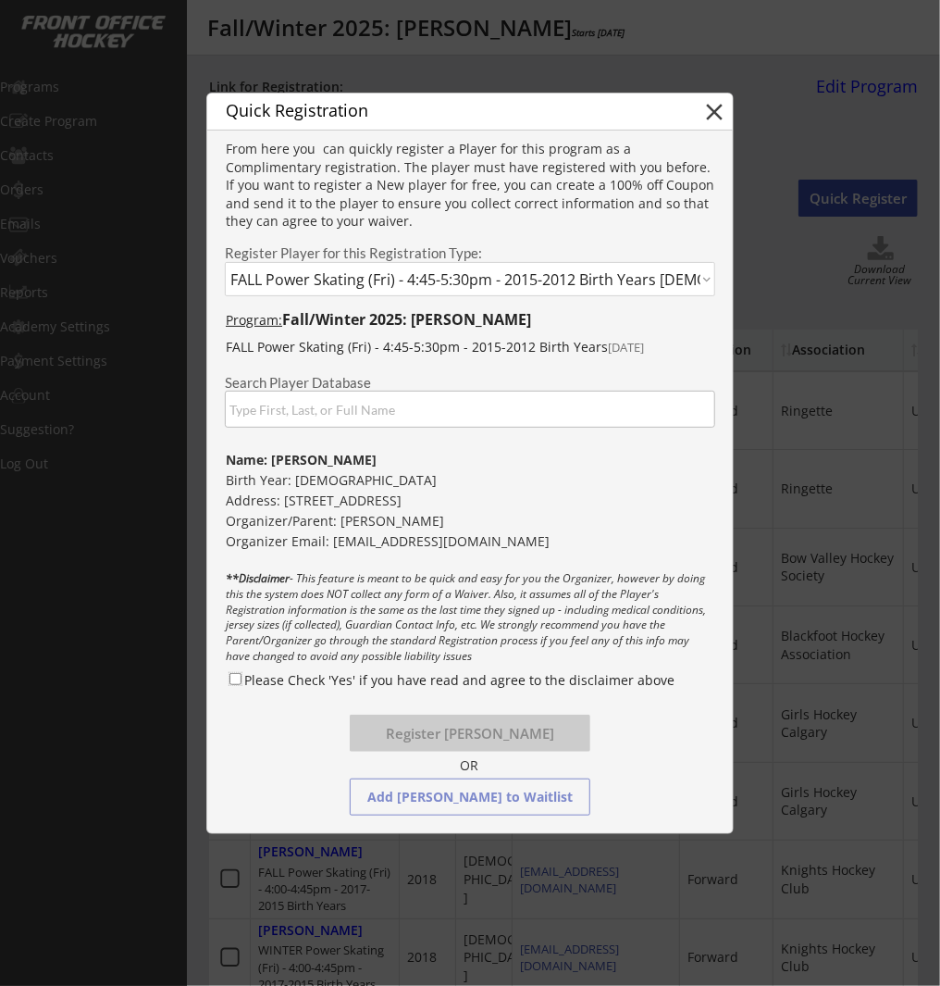
click at [234, 676] on input "Please Check 'Yes' if you have read and agree to the disclaimer above" at bounding box center [236, 679] width 12 height 12
checkbox input "true"
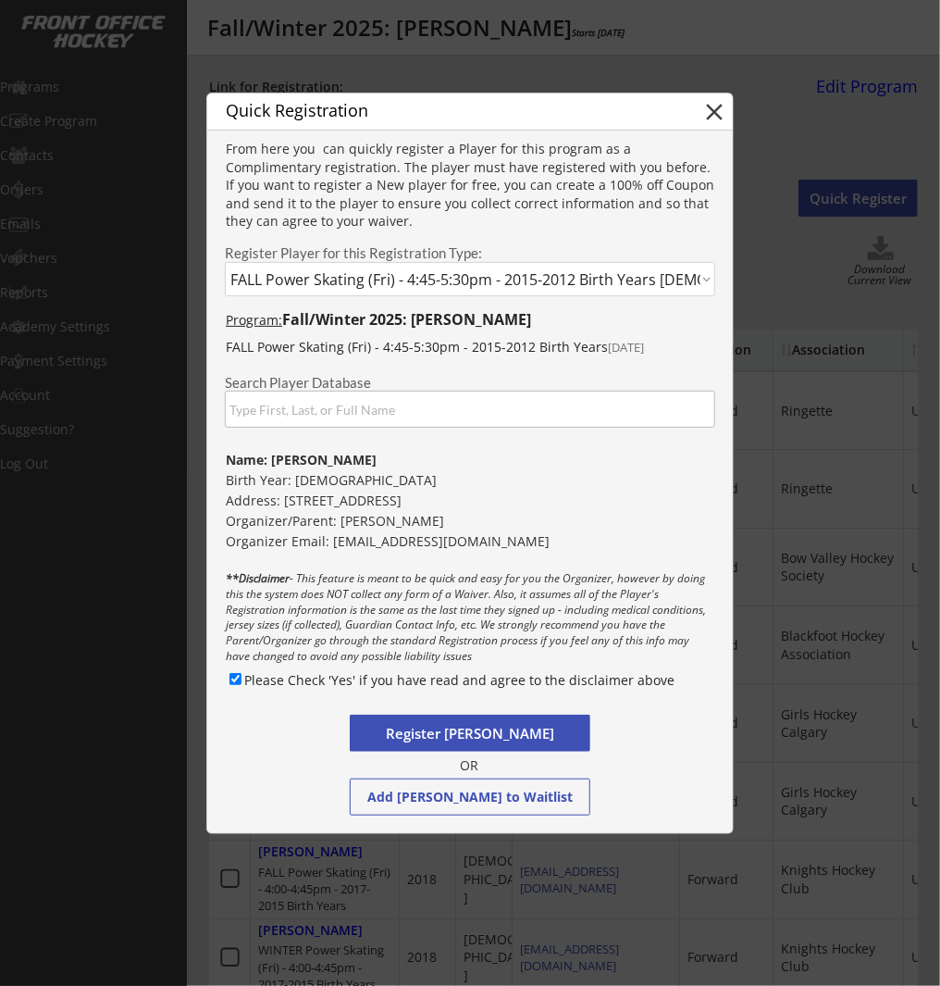
click at [548, 733] on button "Register Claire Deets" at bounding box center [470, 733] width 241 height 37
select select ""PLACEHOLDER_1427118222253""
checkbox input "false"
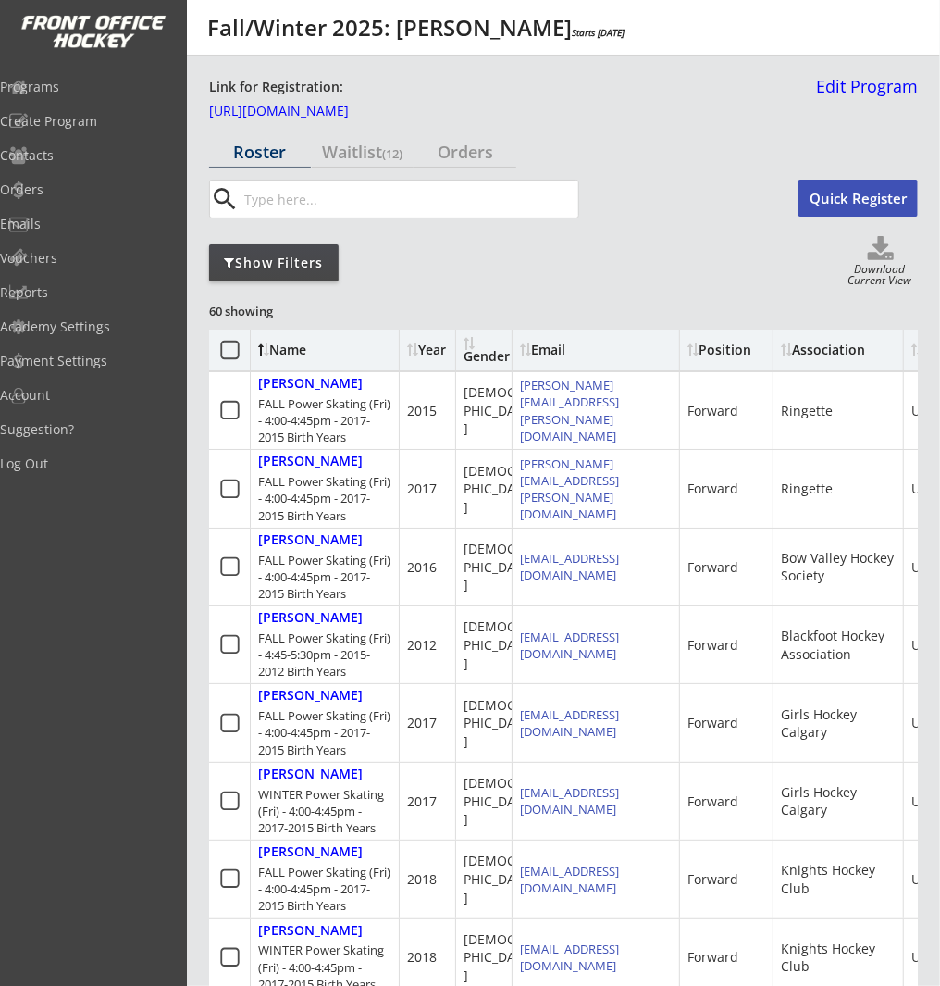
click at [382, 202] on input "input" at bounding box center [410, 198] width 338 height 37
click at [83, 93] on div "Programs" at bounding box center [88, 87] width 167 height 13
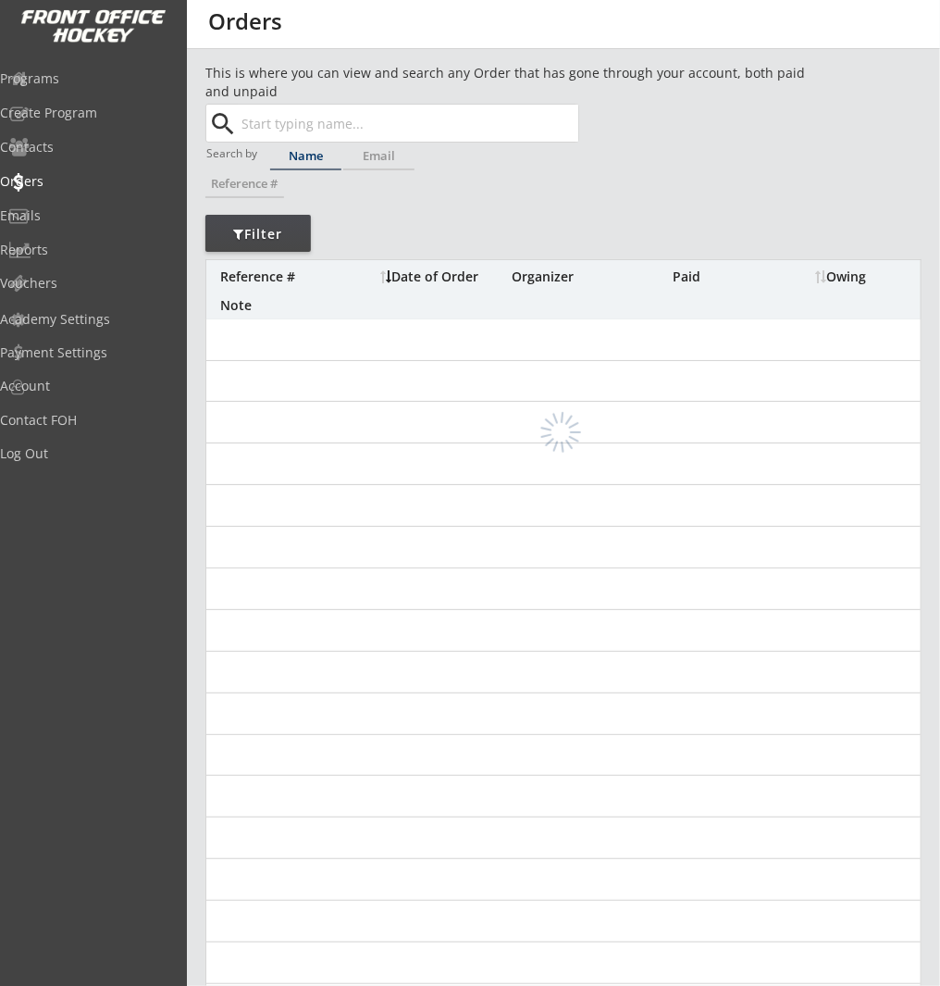
click at [371, 124] on input "text" at bounding box center [408, 123] width 341 height 37
paste input "[EMAIL_ADDRESS][DOMAIN_NAME]"
type input "[EMAIL_ADDRESS][DOMAIN_NAME]"
click at [528, 124] on button "Search" at bounding box center [546, 123] width 65 height 37
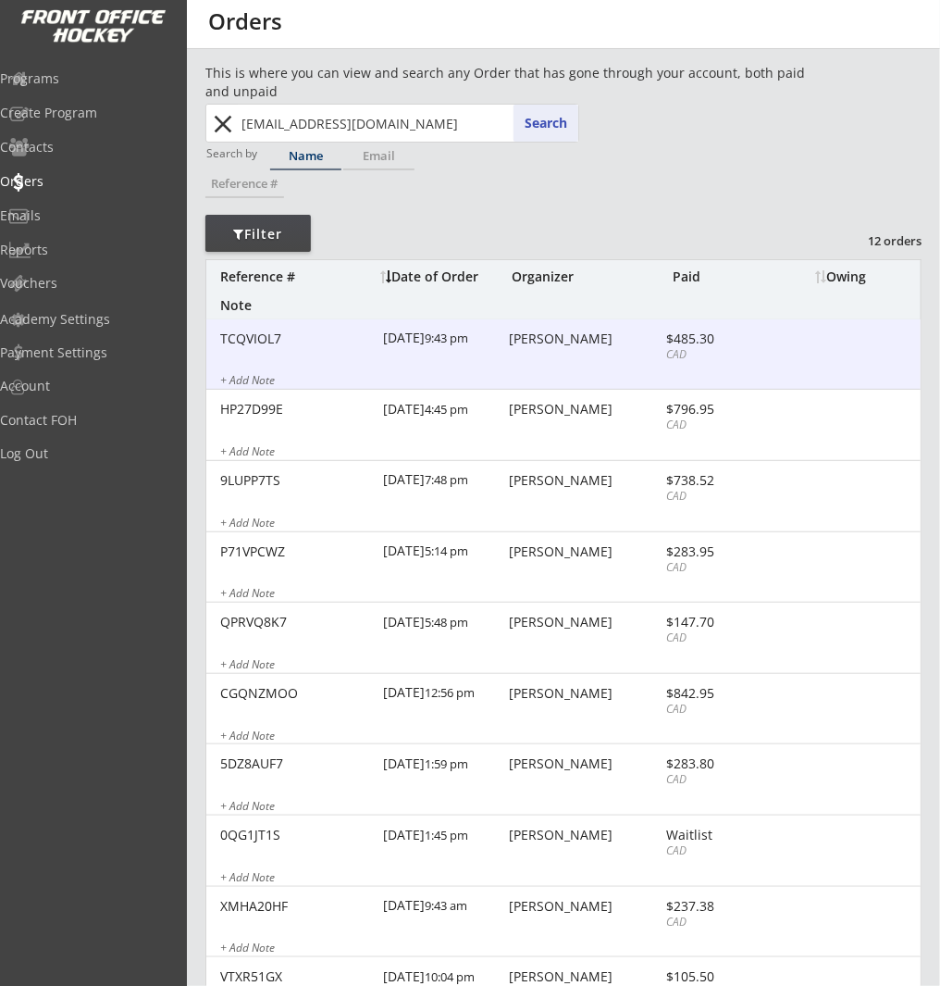
click at [607, 336] on div "[PERSON_NAME]" at bounding box center [585, 338] width 152 height 13
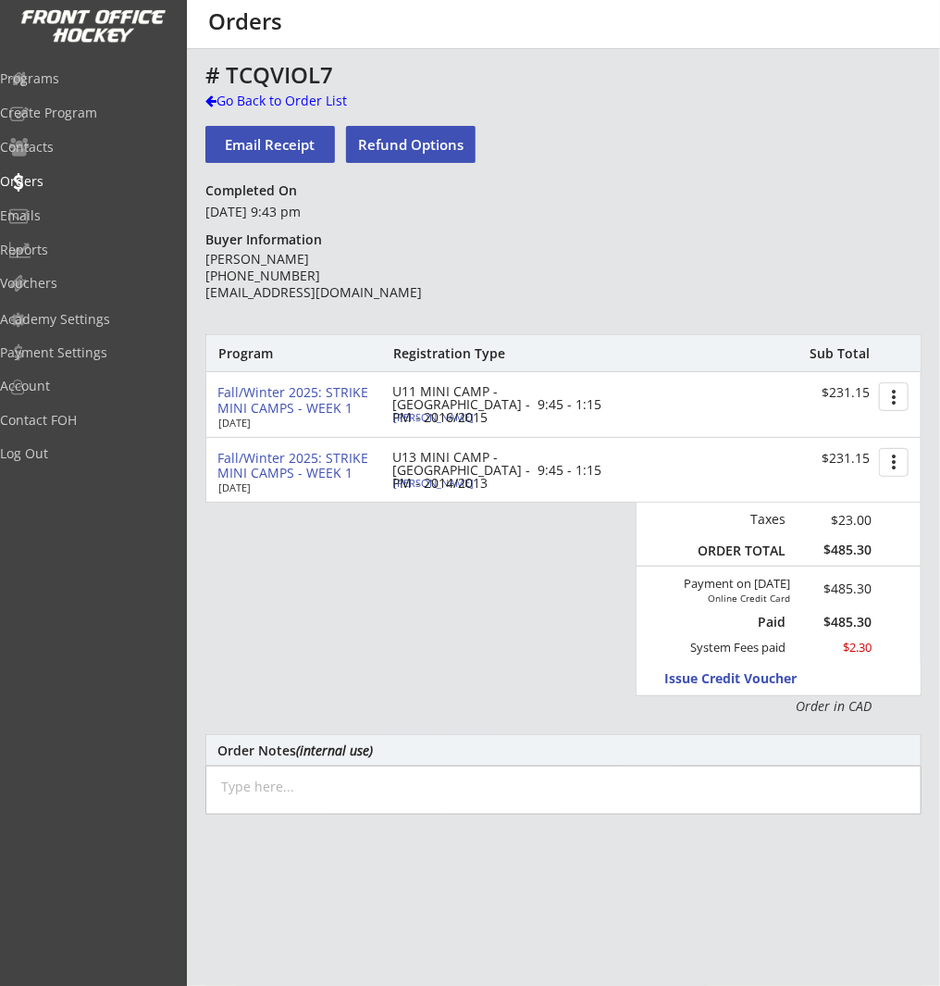
click at [435, 483] on div "[PERSON_NAME]" at bounding box center [496, 483] width 206 height 10
select select ""Forward""
select select ""Youth M""
type input "[DEMOGRAPHIC_DATA]"
type input "Northwest Warriors"
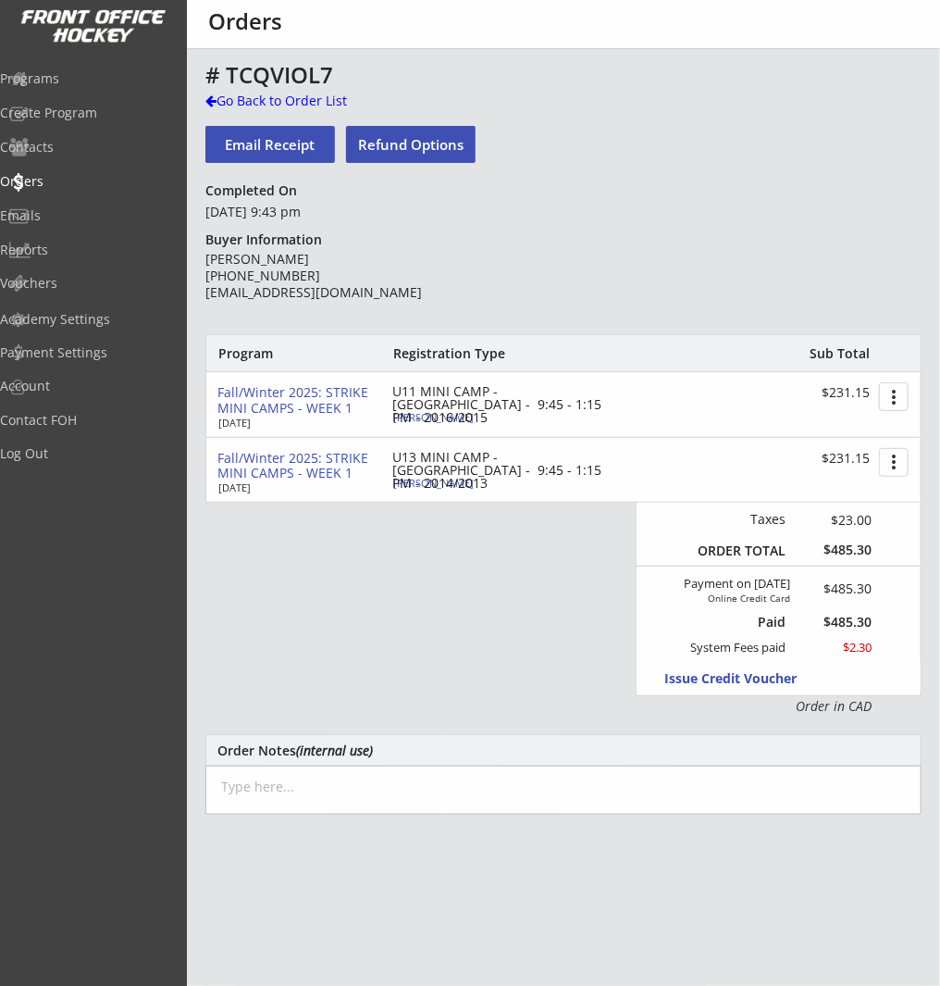
type input "U13"
type input "AA"
select select ""Northwest Warriors""
select select ""U13""
select select ""AA""
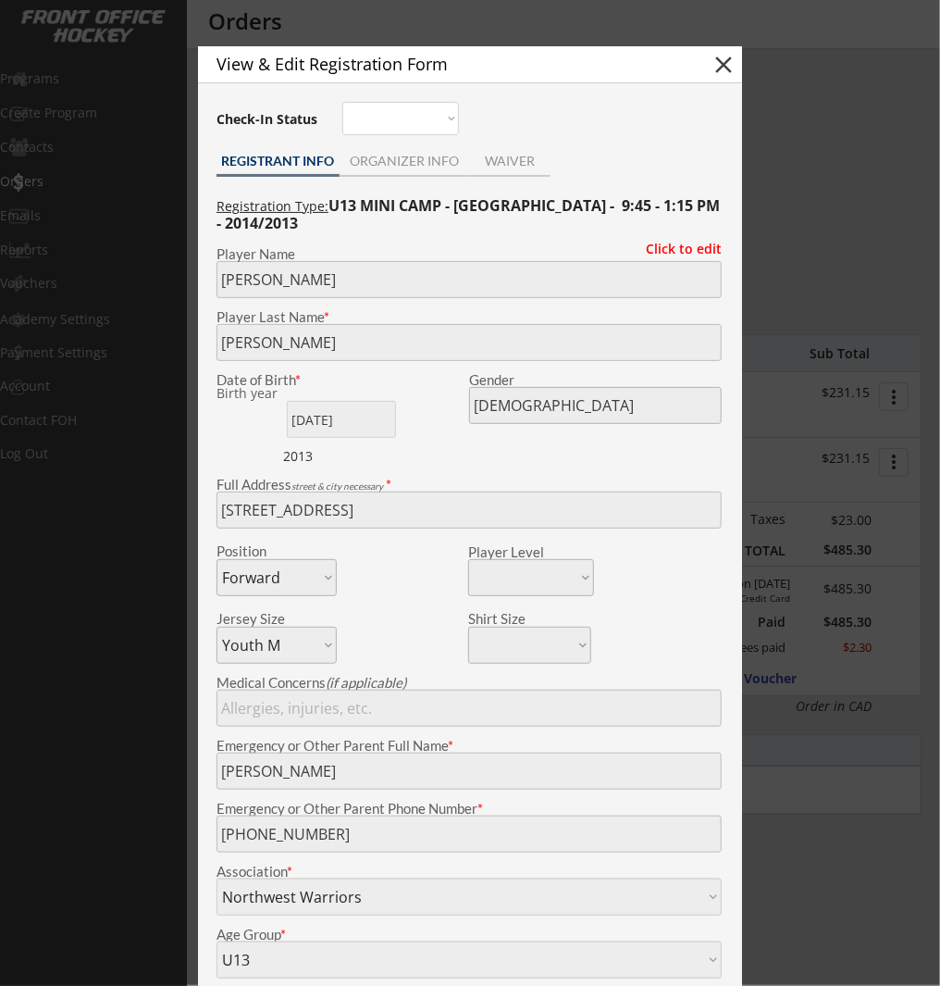
drag, startPoint x: 724, startPoint y: 65, endPoint x: 860, endPoint y: 83, distance: 137.3
click at [725, 65] on button "close" at bounding box center [724, 65] width 28 height 28
select select ""PLACEHOLDER_1427118222253""
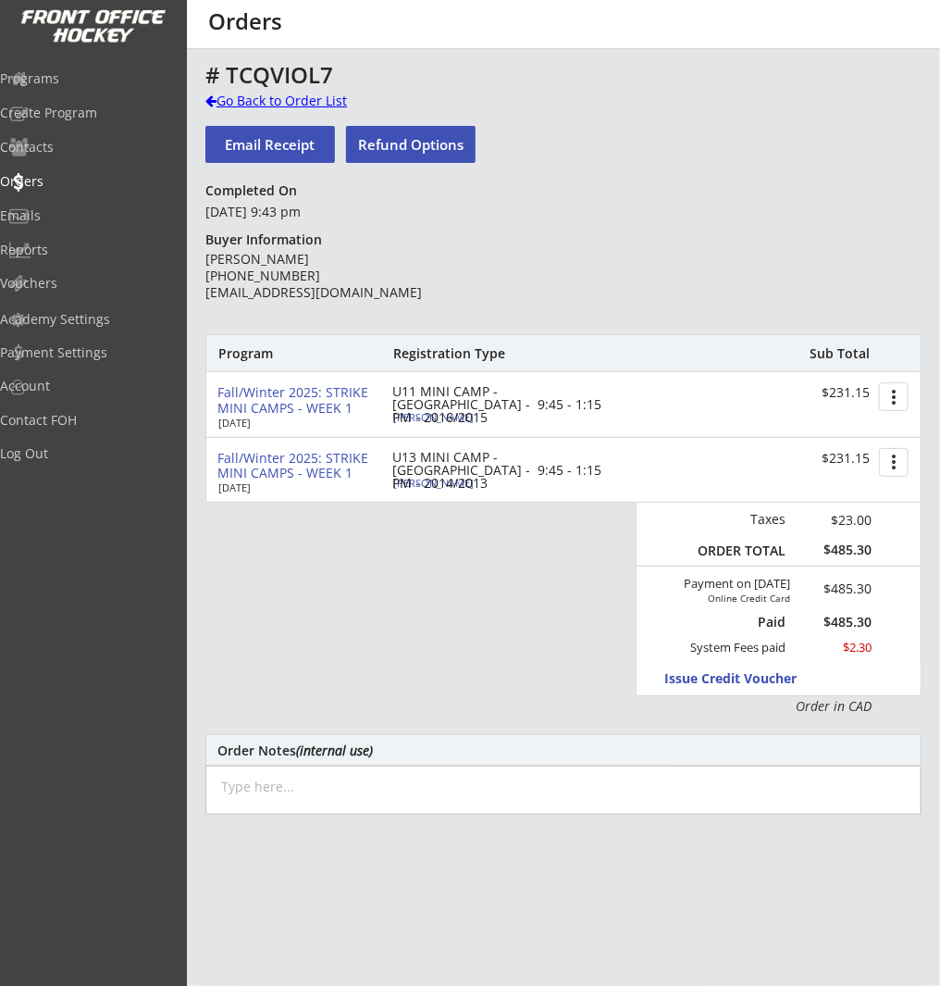
drag, startPoint x: 271, startPoint y: 100, endPoint x: 308, endPoint y: 102, distance: 37.1
click at [271, 100] on div "Go Back to Order List" at bounding box center [300, 101] width 191 height 19
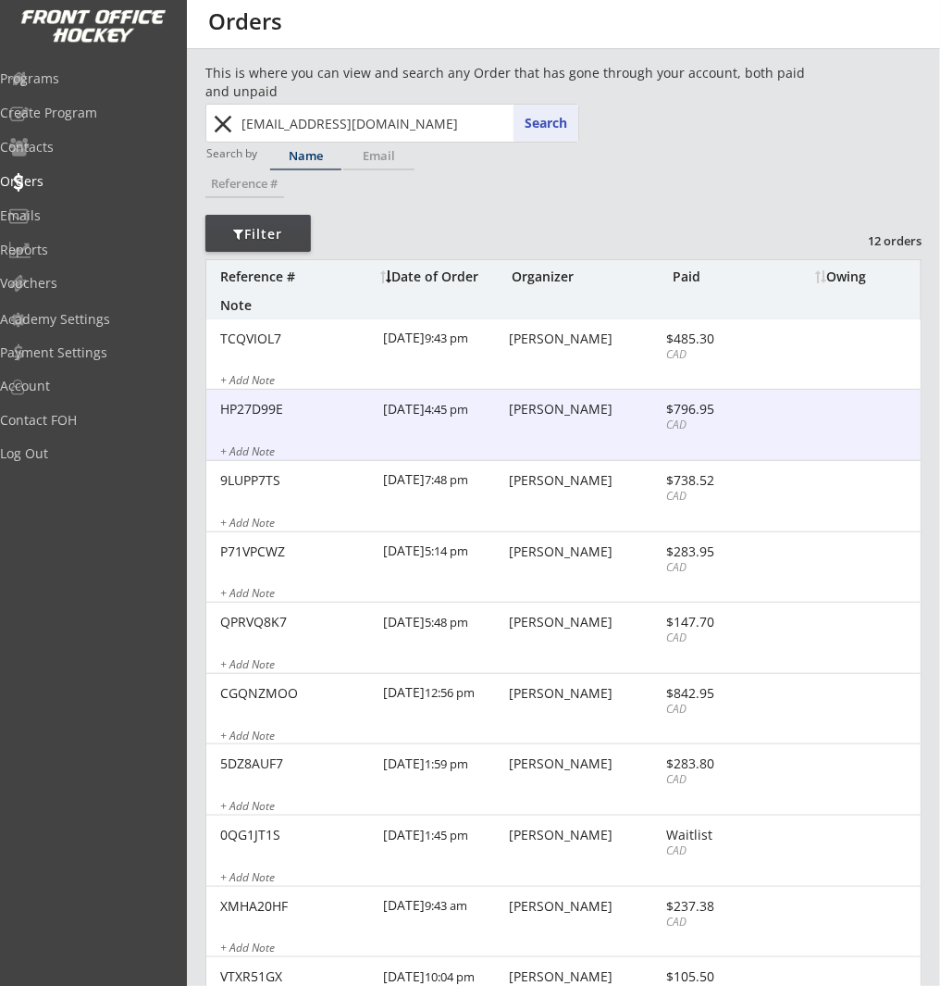
click at [618, 413] on div "Chris Petrucci" at bounding box center [585, 409] width 152 height 13
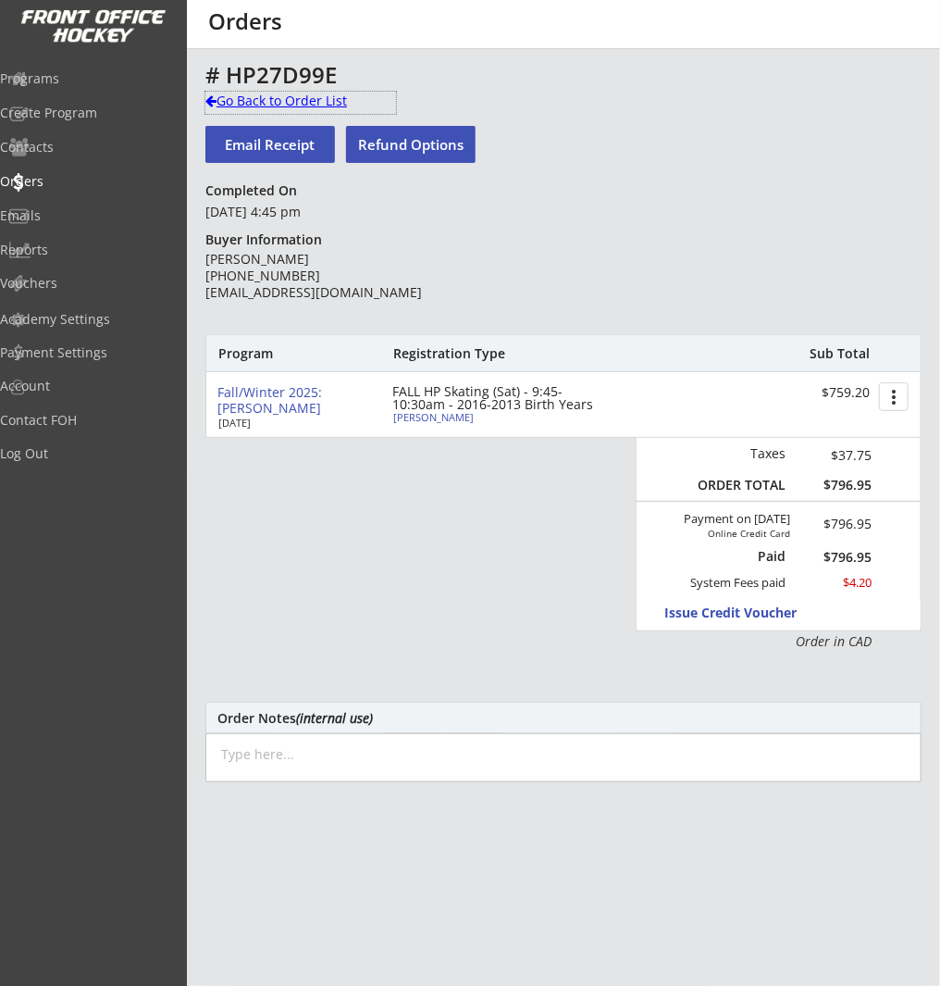
click at [265, 97] on div "Go Back to Order List" at bounding box center [300, 101] width 191 height 19
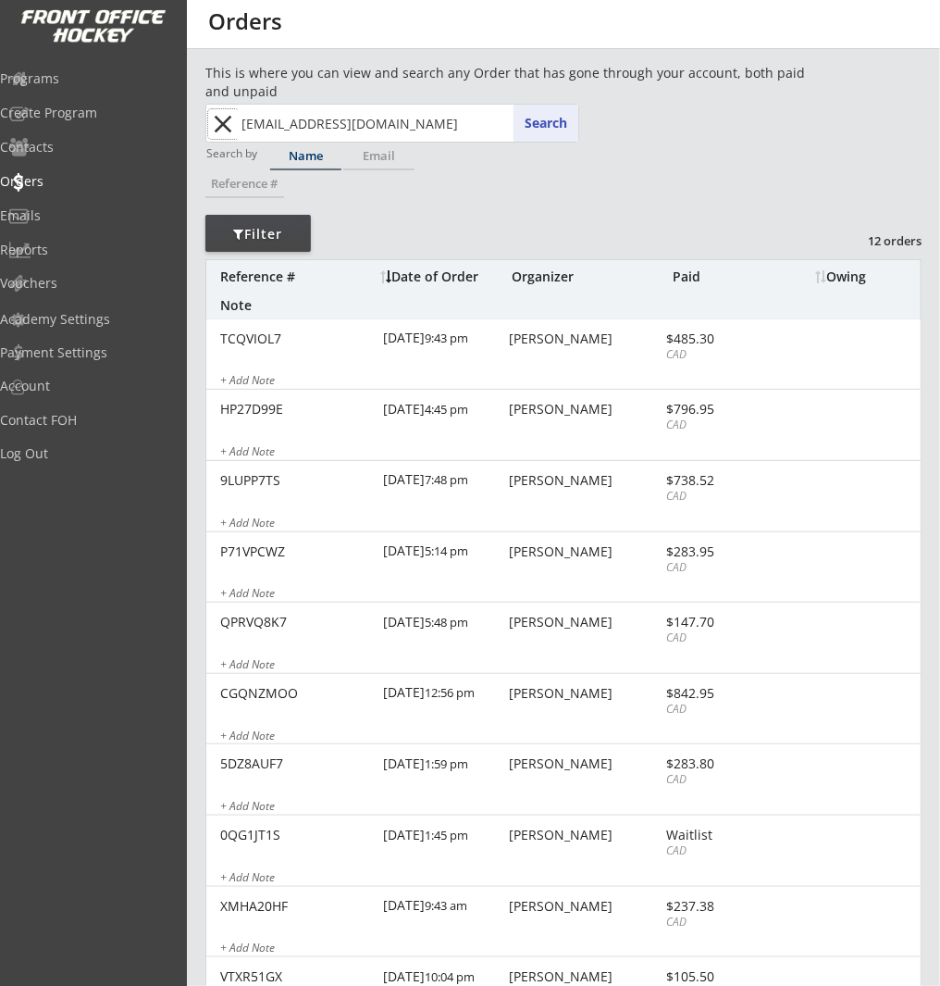
click at [231, 127] on button "close" at bounding box center [223, 124] width 31 height 30
click at [302, 124] on input "text" at bounding box center [408, 123] width 341 height 37
paste input "Cboomersmith@hotmail.com"
type input "Cboomersmith@hotmail.com"
drag, startPoint x: 605, startPoint y: 121, endPoint x: 550, endPoint y: 124, distance: 55.6
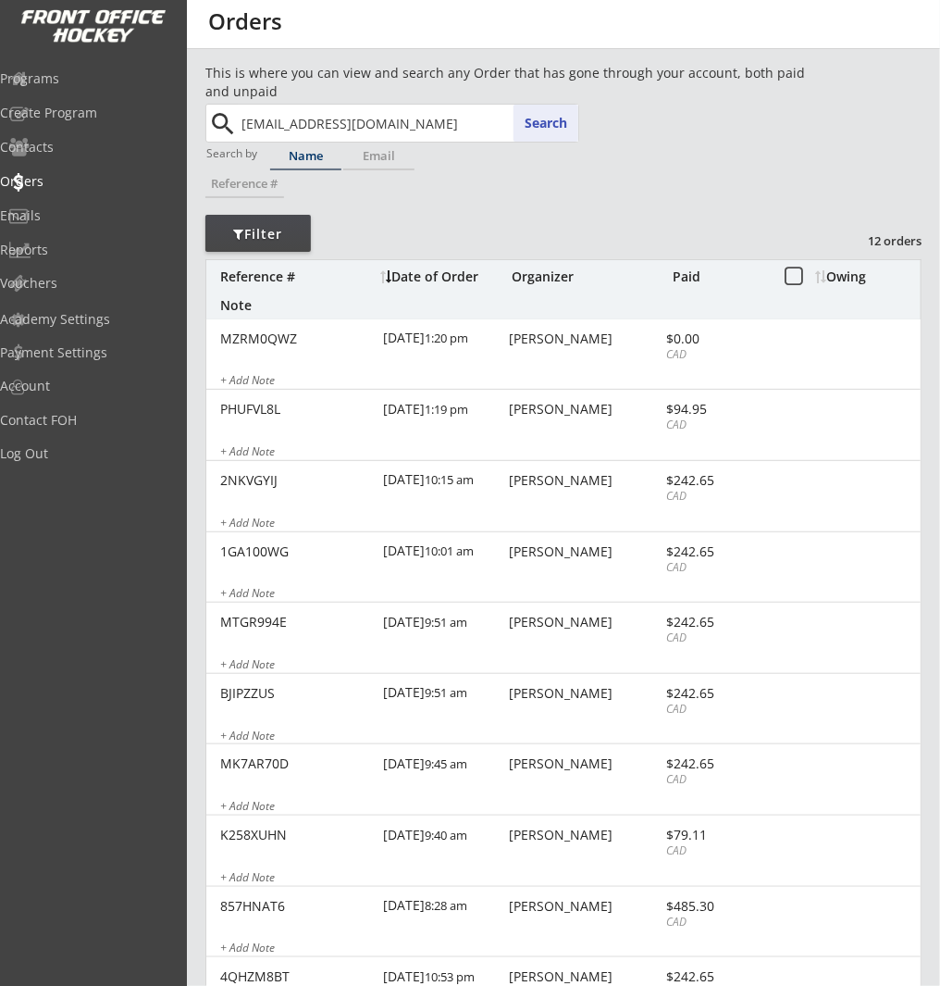
click at [605, 121] on div "This is where you can view and search any Order that has gone through your acco…" at bounding box center [563, 928] width 716 height 1731
drag, startPoint x: 550, startPoint y: 124, endPoint x: 600, endPoint y: 143, distance: 53.6
click at [551, 124] on button "Search" at bounding box center [546, 123] width 65 height 37
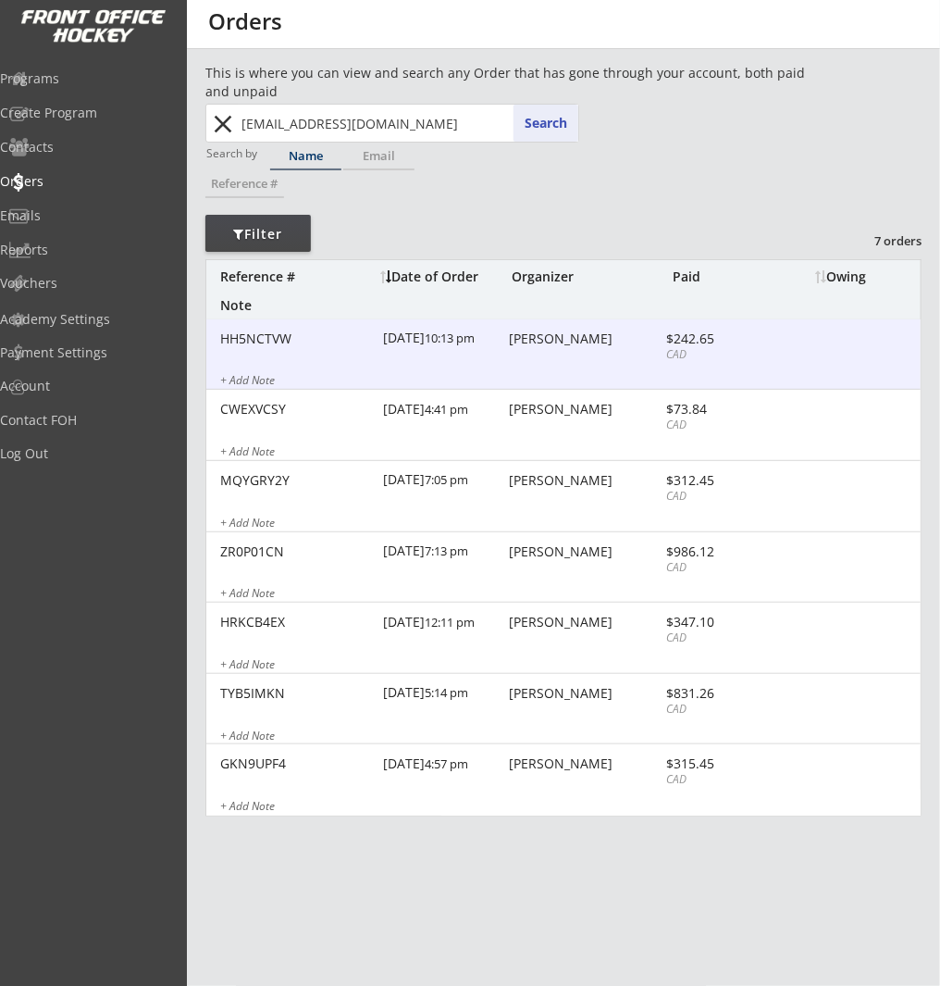
click at [758, 362] on div "HH5NCTVW 10/08/25 10:13 pm Cam Smith $242.65 CAD + Add Note" at bounding box center [563, 354] width 715 height 71
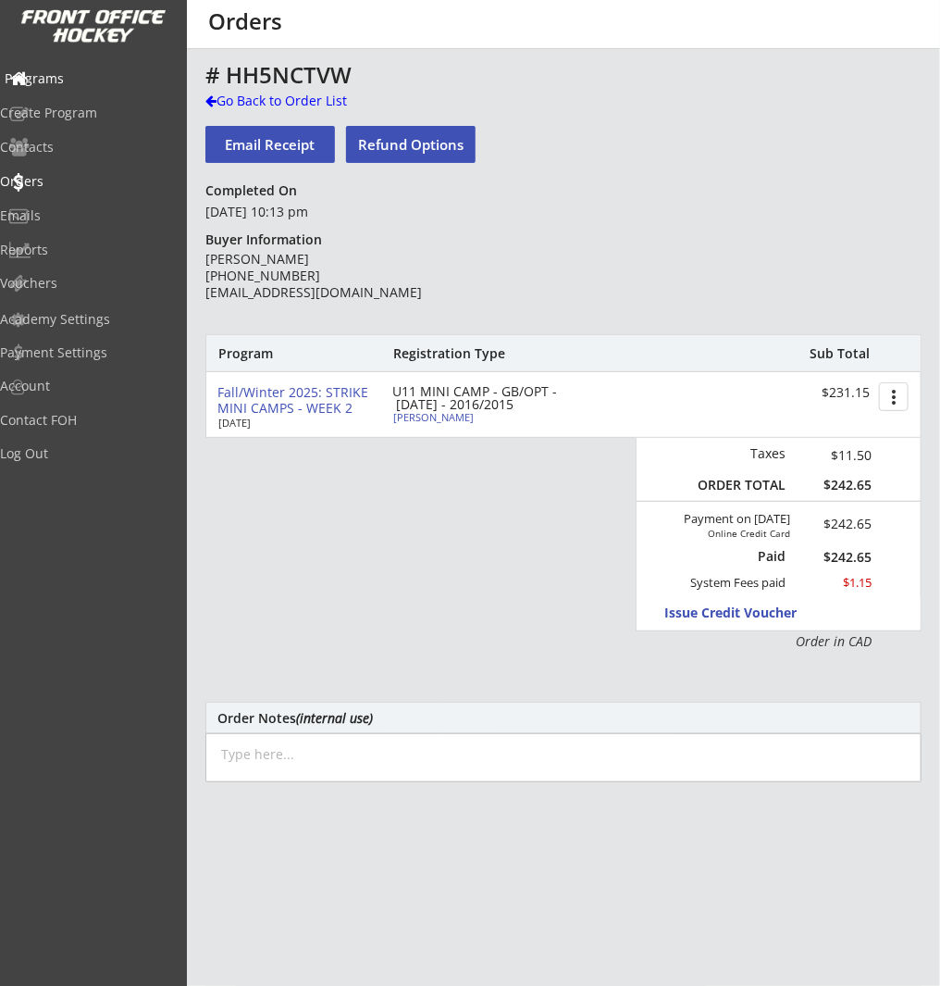
drag, startPoint x: 69, startPoint y: 93, endPoint x: 72, endPoint y: 216, distance: 123.1
click at [69, 93] on div "Programs" at bounding box center [88, 80] width 176 height 32
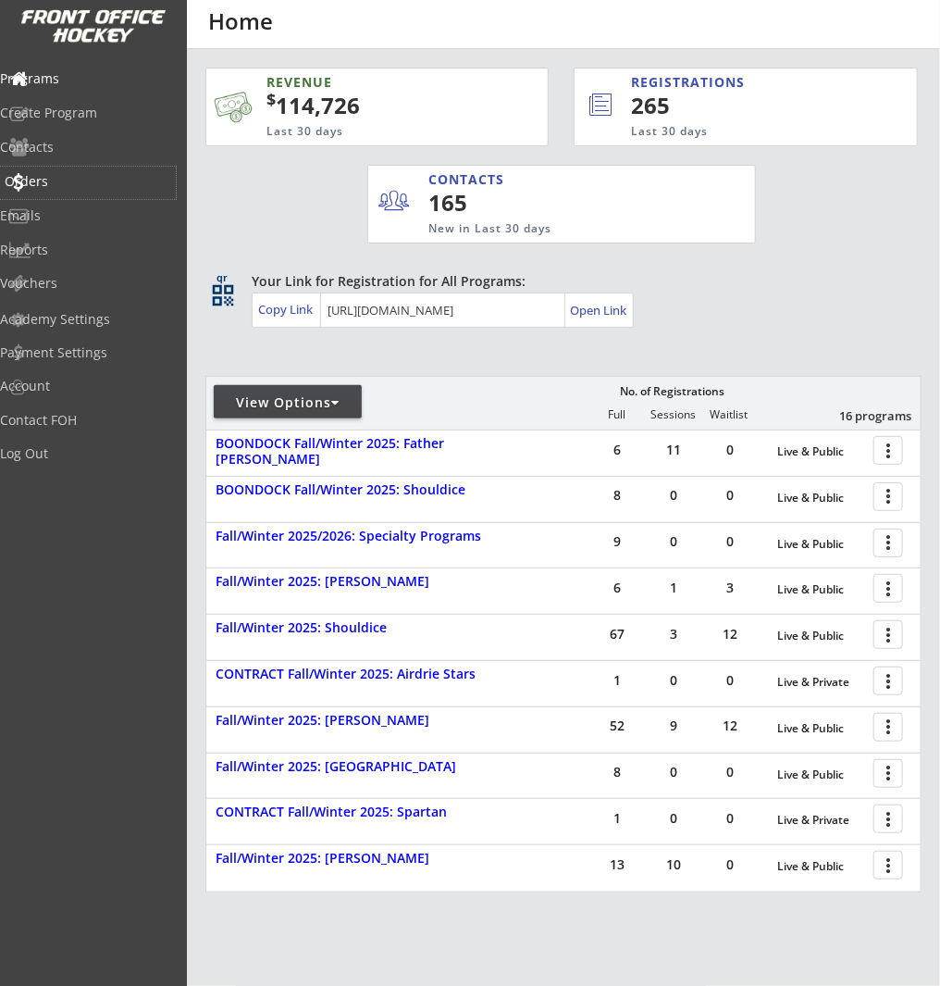
click at [78, 187] on div "Orders" at bounding box center [88, 181] width 167 height 13
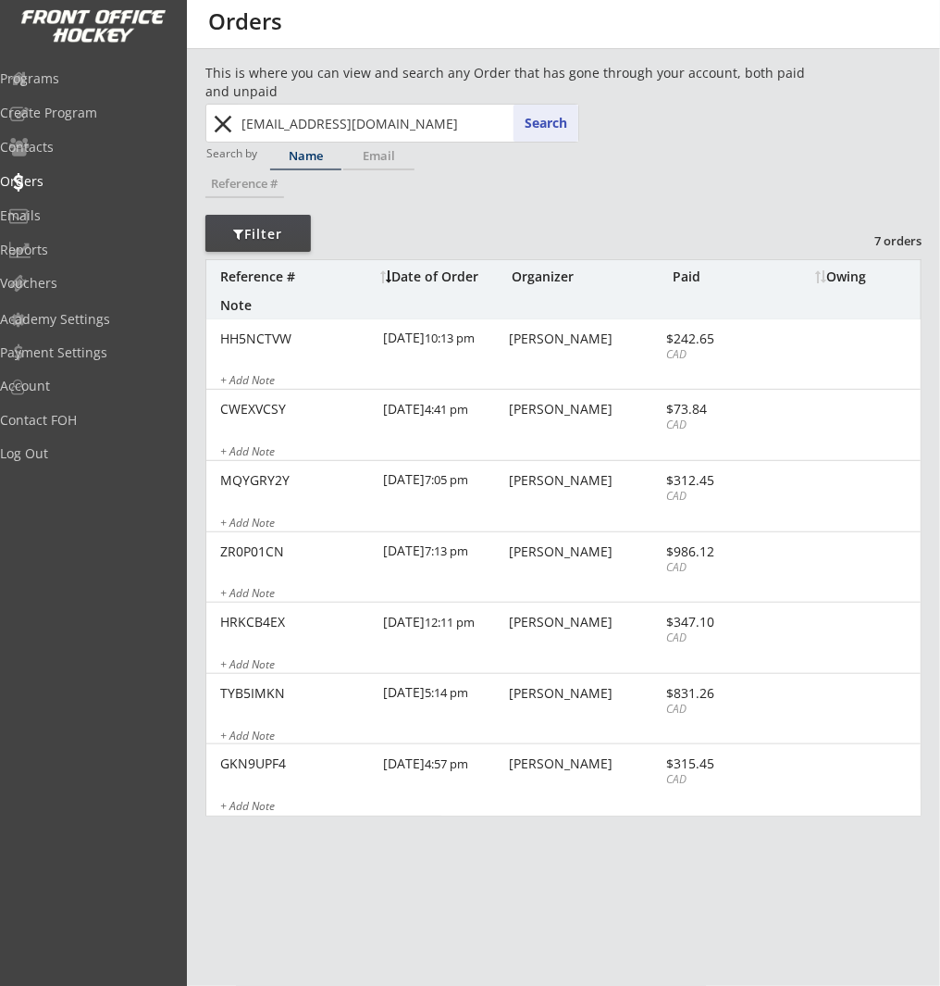
drag, startPoint x: 220, startPoint y: 120, endPoint x: 298, endPoint y: 124, distance: 77.8
click at [221, 120] on button "close" at bounding box center [223, 124] width 31 height 30
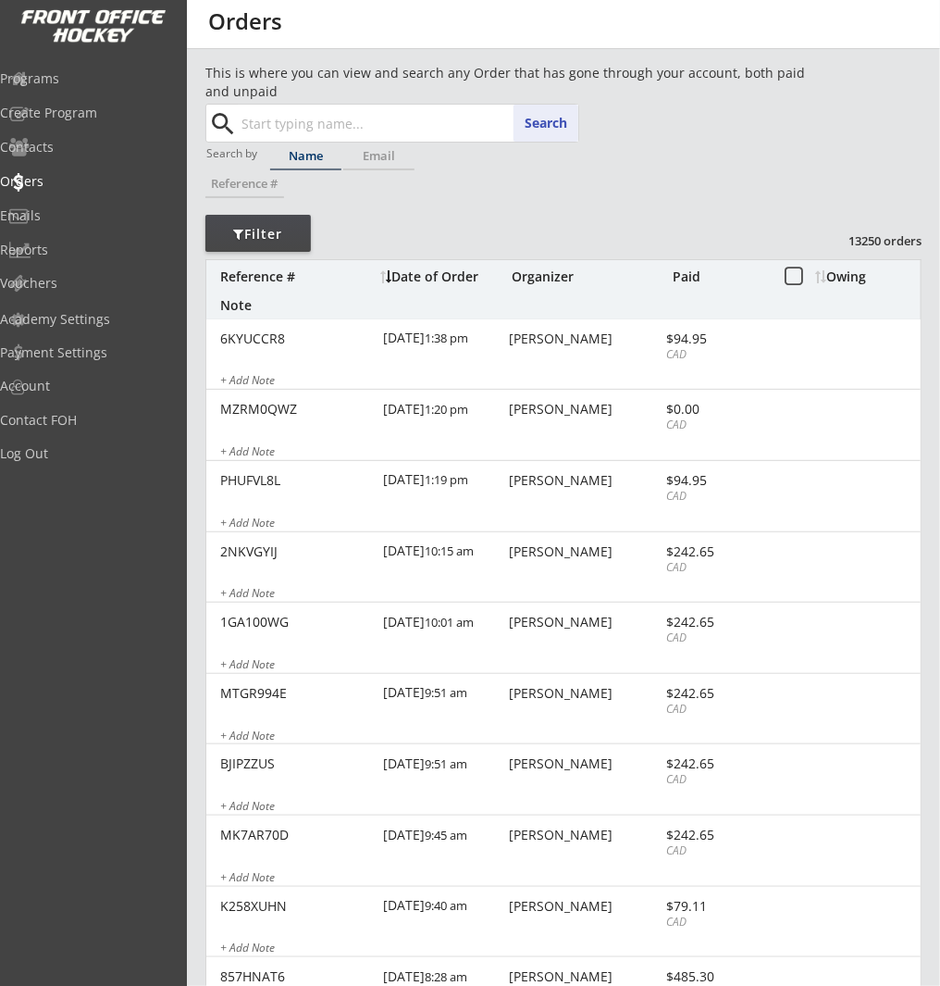
click at [299, 124] on input "text" at bounding box center [408, 123] width 341 height 37
paste input "jennybeniuk@hotmail.com"
type input "jennybeniuk@hotmail.com"
click at [557, 120] on button "Search" at bounding box center [546, 123] width 65 height 37
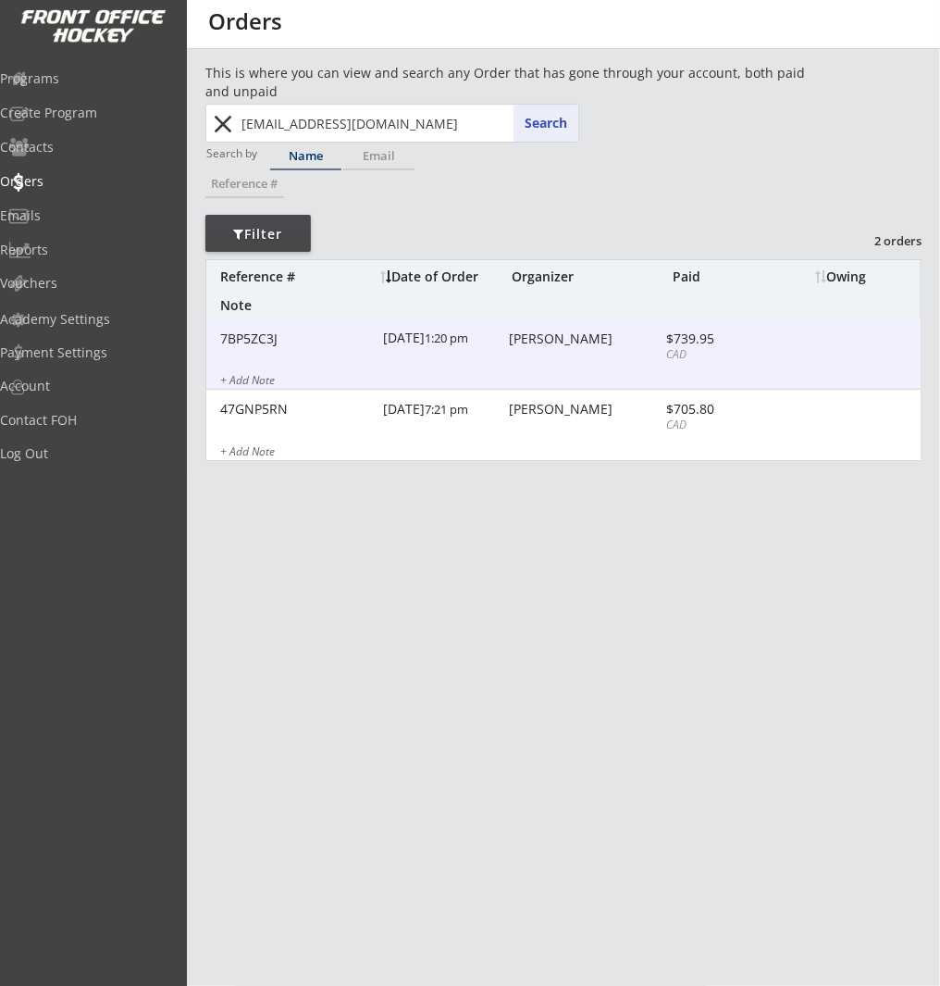
click at [576, 361] on div "7BP5ZC3J 9/12/25 1:20 pm Jenny Beniuk $739.95 CAD + Add Note" at bounding box center [563, 354] width 715 height 71
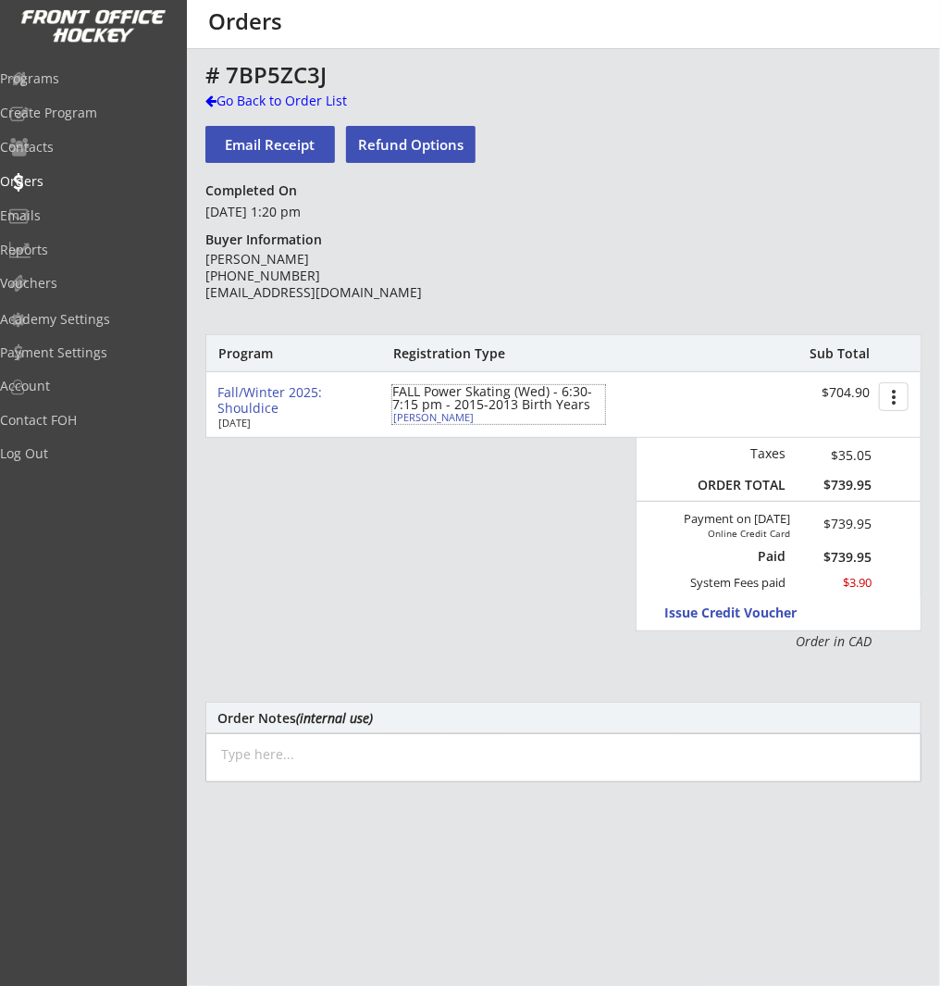
click at [426, 417] on div "Hailey Beniuk" at bounding box center [496, 417] width 206 height 10
type input "Hailey"
type input "Beniuk"
type input "01/20/2014"
type input "Female"
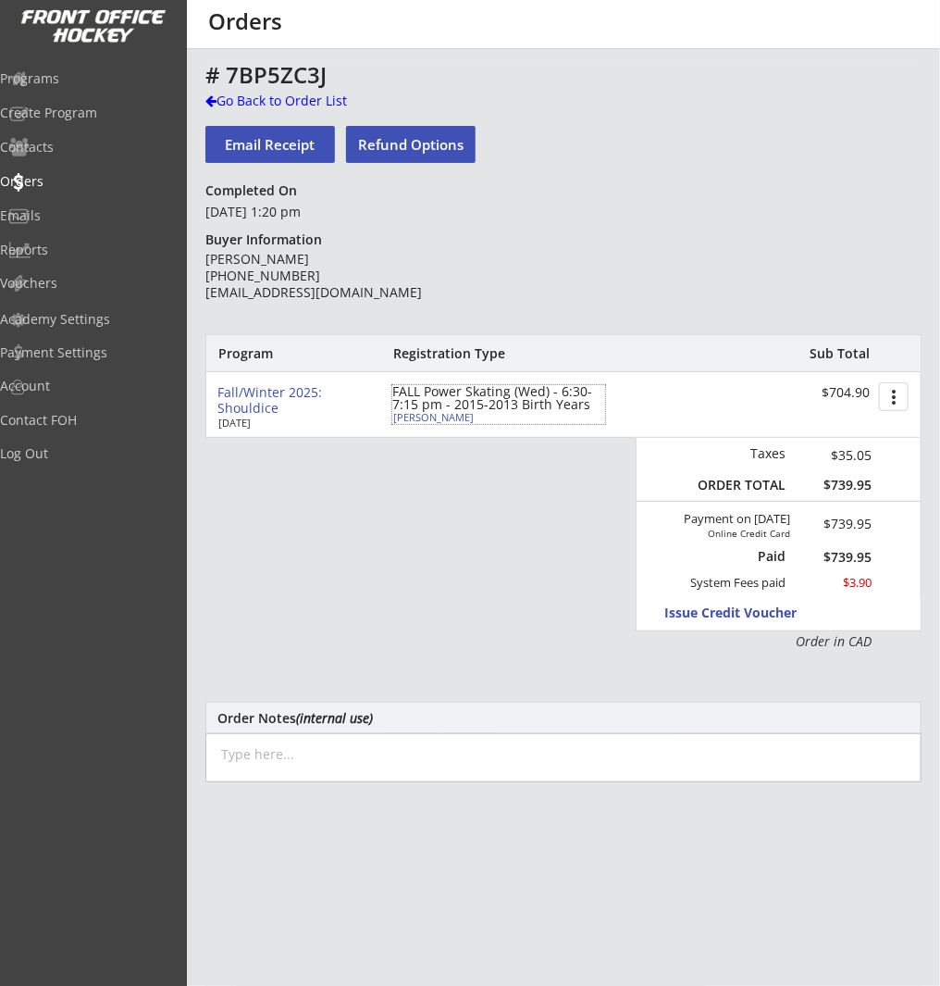
type input "6220 Dalmarnock Crescent NW, Calgary, AB T3A 1H2, Canada"
select select ""Forward""
select select ""Adult S""
type input "None"
type input "Jeff"
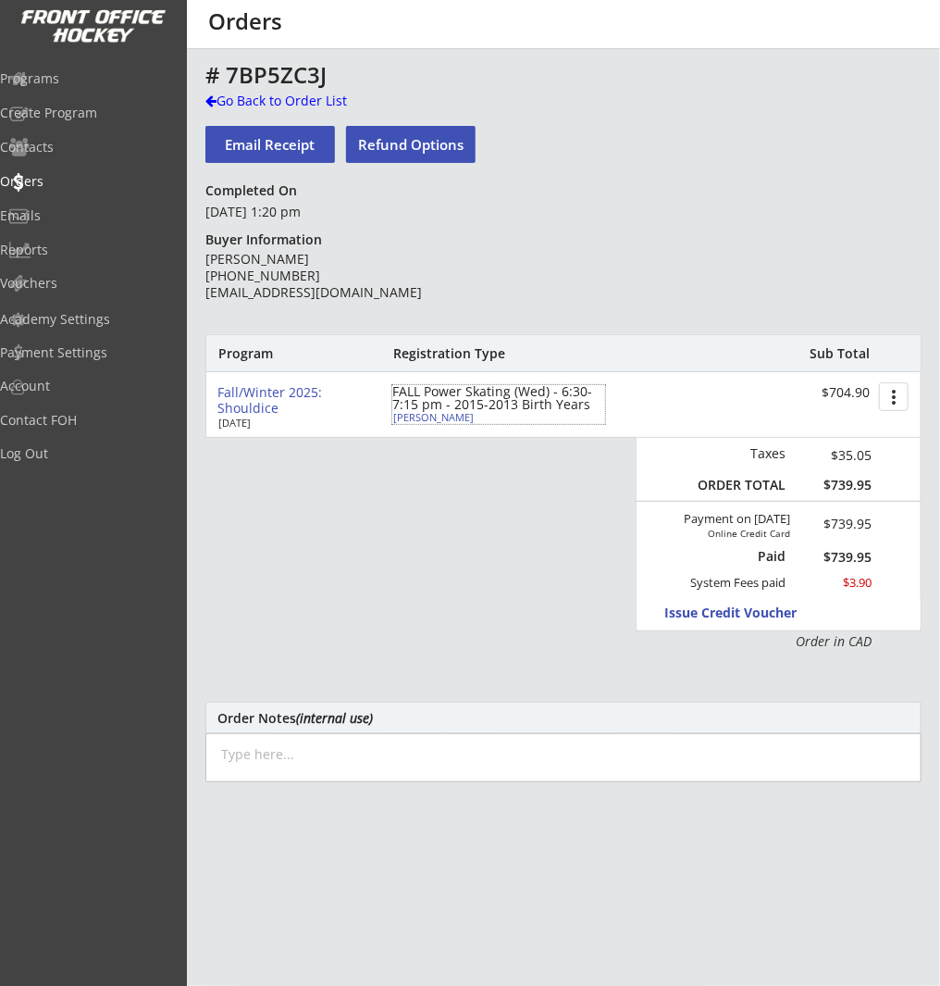
type input "(403) 620-1917"
type input "Ringette"
select select ""Ringette""
type input "U13"
select select ""U13""
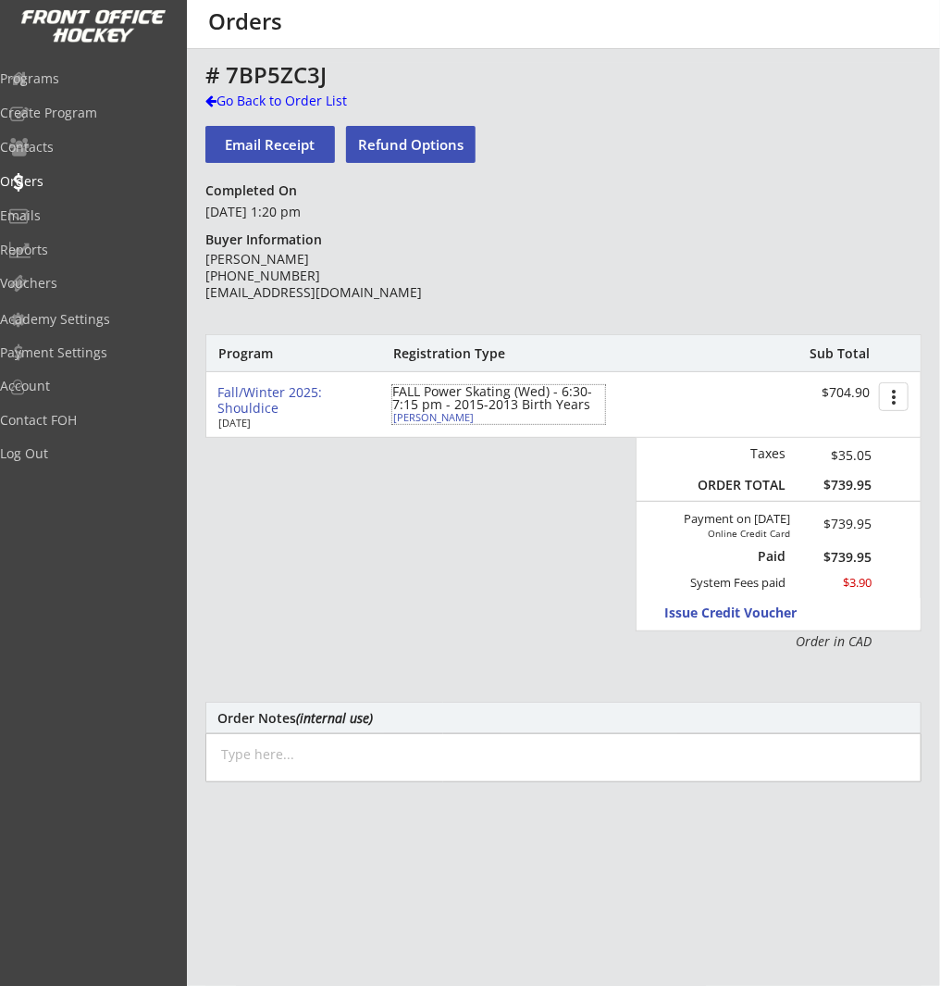
type input "Not Applicable"
select select ""Not Applicable ""
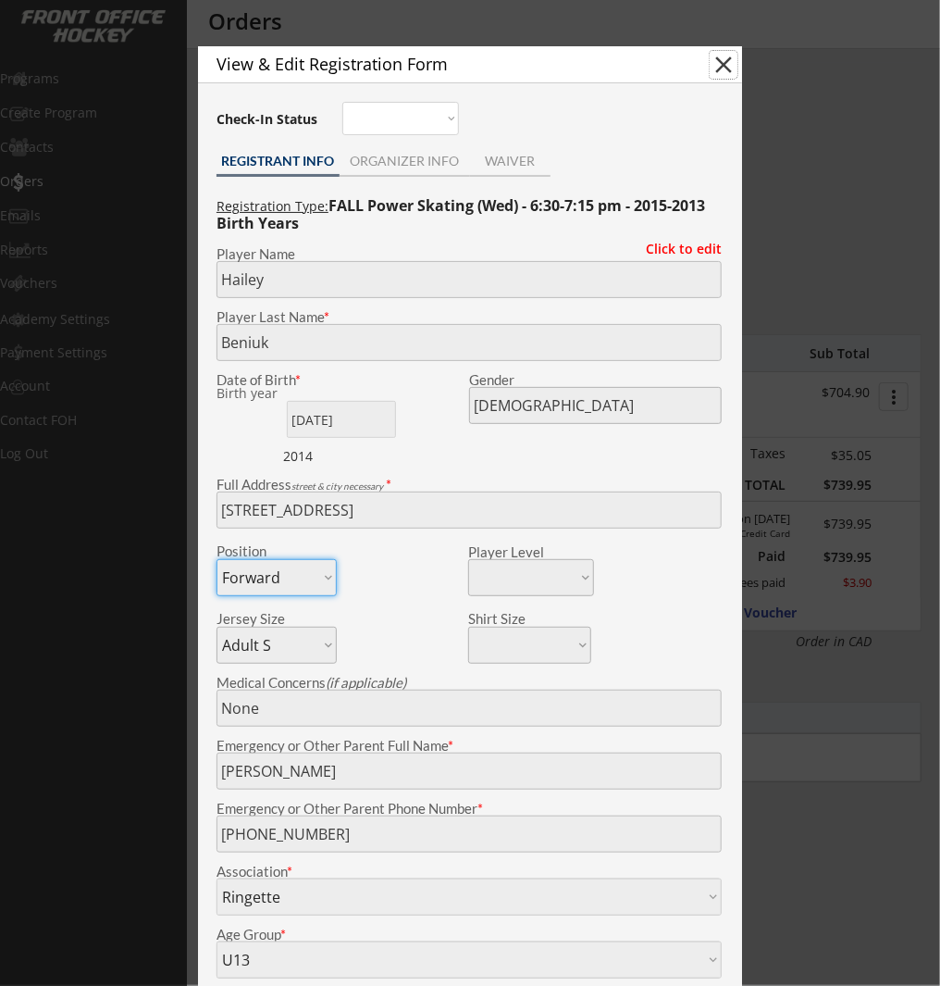
click at [726, 56] on button "close" at bounding box center [724, 65] width 28 height 28
select select ""PLACEHOLDER_1427118222253""
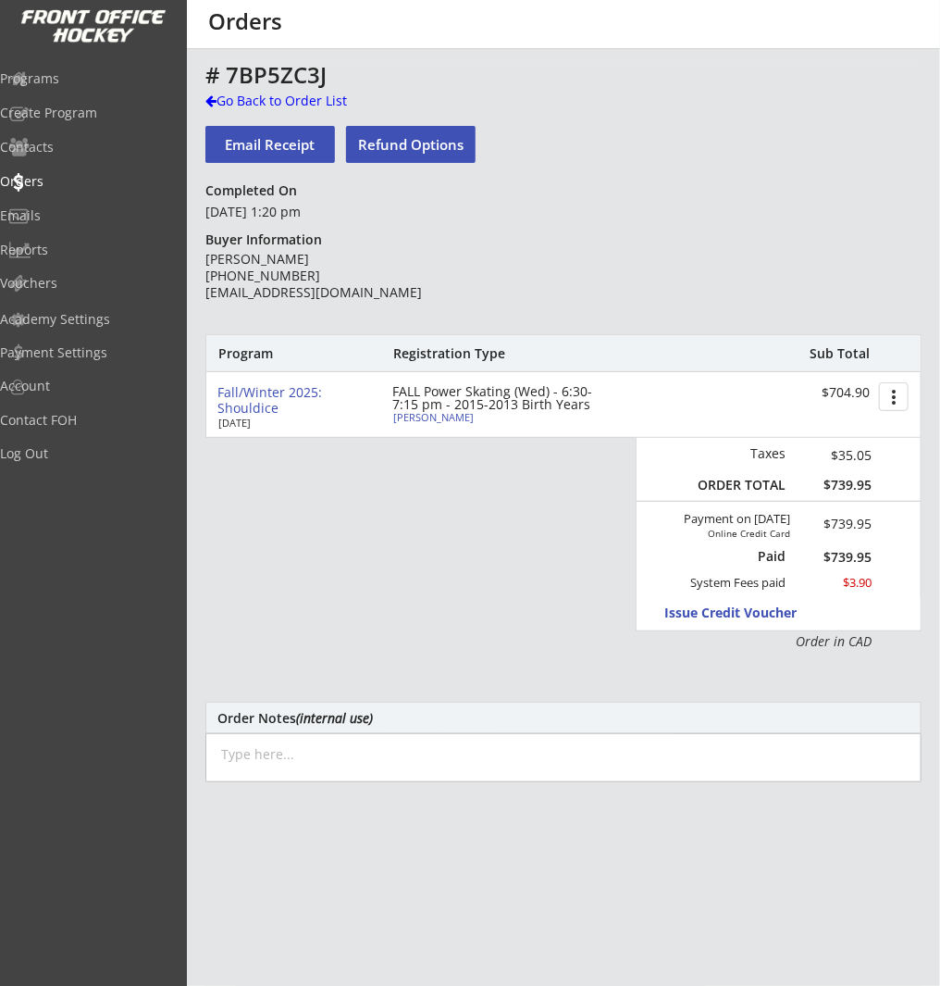
click at [436, 419] on div "Hailey Beniuk" at bounding box center [496, 417] width 206 height 10
type input "Hailey"
type input "Beniuk"
type input "01/20/2014"
type input "Female"
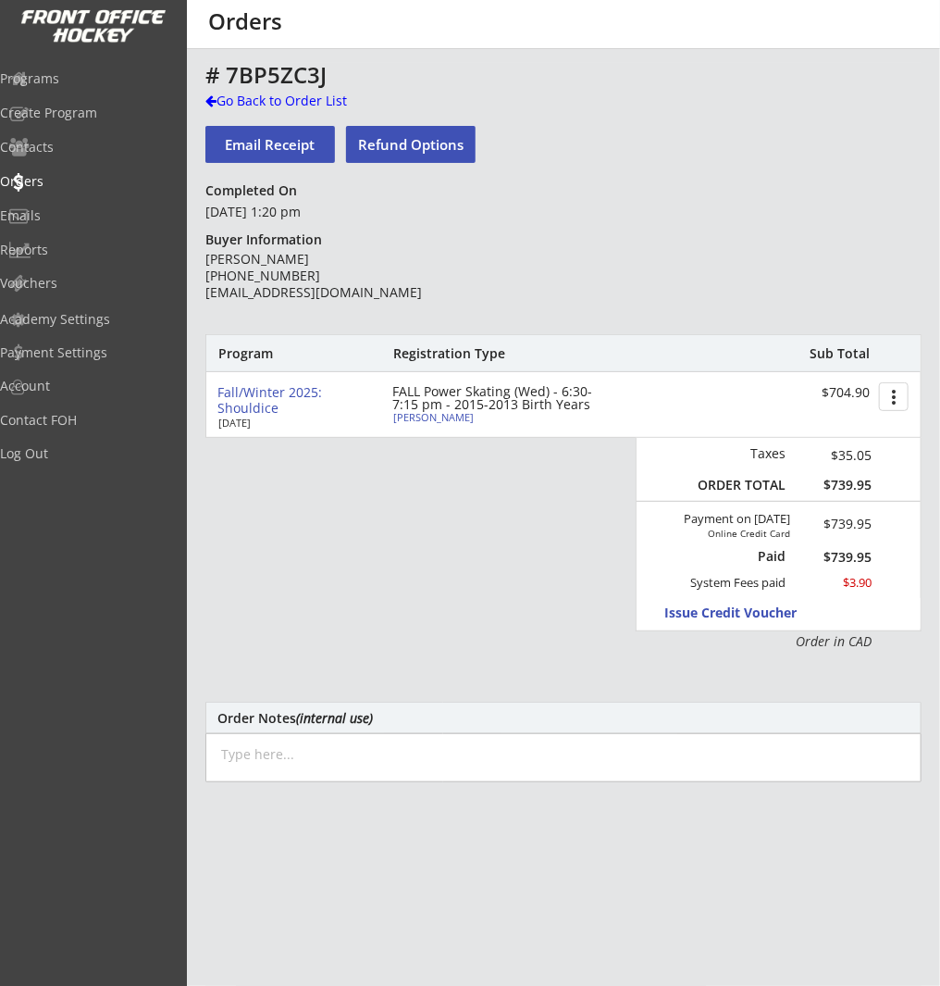
type input "6220 Dalmarnock Crescent NW, Calgary, AB T3A 1H2, Canada"
select select ""Forward""
select select ""Adult S""
type input "None"
type input "Jeff"
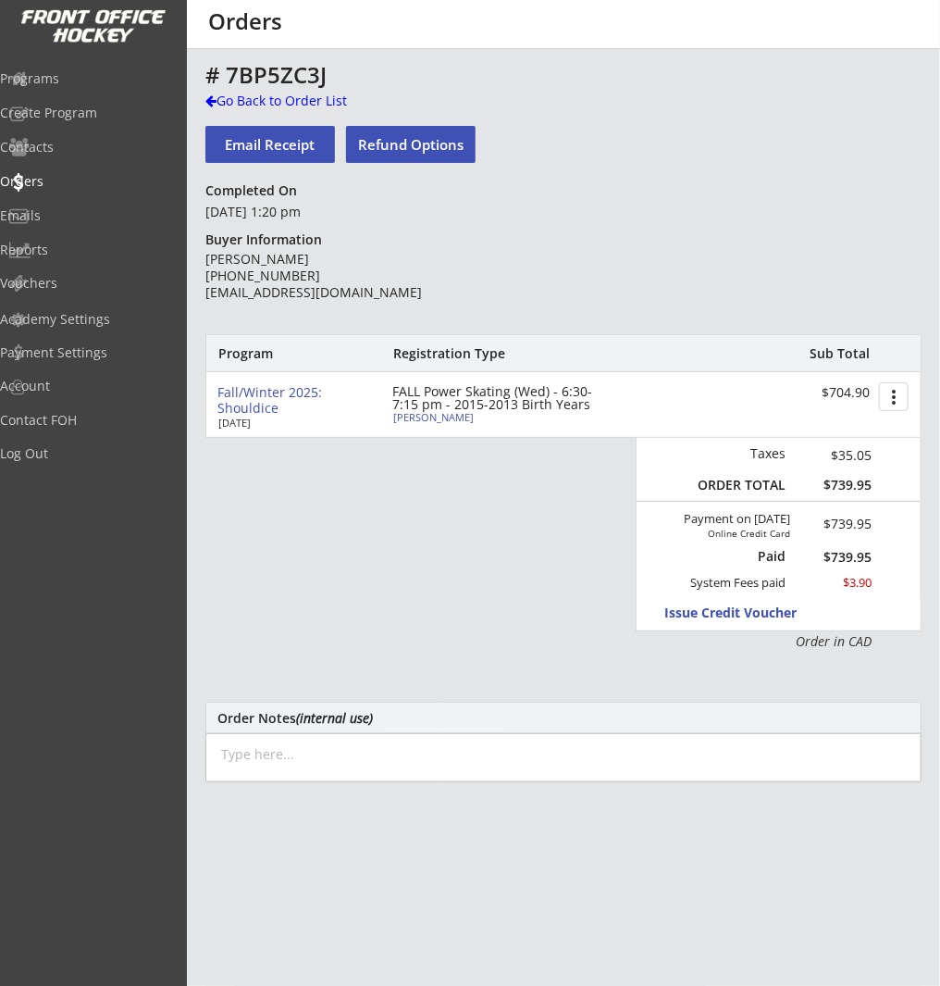
type input "(403) 620-1917"
type input "Ringette"
select select ""Ringette""
type input "U13"
select select ""U13""
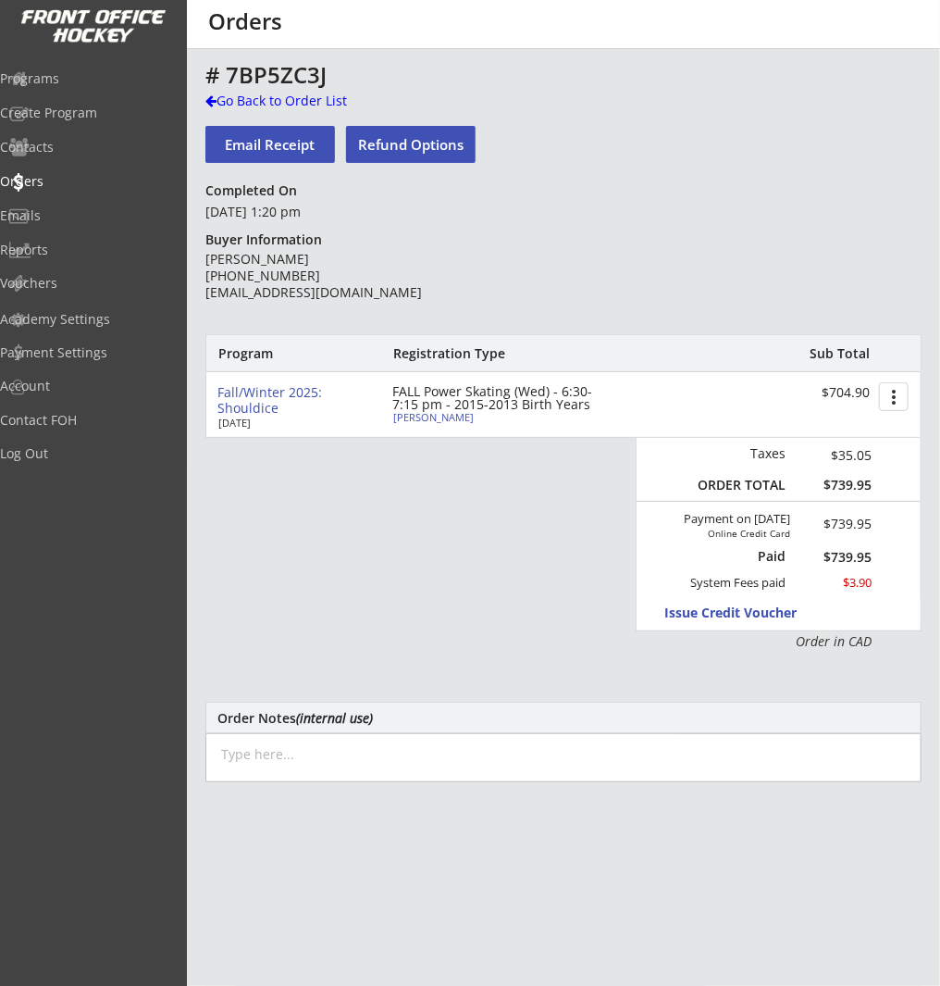
type input "Not Applicable"
select select ""Not Applicable ""
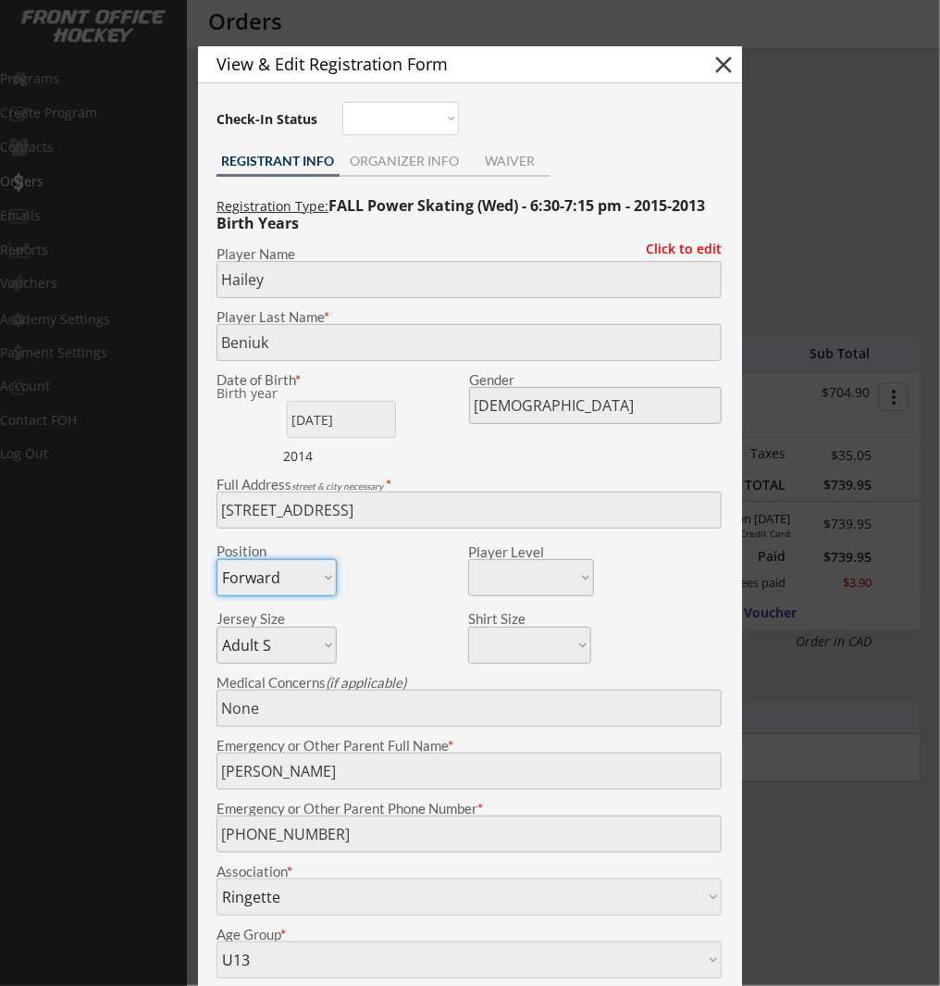
drag, startPoint x: 719, startPoint y: 60, endPoint x: 819, endPoint y: 11, distance: 111.3
click at [720, 60] on button "close" at bounding box center [724, 65] width 28 height 28
select select ""PLACEHOLDER_1427118222253""
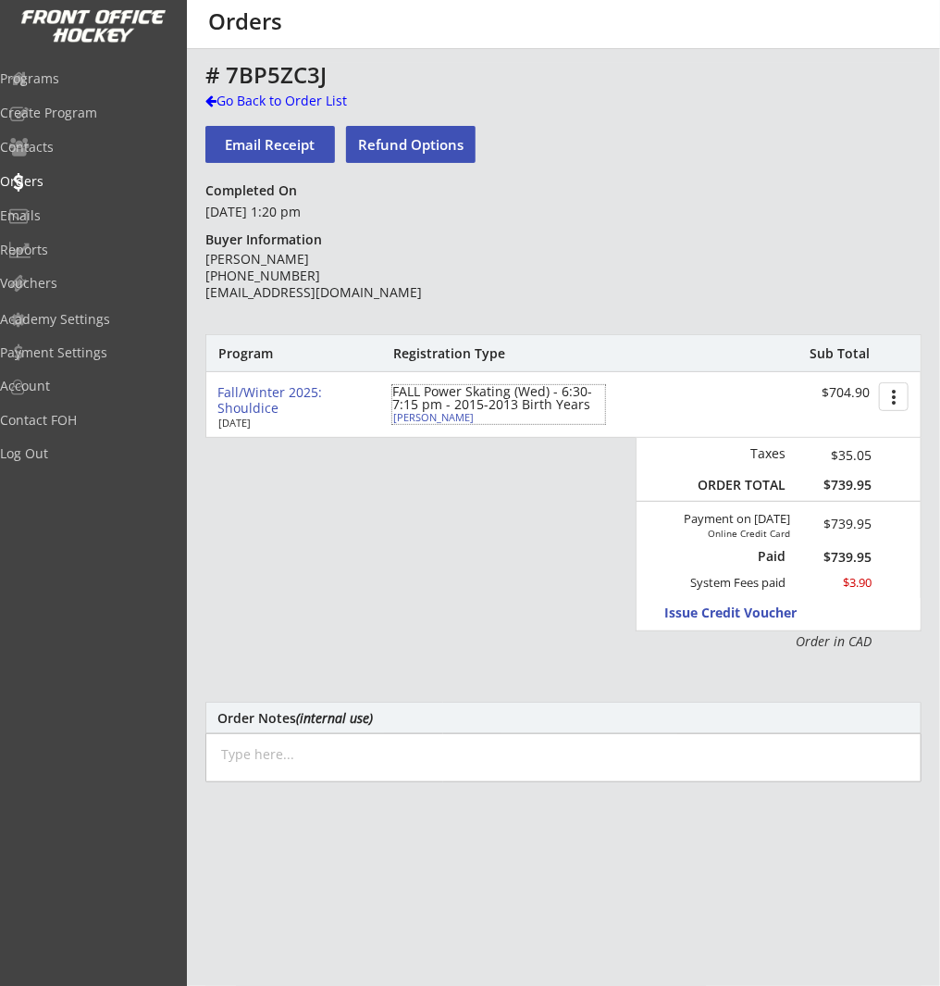
click at [419, 411] on div "FALL Power Skating (Wed) - 6:30-7:15 pm - 2015-2013 Birth Years" at bounding box center [498, 398] width 213 height 26
type input "Hailey"
type input "Beniuk"
type input "01/20/2014"
type input "Female"
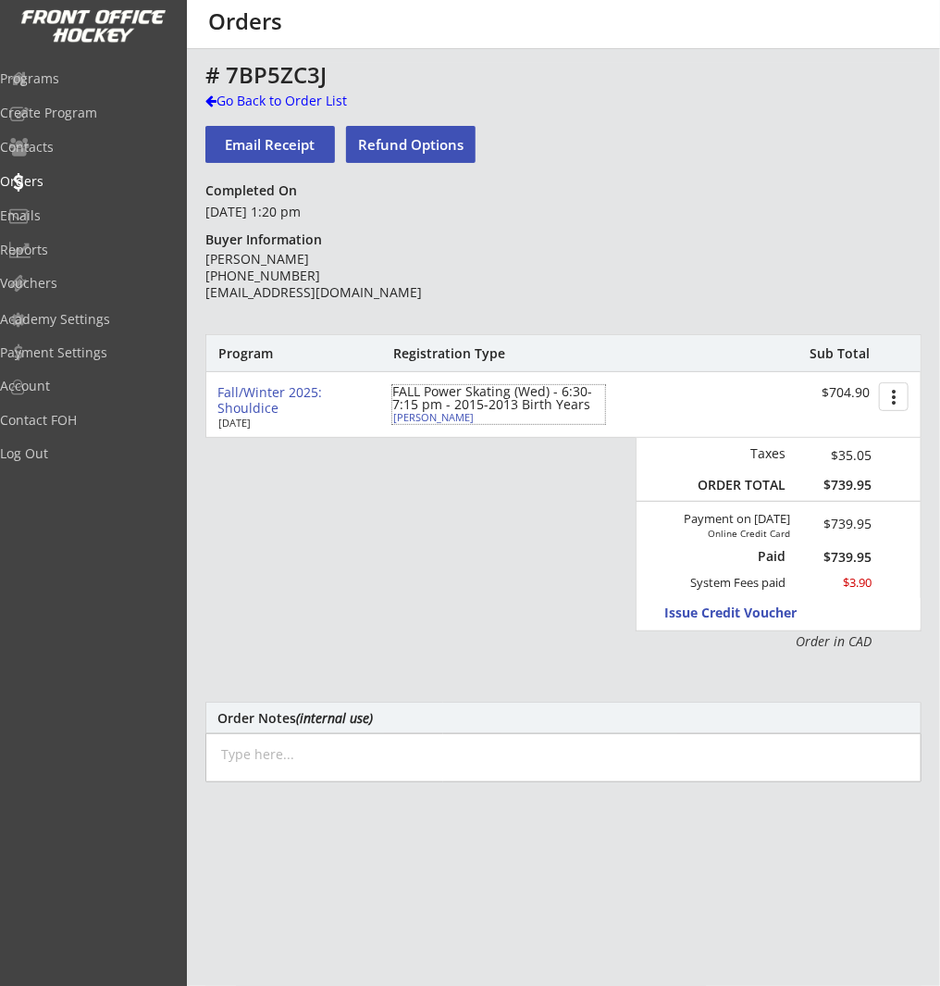
type input "6220 Dalmarnock Crescent NW, Calgary, AB T3A 1H2, Canada"
select select ""Forward""
select select ""Adult S""
type input "None"
type input "Jeff"
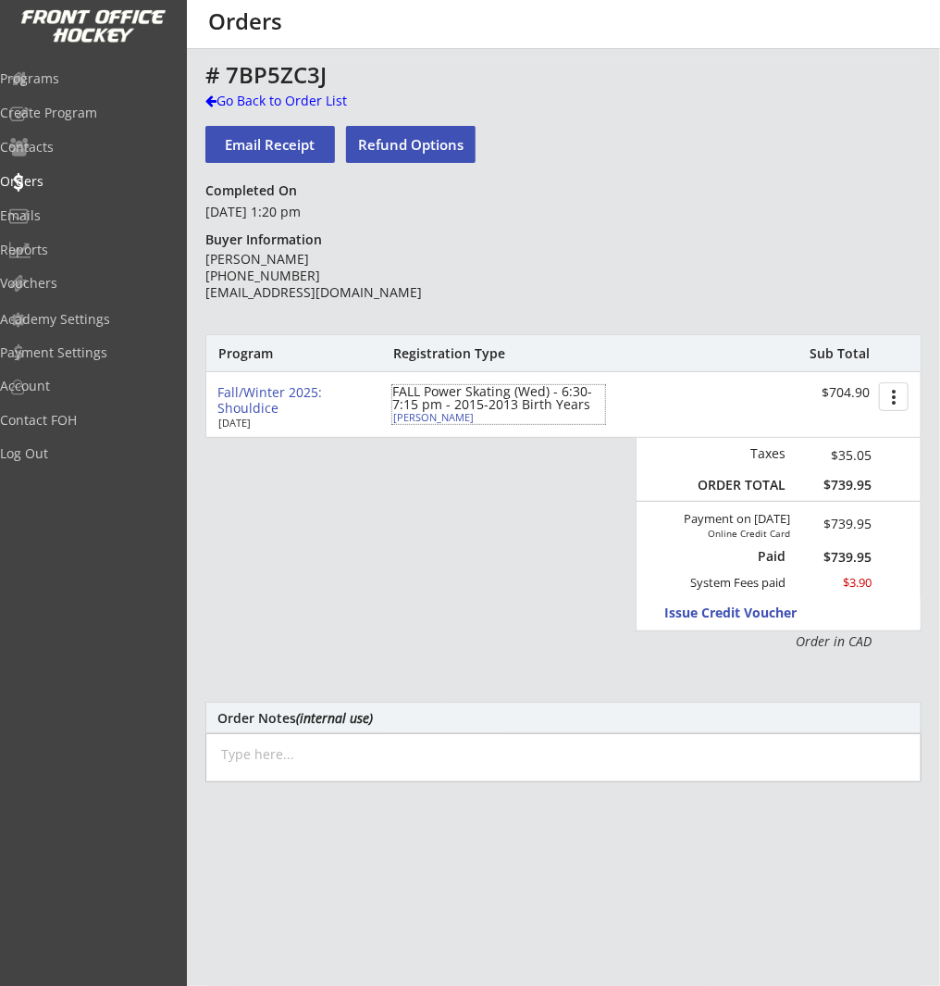
type input "(403) 620-1917"
type input "Ringette"
select select ""Ringette""
type input "U13"
select select ""U13""
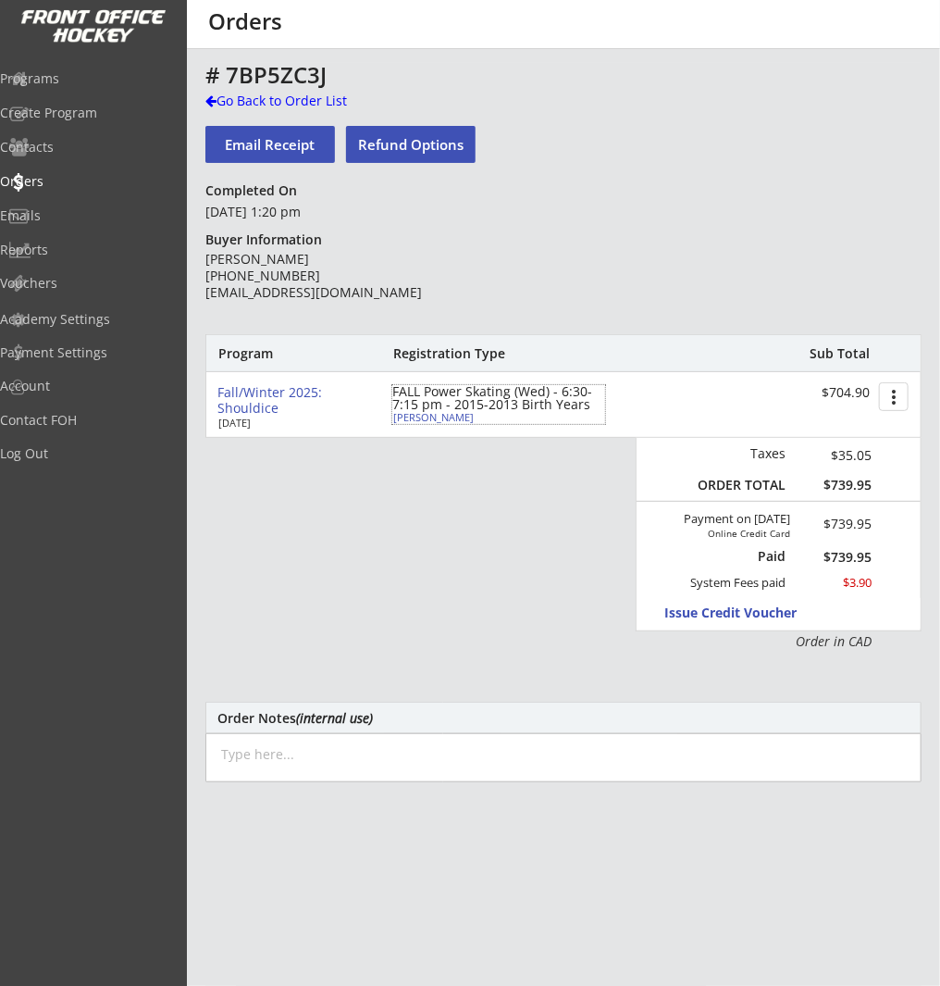
type input "Not Applicable"
select select ""Not Applicable ""
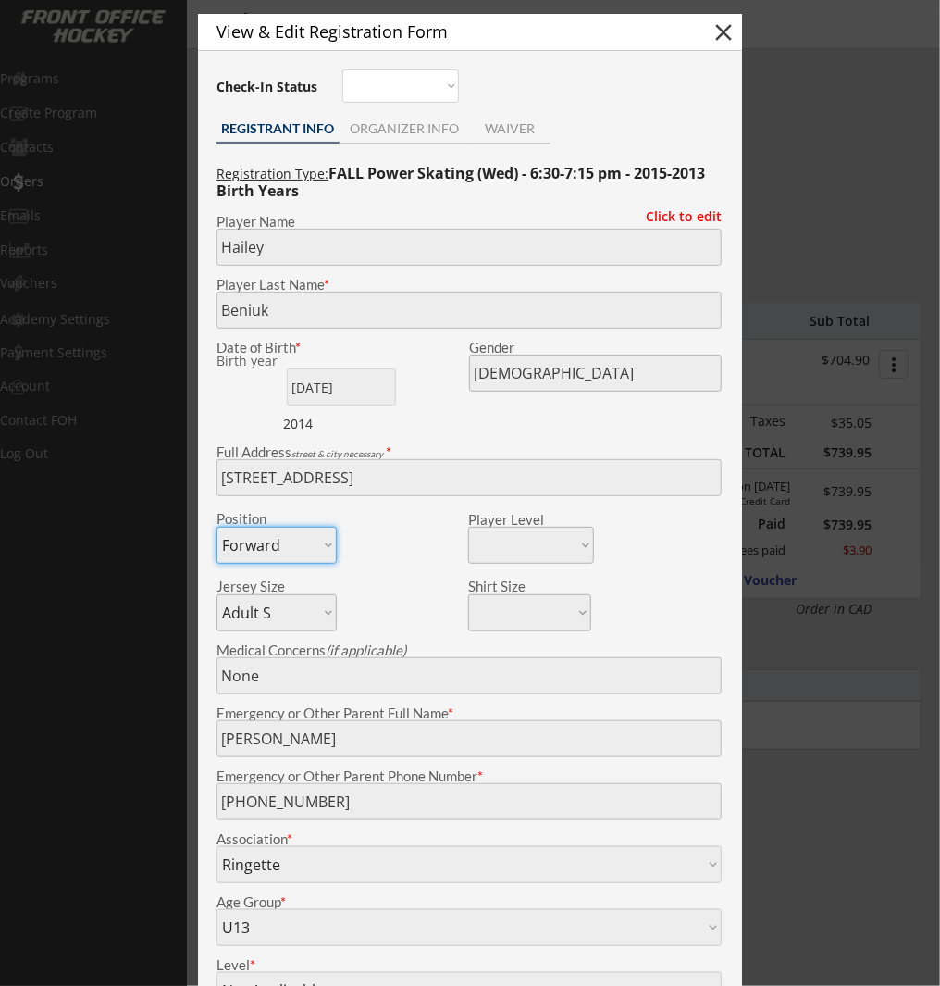
scroll to position [29, 0]
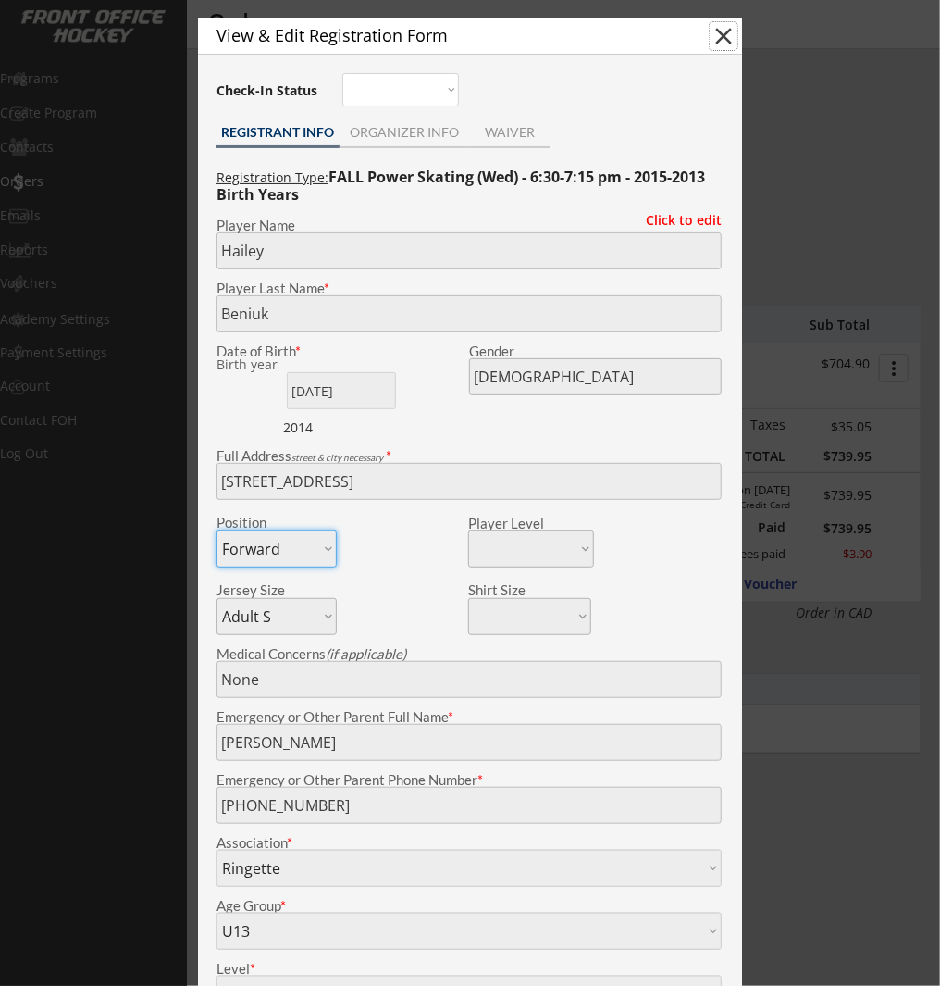
drag, startPoint x: 723, startPoint y: 35, endPoint x: 538, endPoint y: 1, distance: 188.3
click at [722, 35] on button "close" at bounding box center [724, 36] width 28 height 28
select select ""PLACEHOLDER_1427118222253""
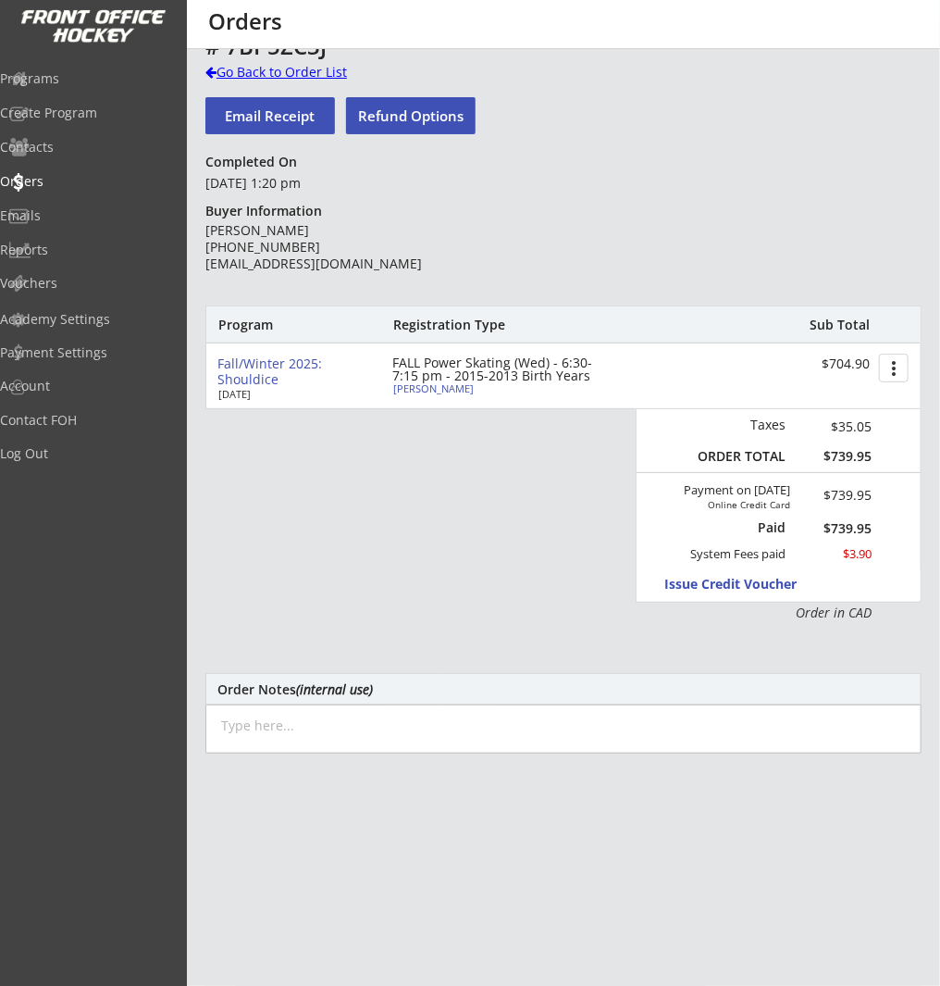
click at [314, 74] on div "Go Back to Order List" at bounding box center [300, 72] width 191 height 19
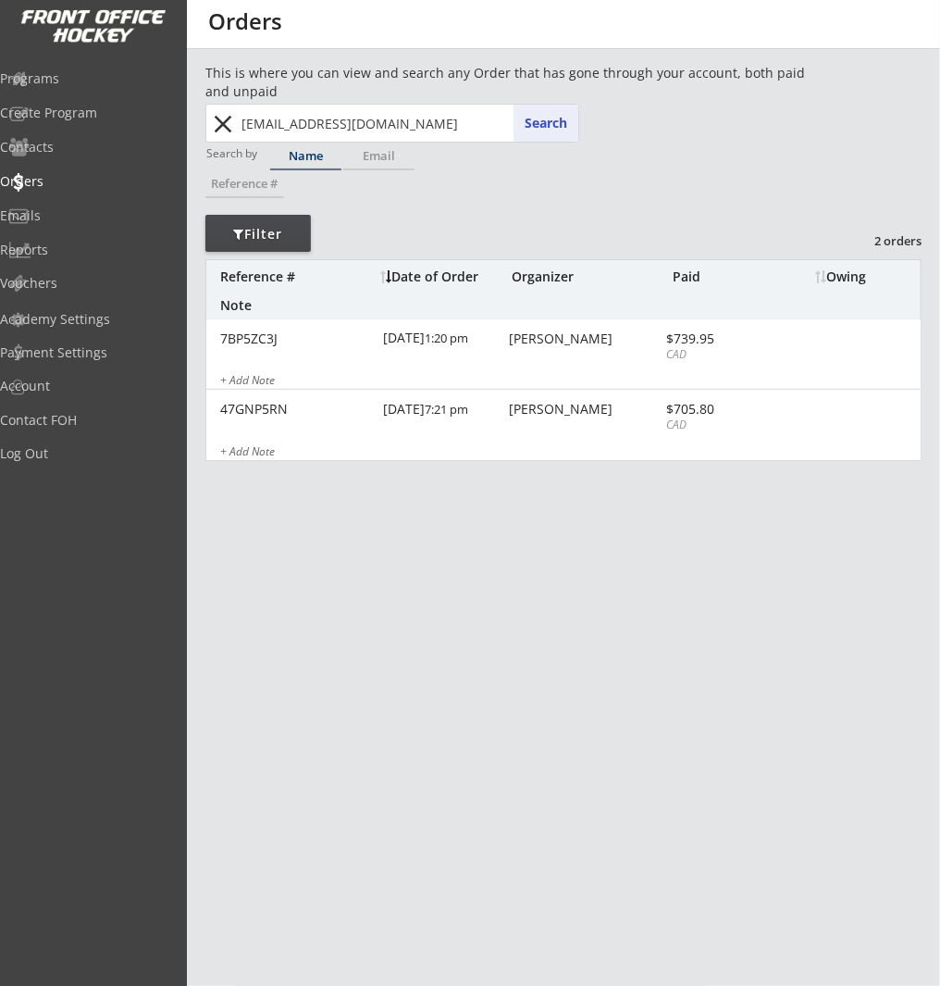
click at [343, 123] on input "jennybeniuk@hotmail.com" at bounding box center [408, 123] width 341 height 37
click at [229, 126] on button "close" at bounding box center [223, 124] width 31 height 30
click at [282, 124] on input "text" at bounding box center [408, 123] width 341 height 37
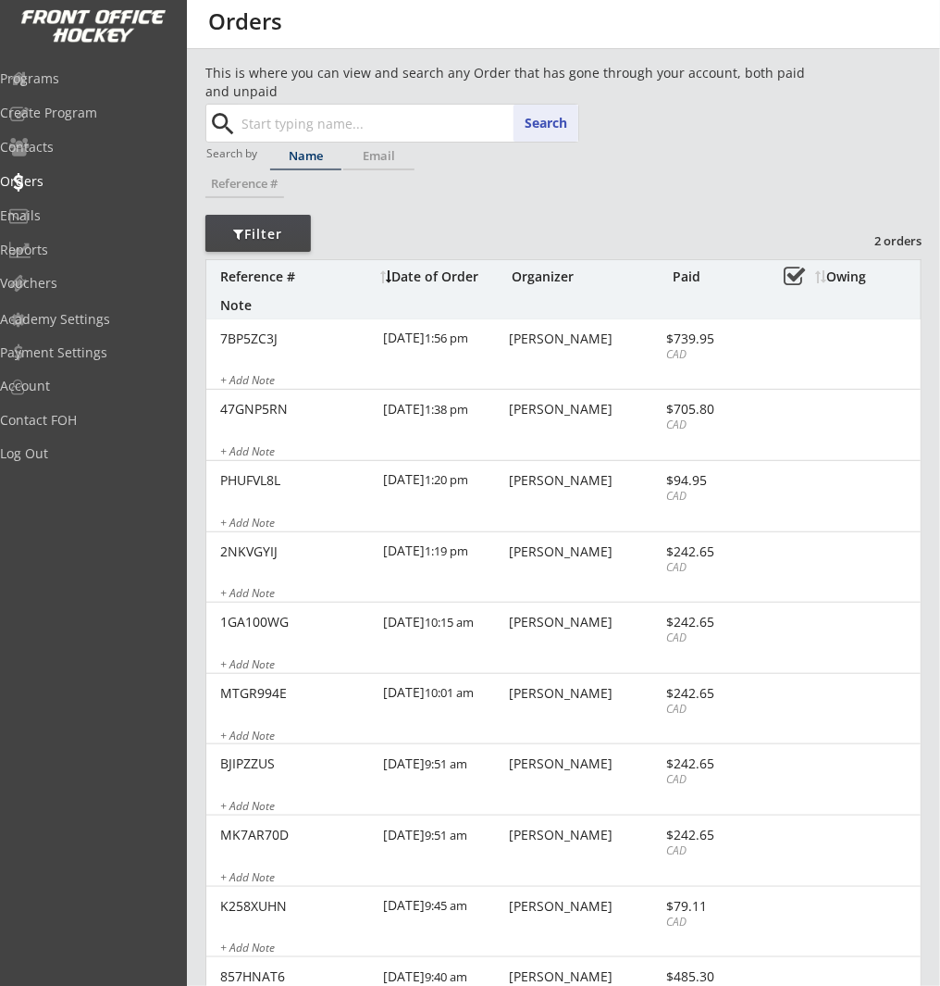
paste input "karankin88@hotmail.com"
type input "karankin88@hotmail.com"
click at [570, 119] on button "Search" at bounding box center [546, 123] width 65 height 37
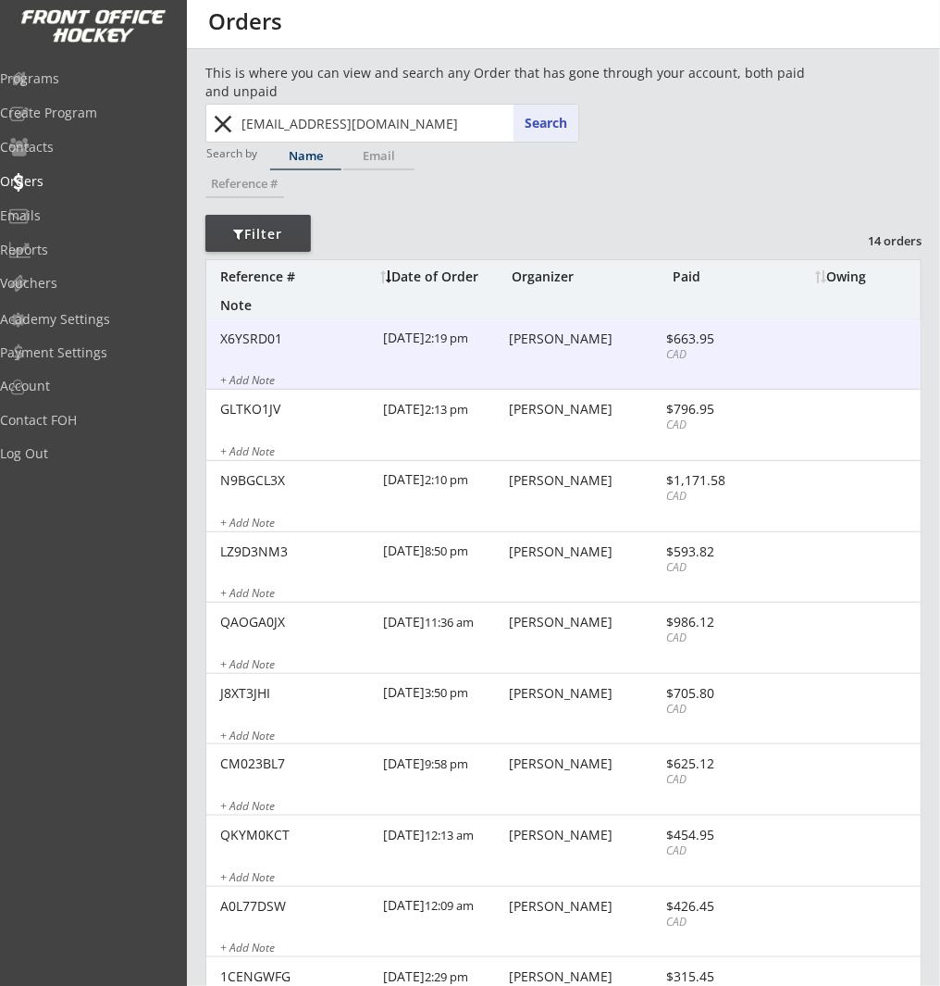
click at [644, 347] on div "X6YSRD01 8/27/25 2:19 pm Anne Jordan $663.95 CAD + Add Note" at bounding box center [563, 354] width 715 height 71
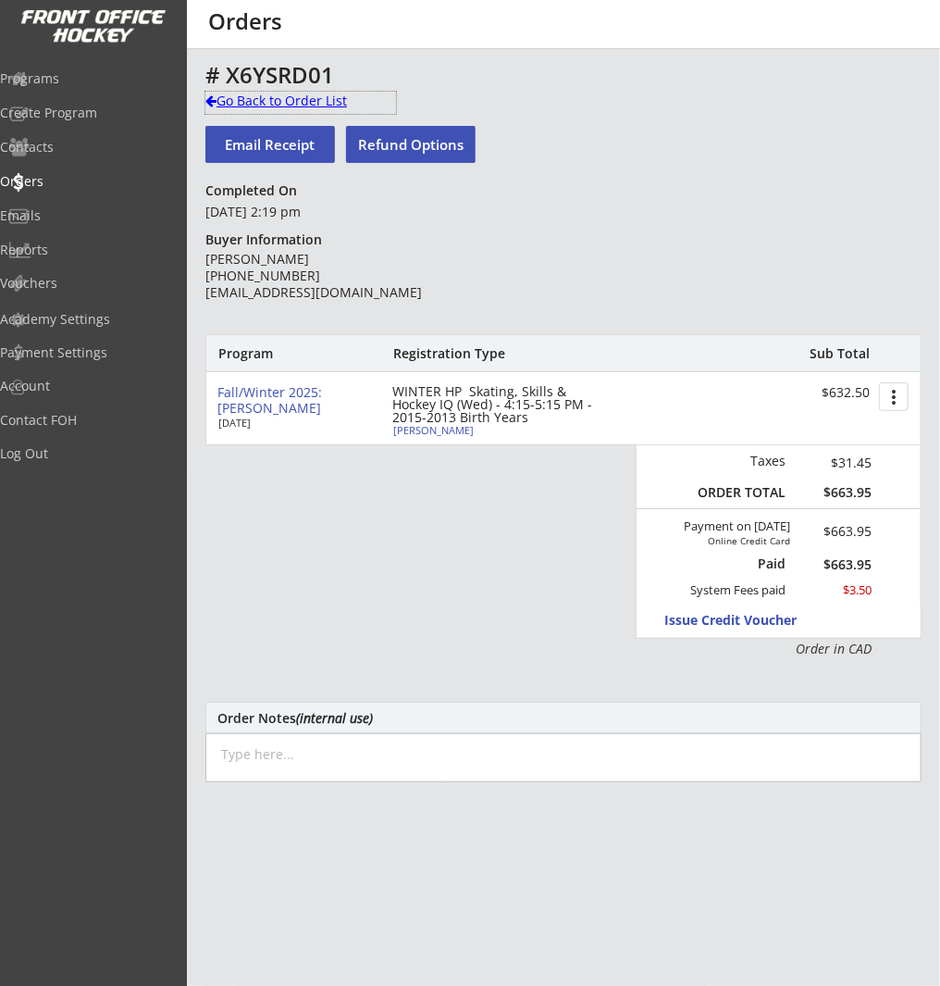
click at [326, 93] on div "Go Back to Order List" at bounding box center [300, 101] width 191 height 19
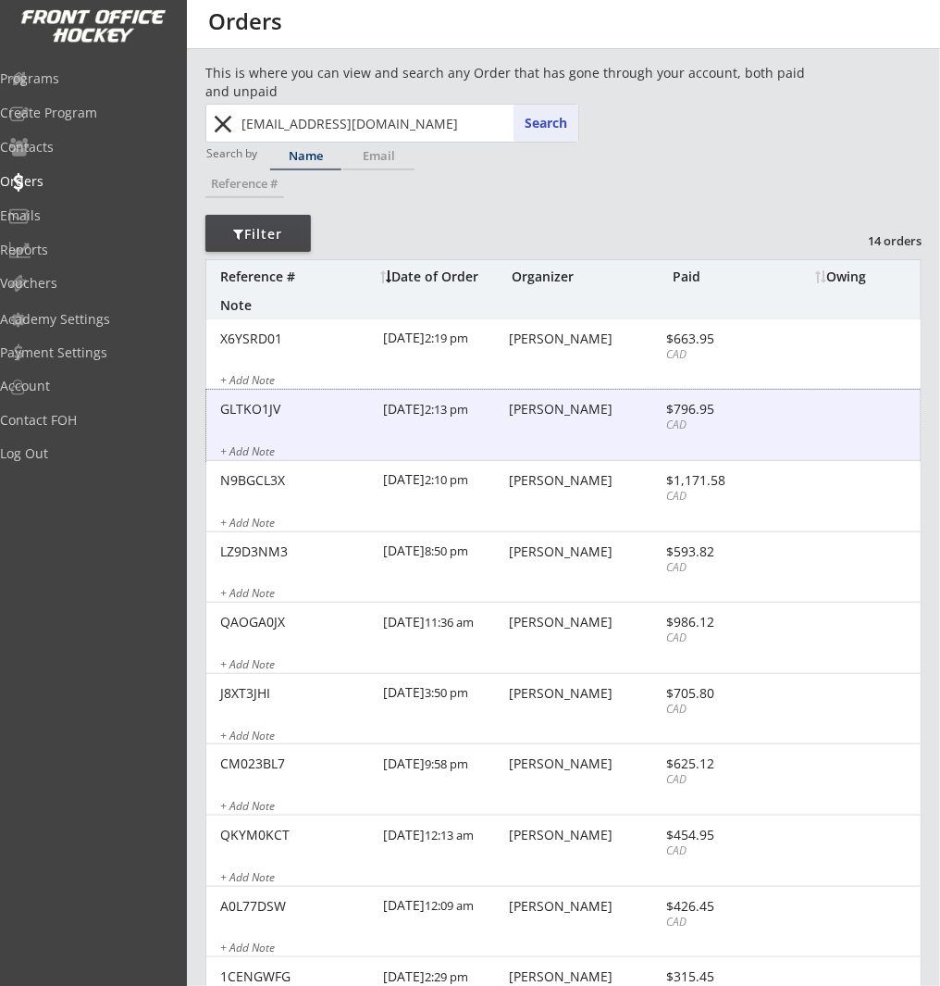
click at [590, 416] on div "Anne Jordan" at bounding box center [585, 410] width 152 height 15
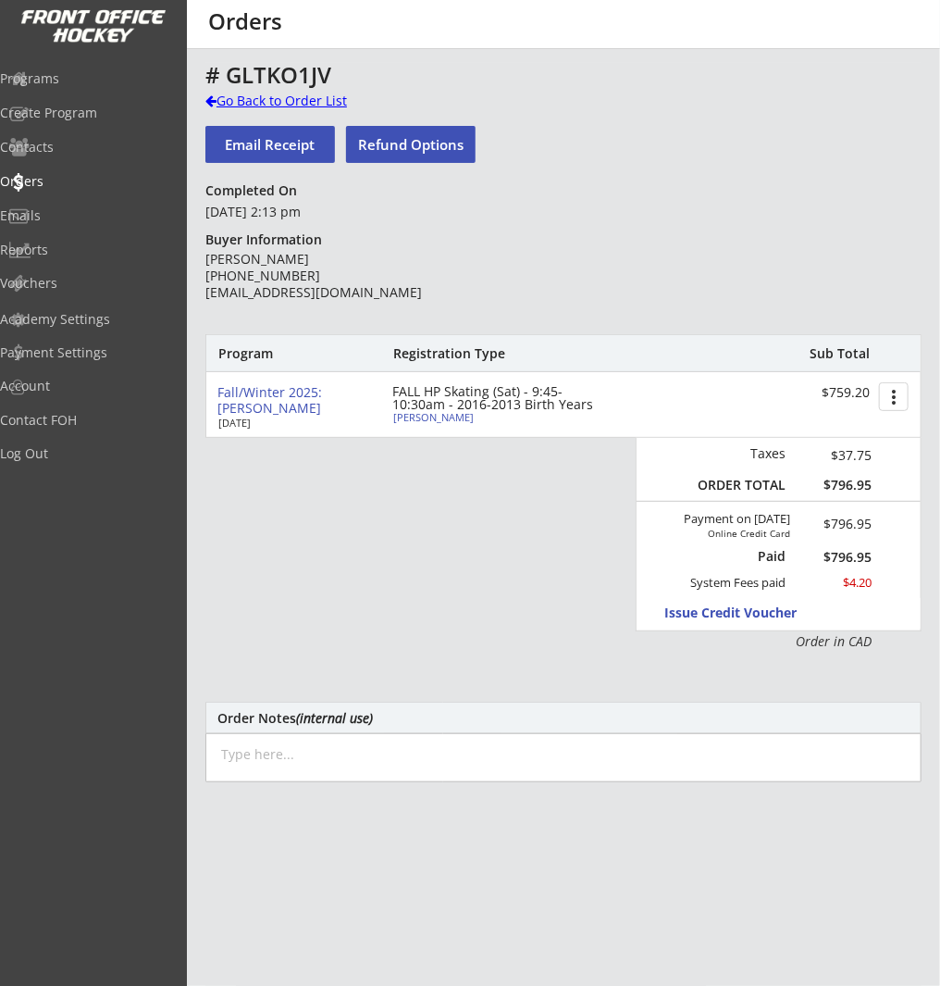
click at [306, 98] on div "Go Back to Order List" at bounding box center [300, 101] width 191 height 19
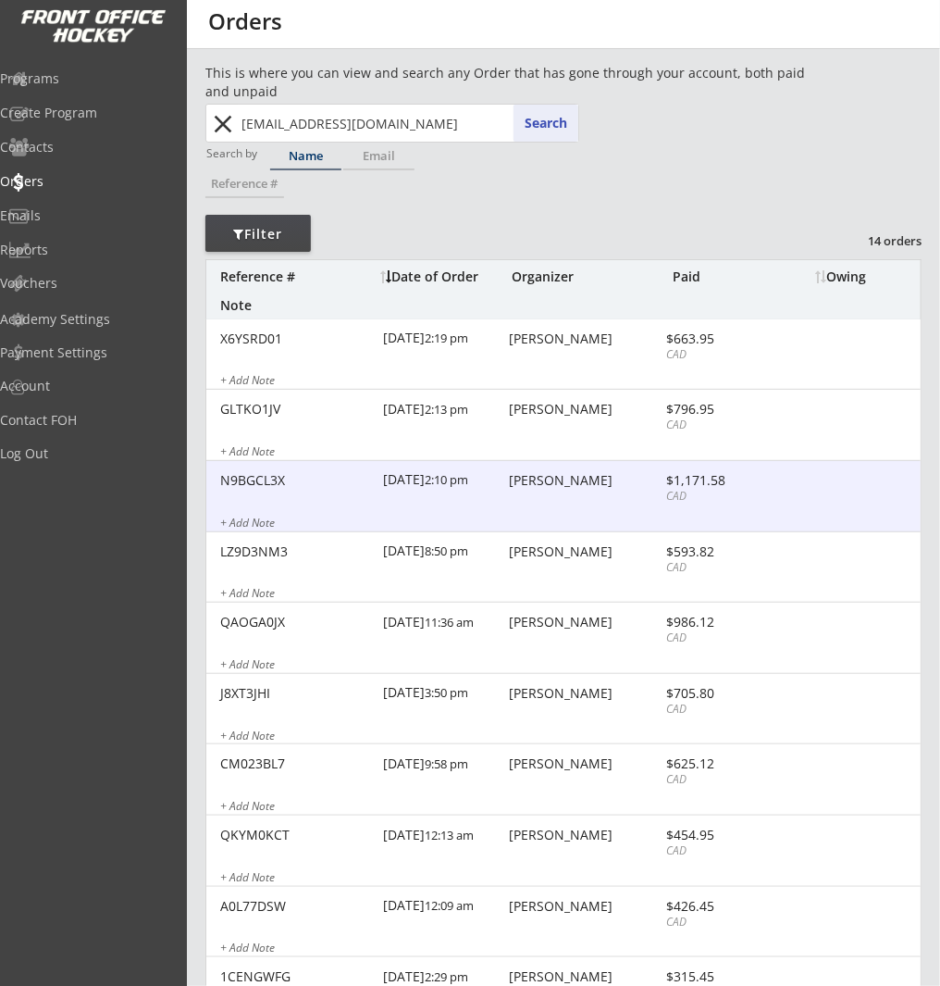
click at [613, 497] on div "N9BGCL3X 8/27/25 2:10 pm Anne Jordan $1,171.58 CAD + Add Note" at bounding box center [563, 496] width 715 height 71
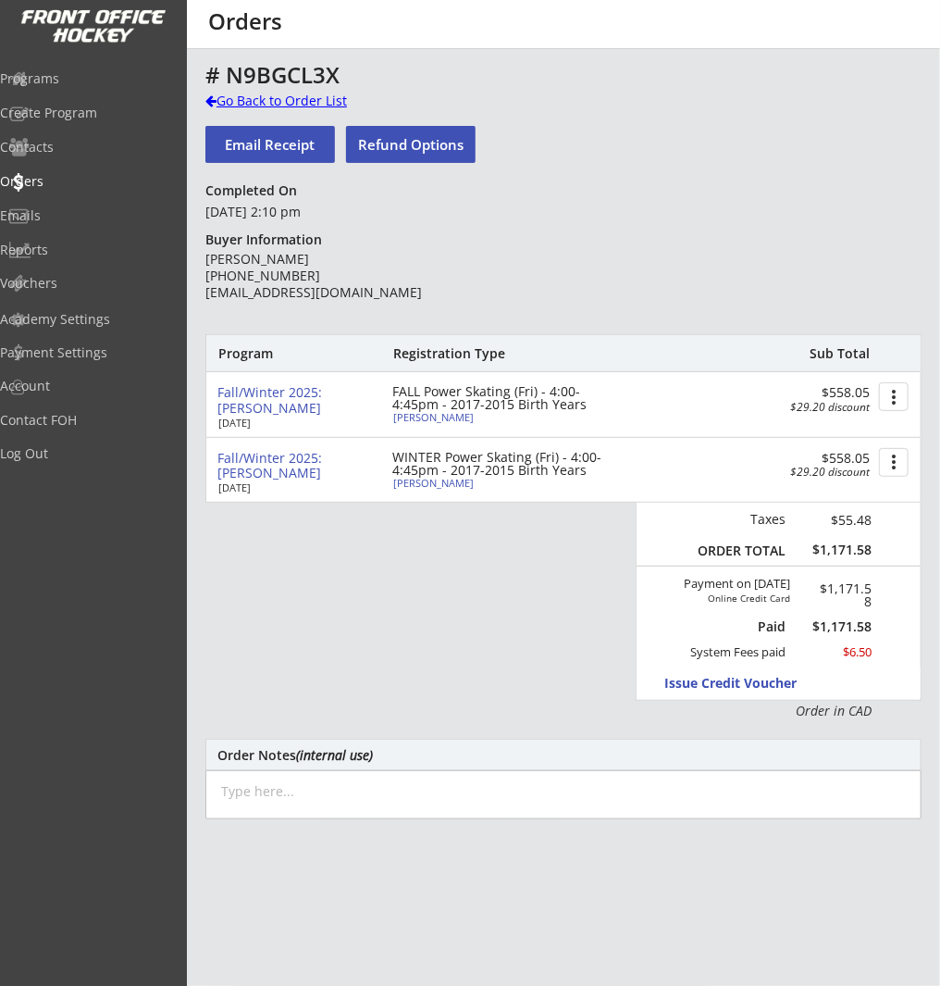
click at [266, 96] on div "Go Back to Order List" at bounding box center [300, 101] width 191 height 19
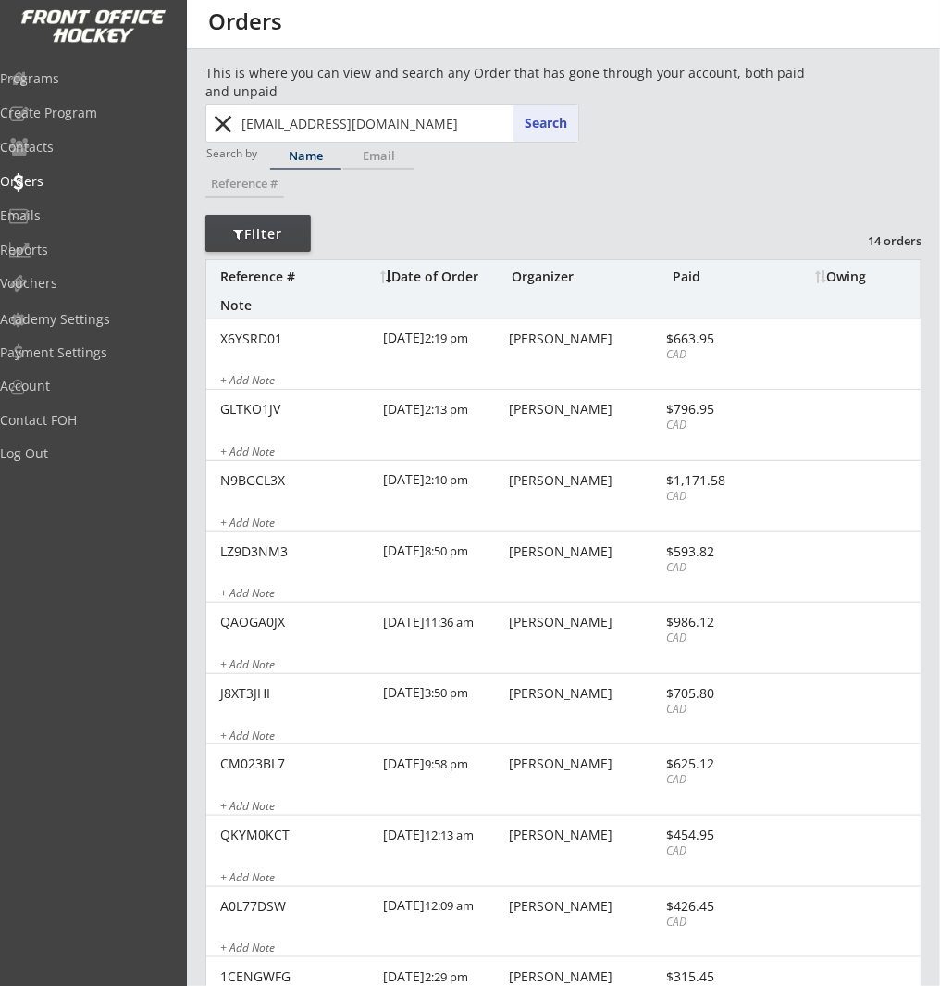
click at [344, 113] on input "karankin88@hotmail.com" at bounding box center [408, 123] width 341 height 37
click at [219, 125] on button "close" at bounding box center [223, 124] width 31 height 30
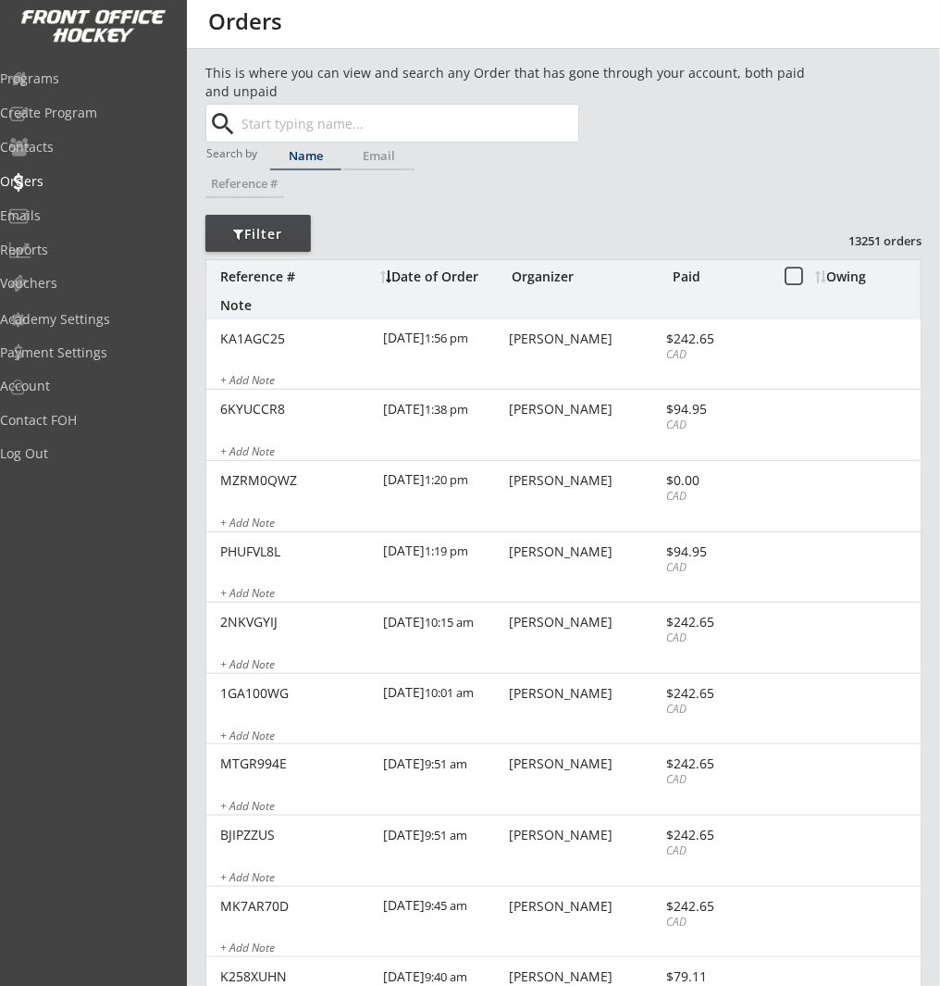
click at [242, 119] on input "text" at bounding box center [408, 123] width 341 height 37
paste input "chahn@mltaikins.com"
type input "chahn@mltaikins.com"
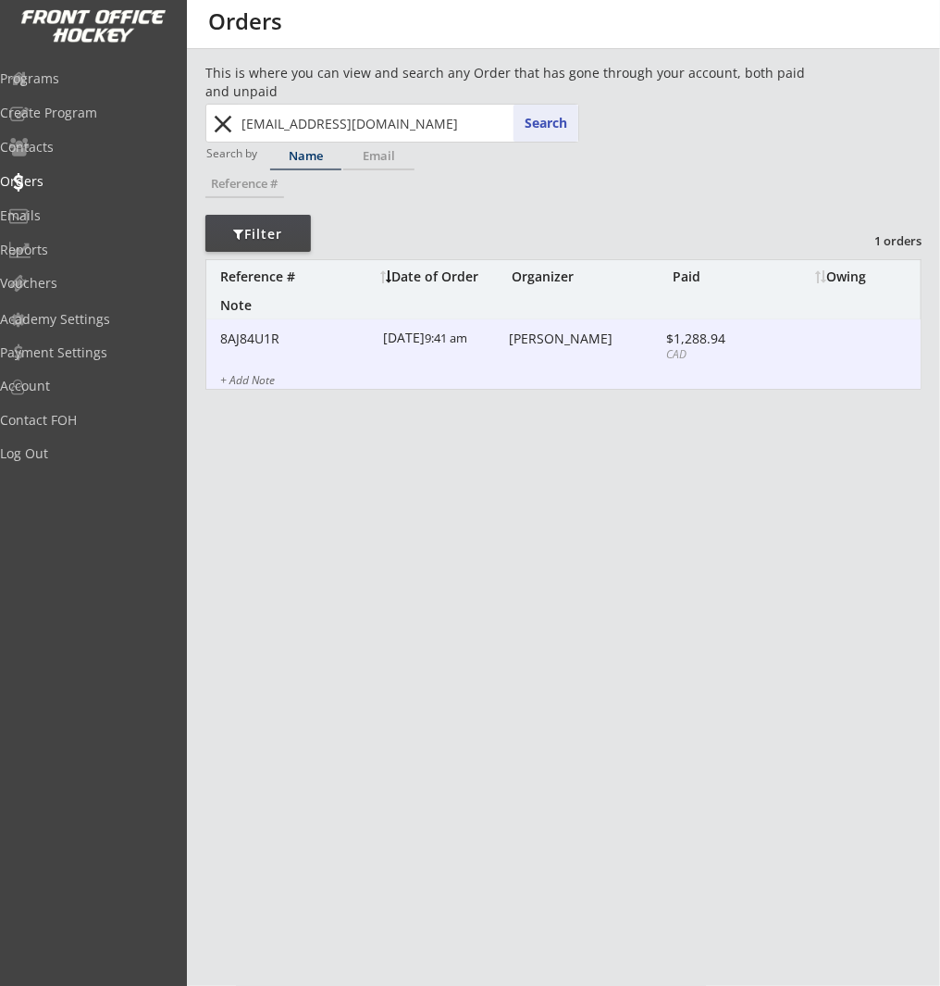
click at [474, 347] on div "9/04/25 9:41 am" at bounding box center [443, 340] width 121 height 42
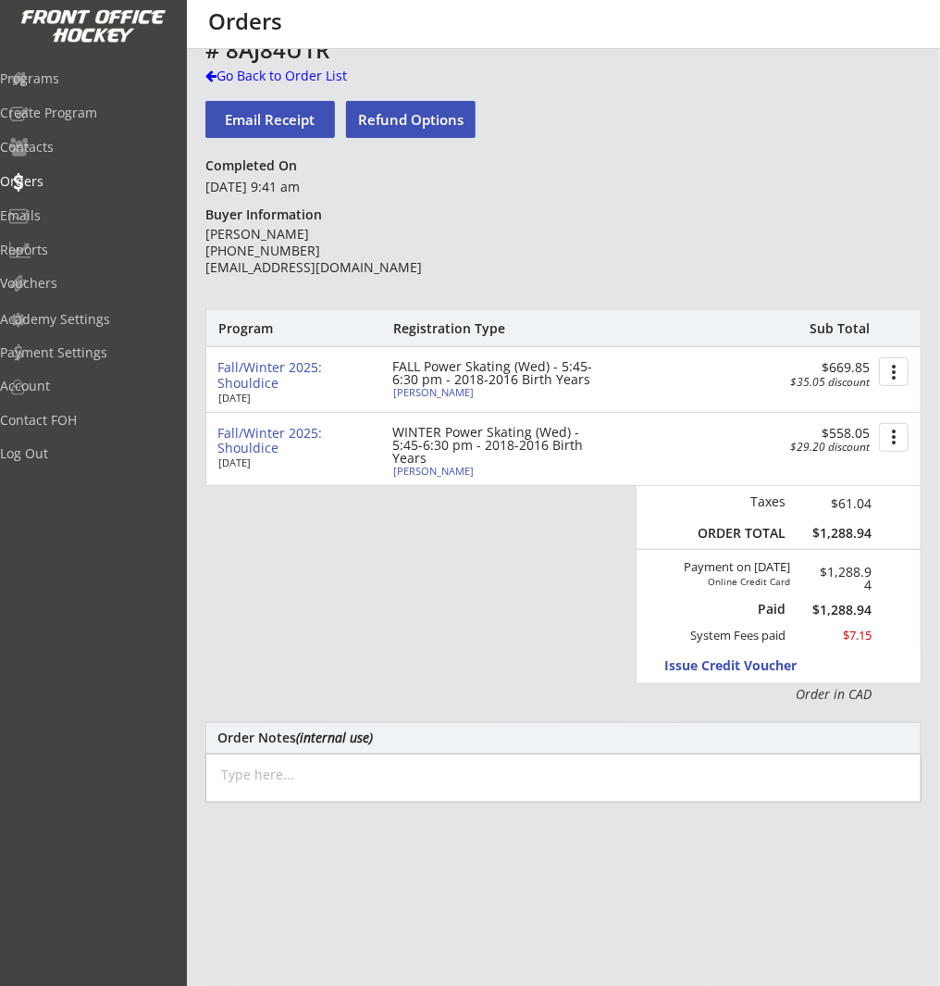
scroll to position [31, 0]
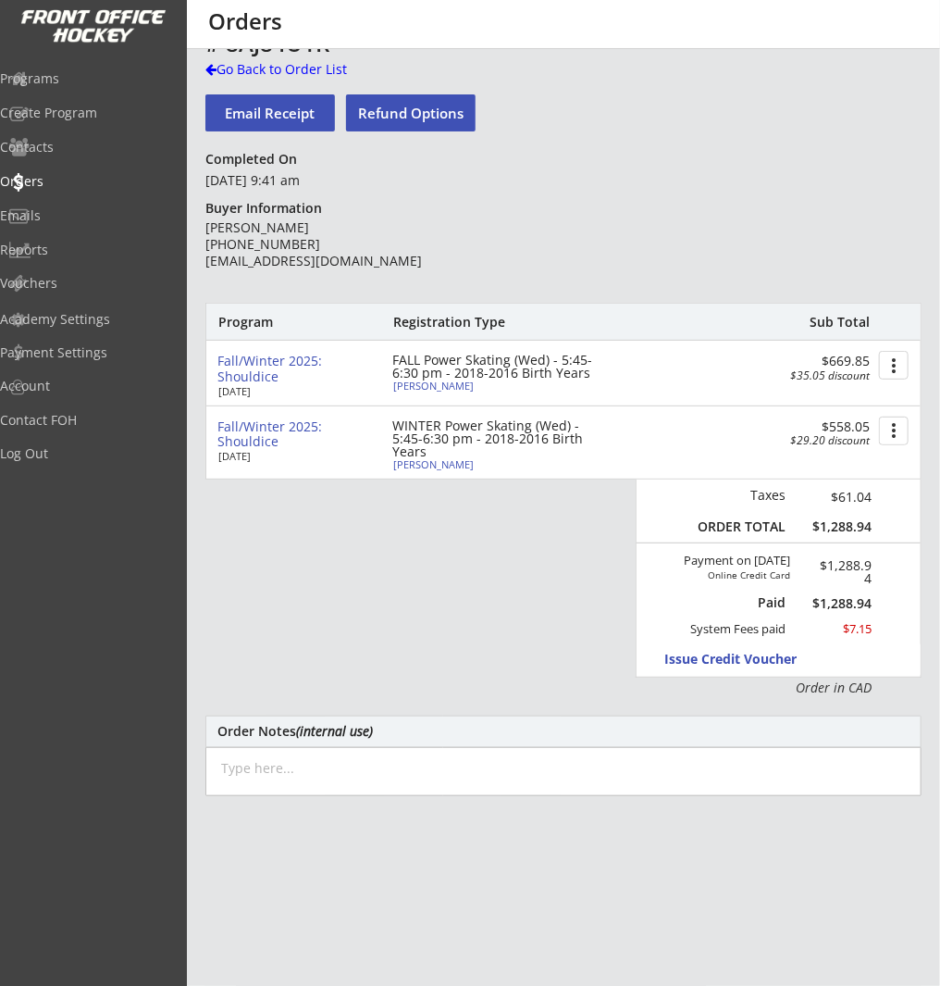
click at [414, 379] on div "FALL Power Skating (Wed) - 5:45-6:30 pm - 2018-2016 Birth Years" at bounding box center [498, 367] width 213 height 26
type input "Stevie"
type input "Hahn"
type input "08/05/2017"
type input "Female"
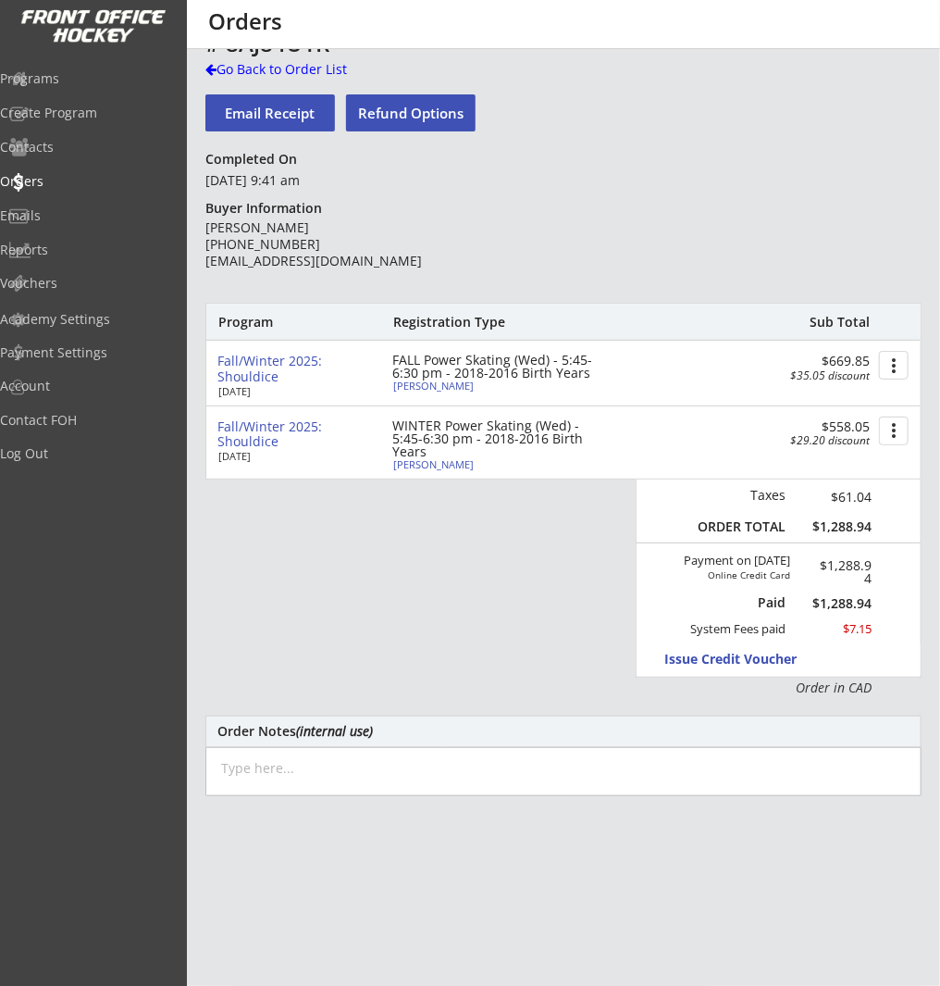
type input "2223 32 St SW, Calgary, AB T3E 2R4, Canada"
select select ""Forward""
select select ""Youth M""
type input "NA"
type input "Chris Hahn"
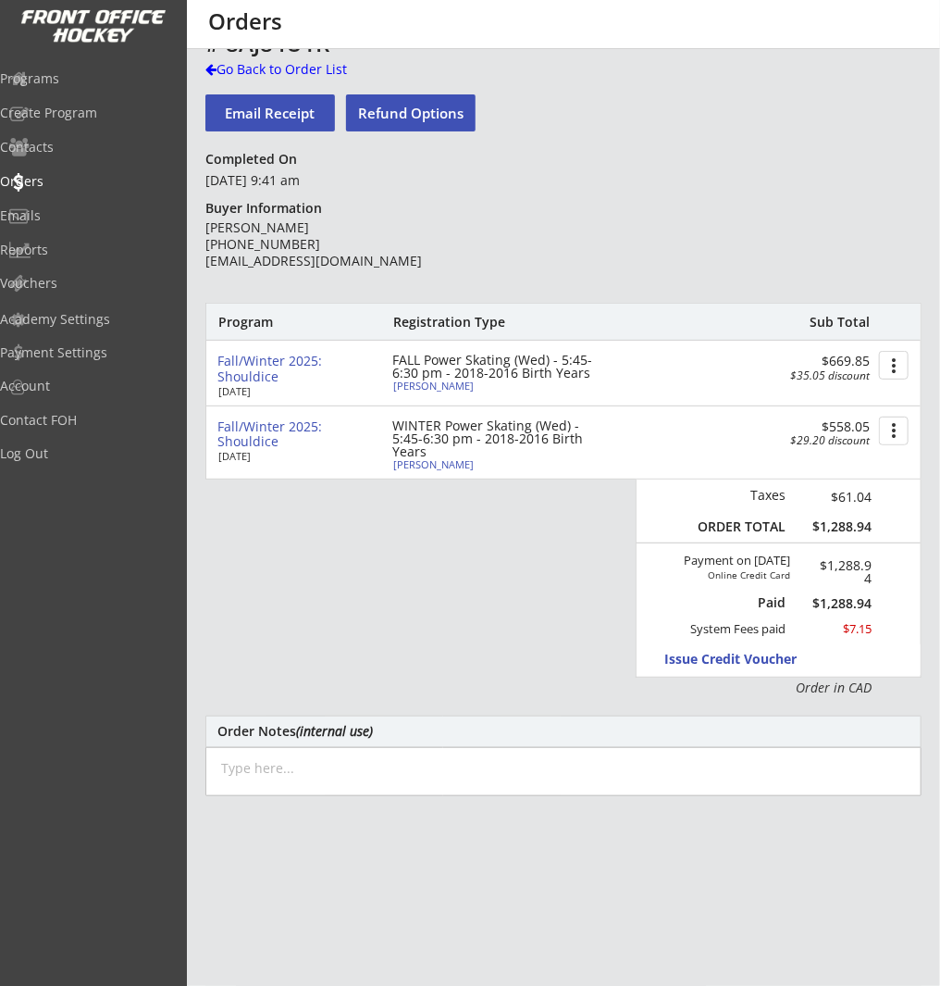
type input "(403) 390-4500"
type input "Girls Hockey Calgary"
select select ""Girls Hockey Calgary""
type input "U9"
select select ""U9""
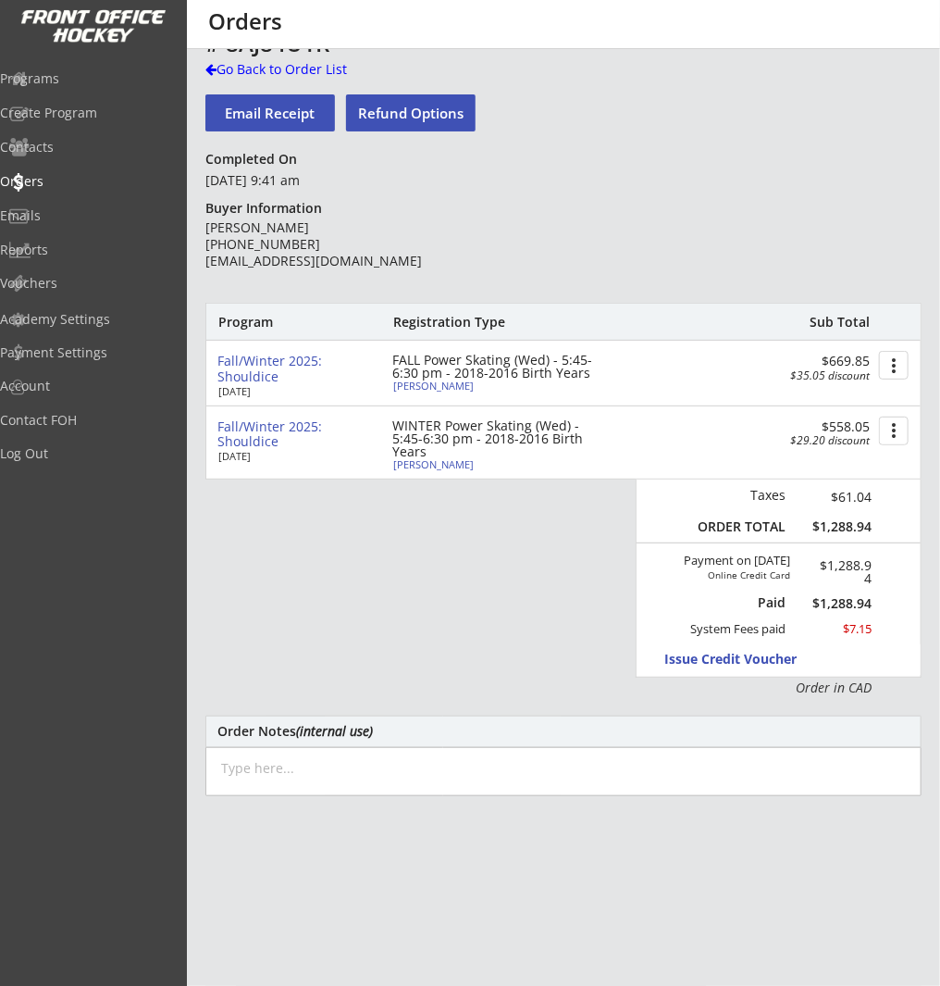
type input "Not Applicable"
select select ""Not Applicable ""
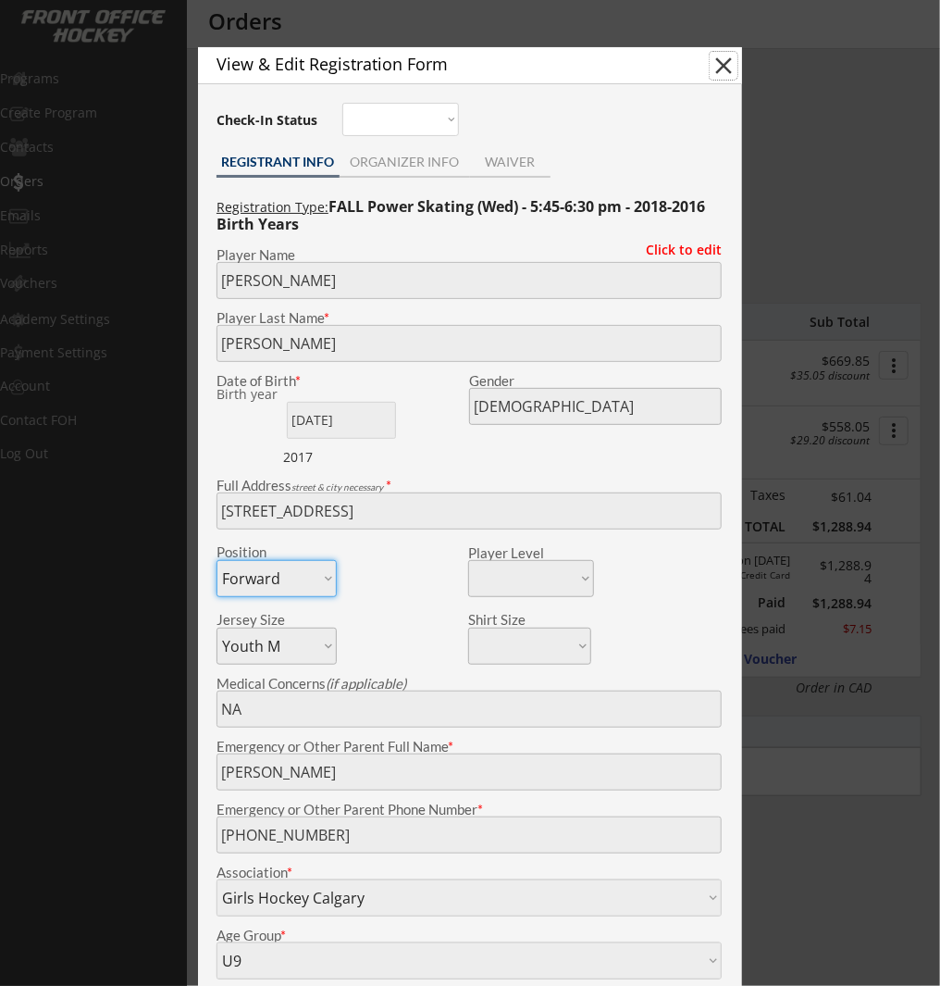
click at [728, 62] on button "close" at bounding box center [724, 66] width 28 height 28
select select ""PLACEHOLDER_1427118222253""
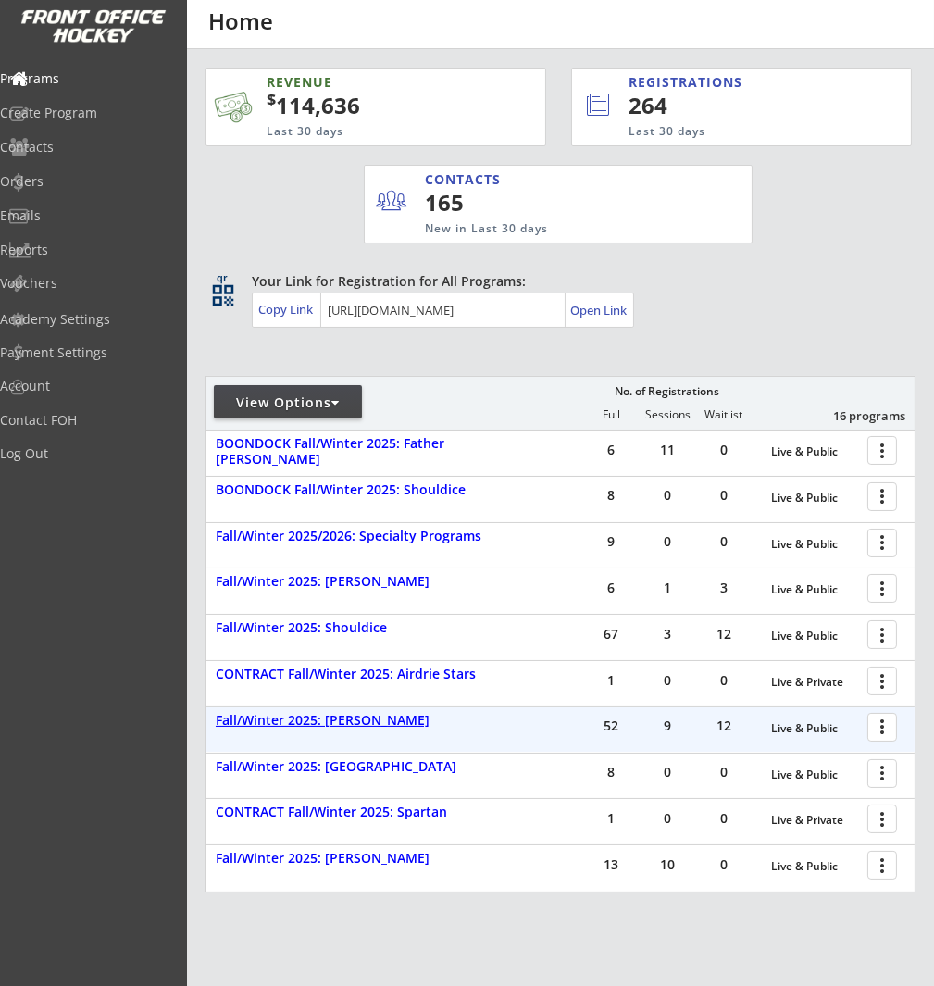
click at [384, 720] on div "Fall/Winter 2025: [PERSON_NAME]" at bounding box center [360, 721] width 289 height 16
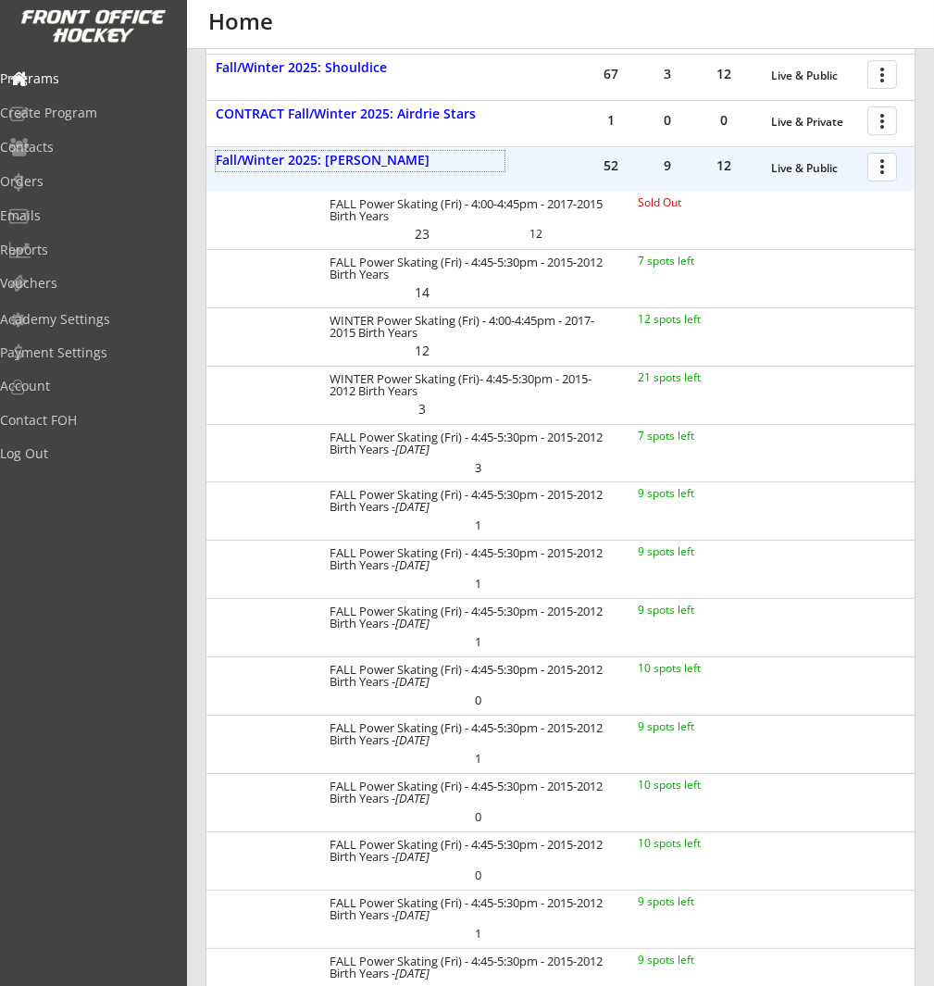
scroll to position [539, 0]
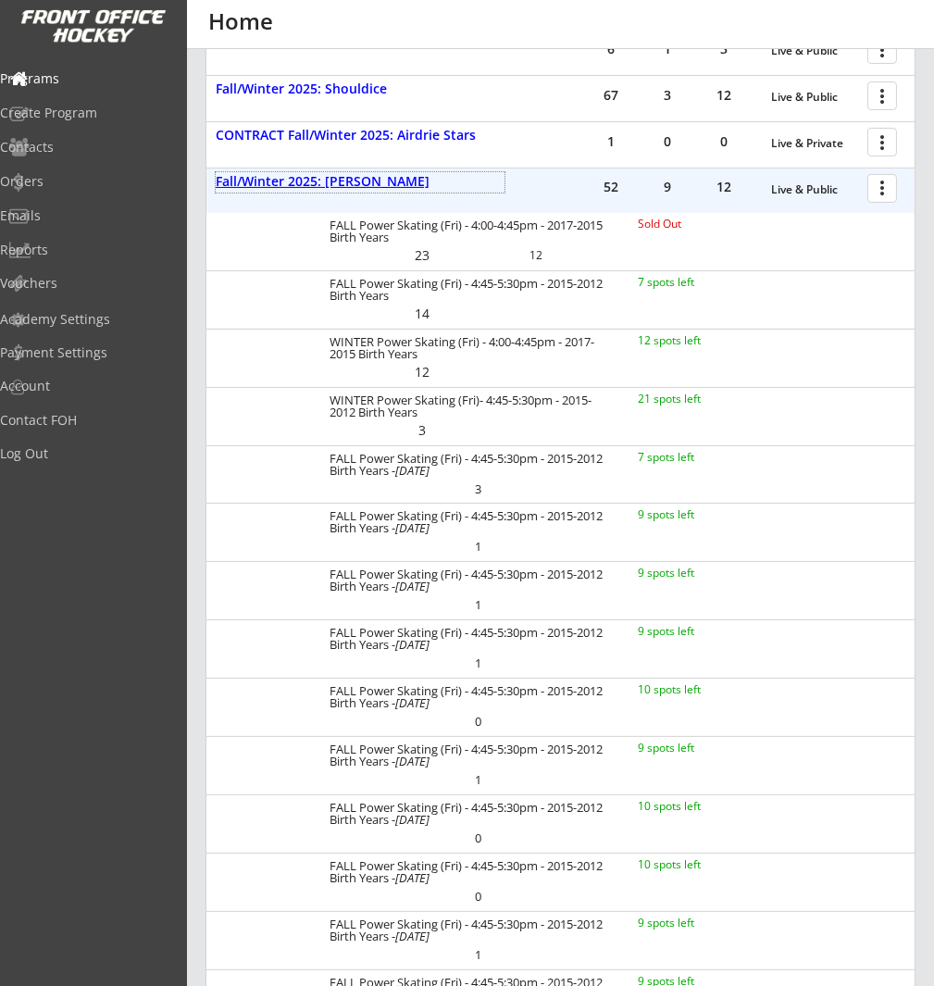
click at [452, 177] on div "Fall/Winter 2025: [PERSON_NAME]" at bounding box center [360, 182] width 289 height 16
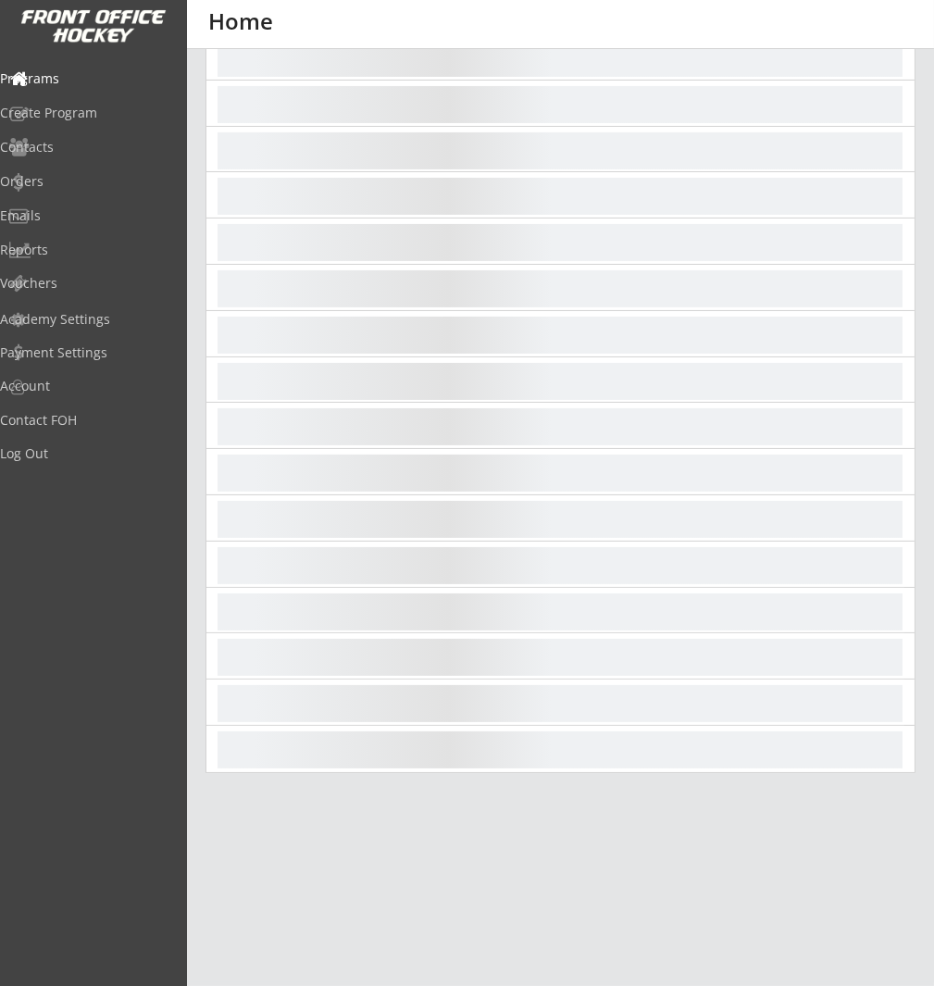
scroll to position [211, 0]
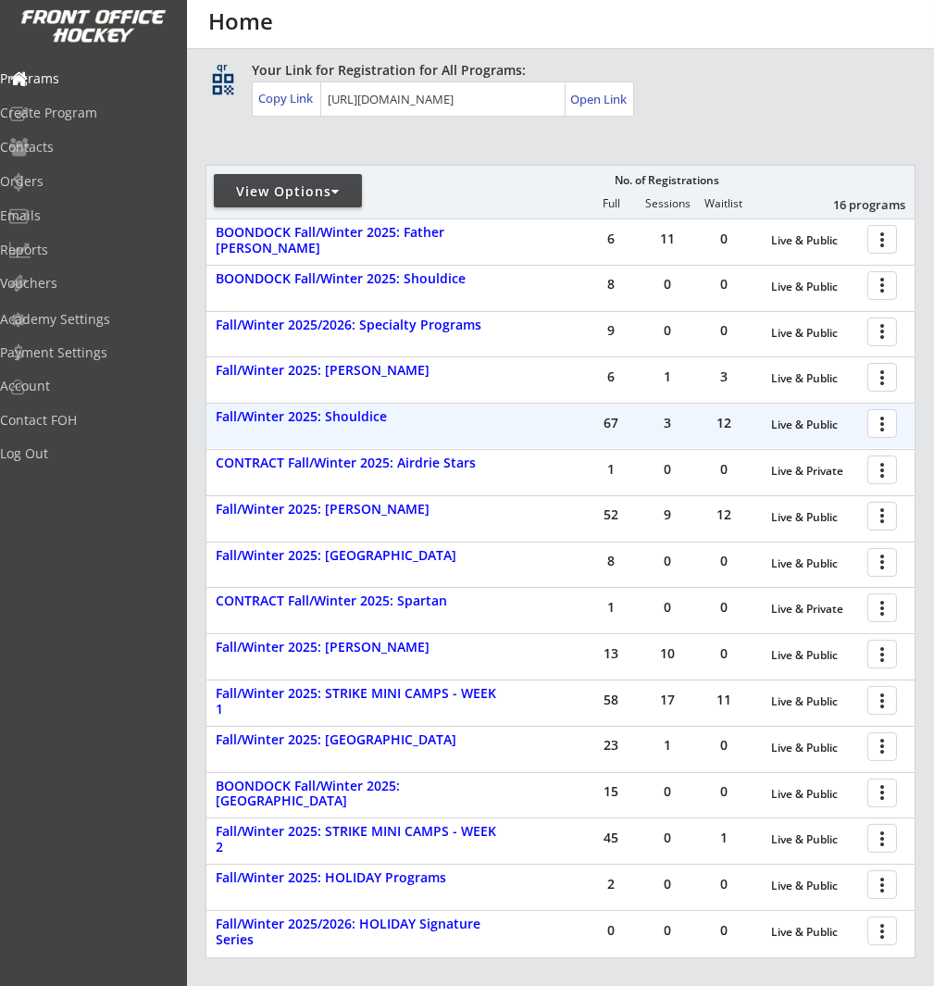
click at [352, 429] on div "67 3 12 Live & Public more_vert Fall/Winter 2025: Shouldice" at bounding box center [560, 426] width 708 height 44
click at [361, 413] on div "Fall/Winter 2025: Shouldice" at bounding box center [360, 417] width 289 height 16
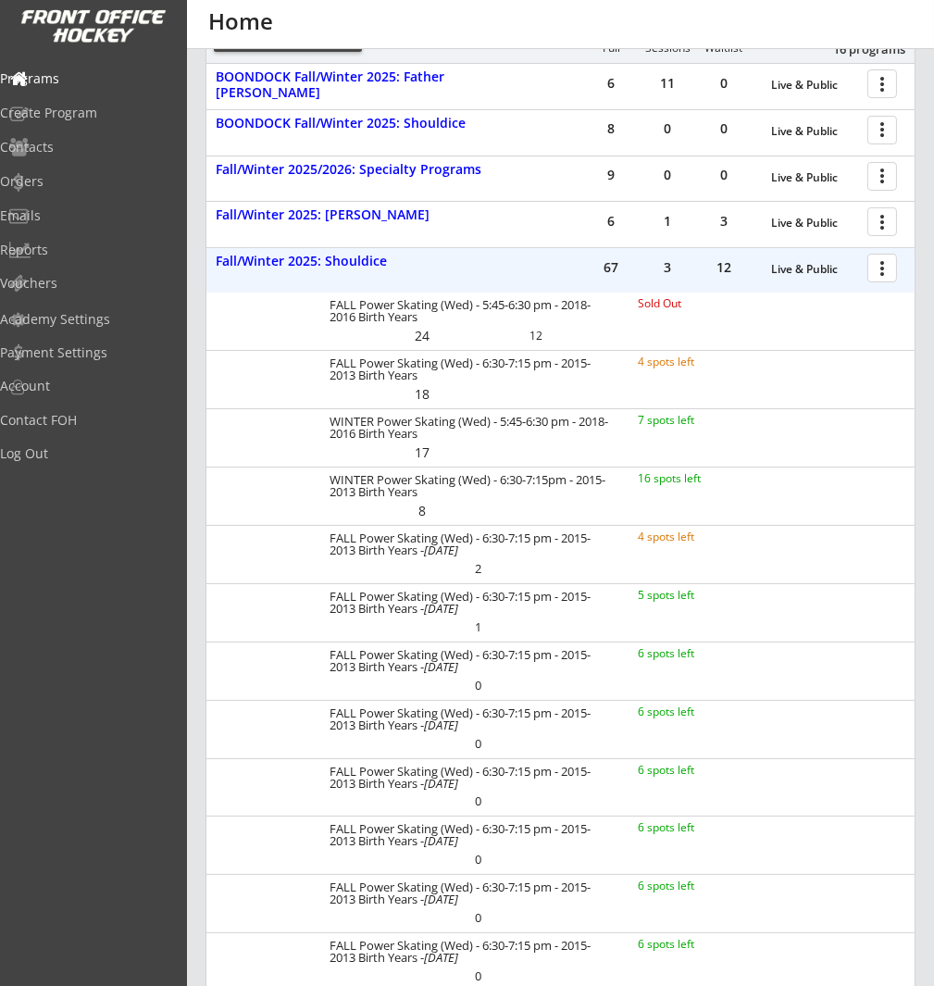
scroll to position [381, 0]
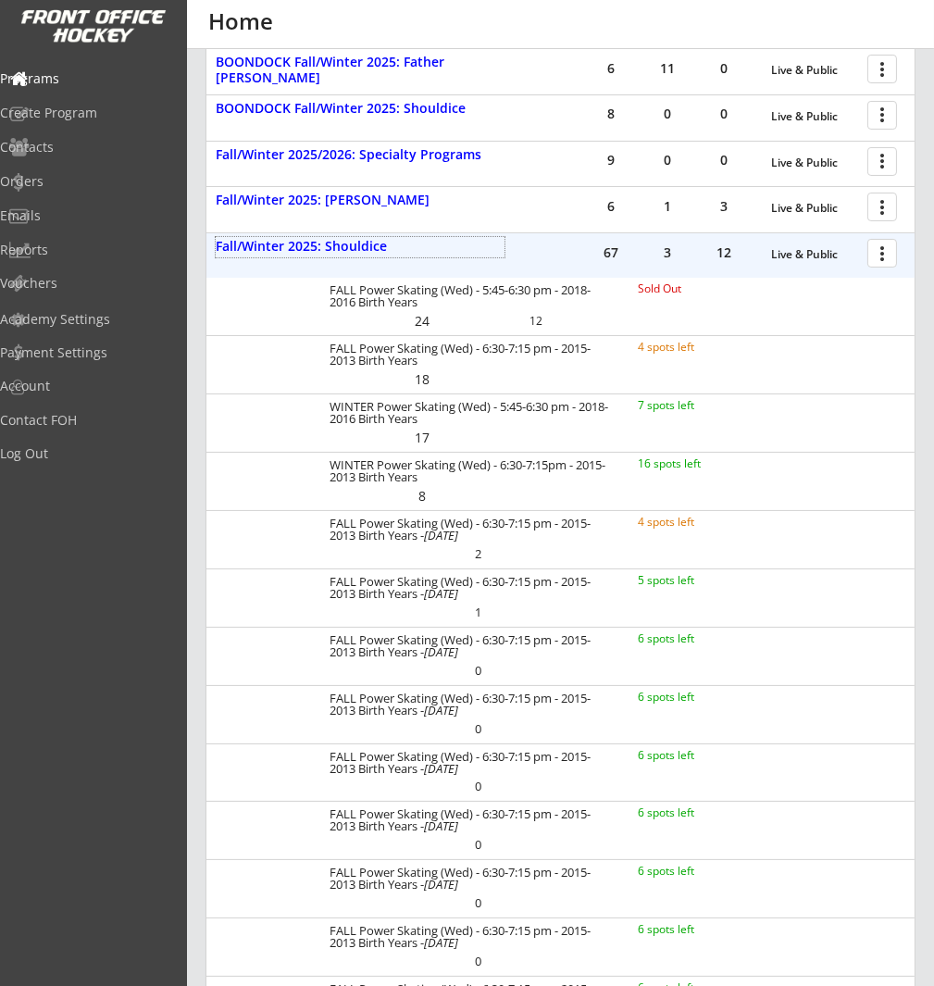
click at [739, 19] on div "Home" at bounding box center [744, 21] width 1073 height 22
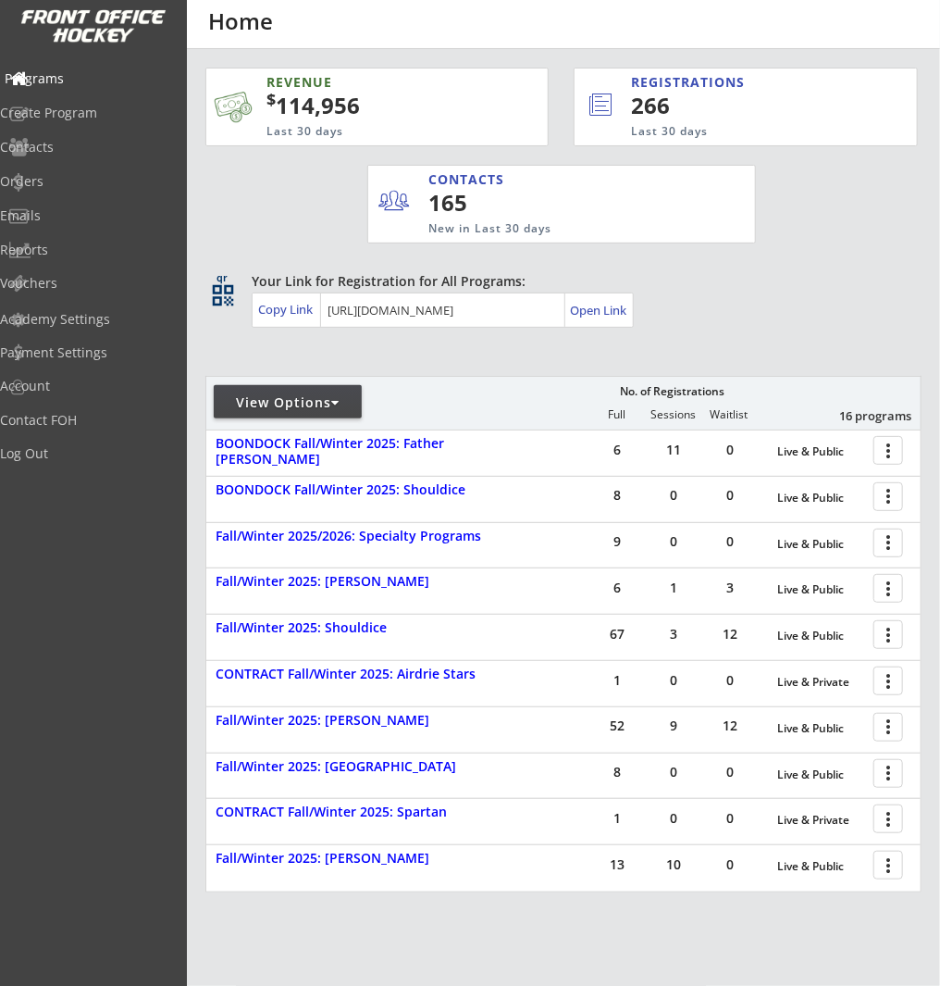
click at [93, 80] on div "Programs" at bounding box center [88, 78] width 167 height 13
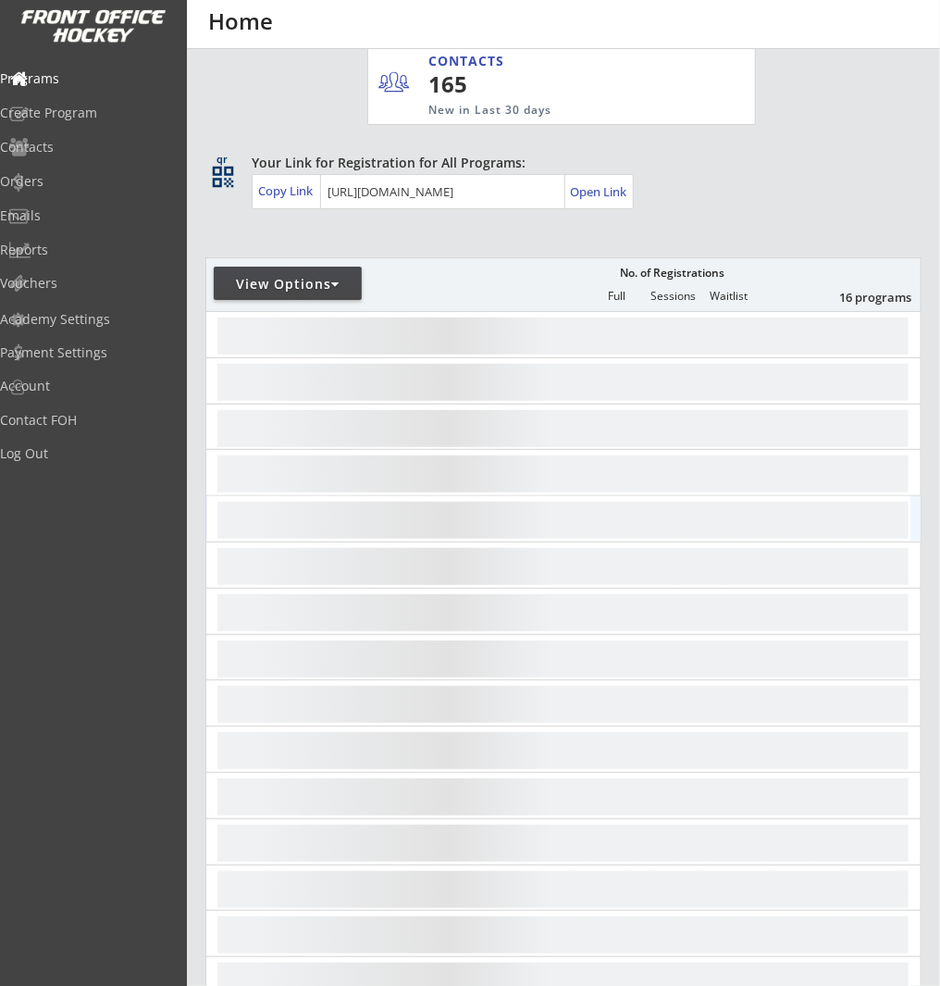
scroll to position [305, 0]
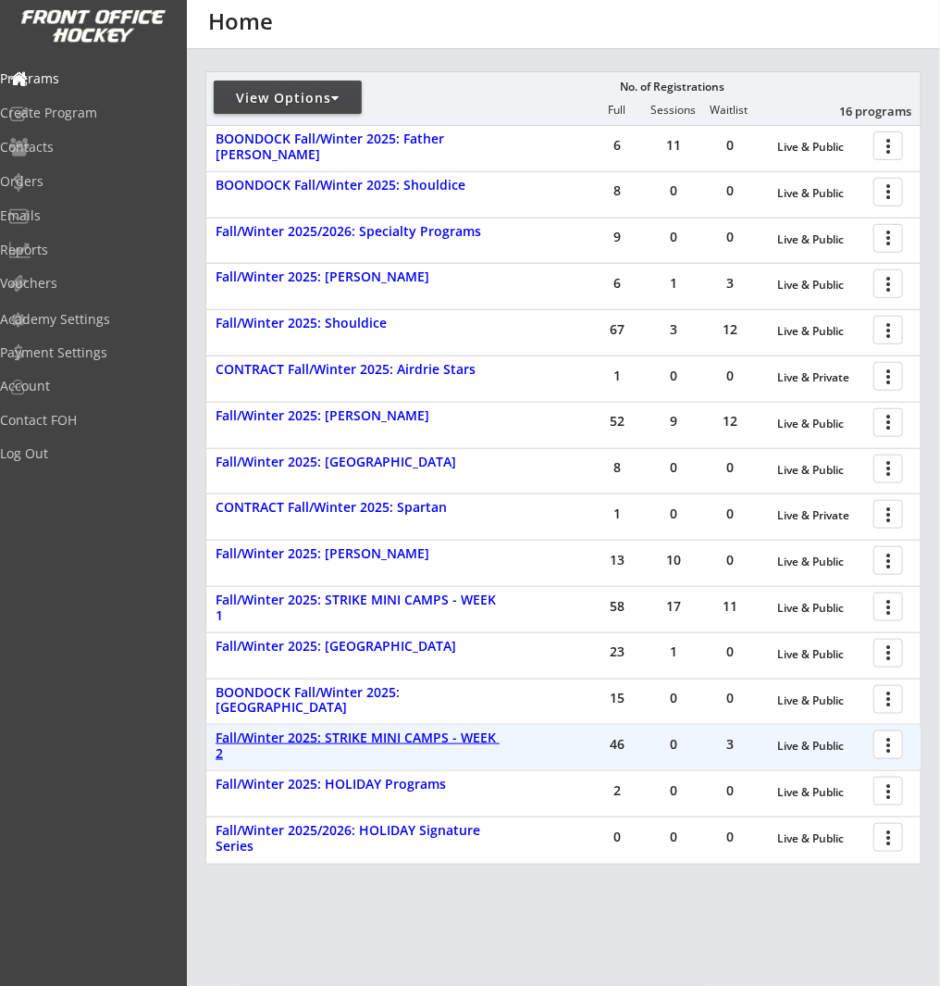
click at [466, 740] on div "Fall/Winter 2025: STRIKE MINI CAMPS - WEEK 2" at bounding box center [360, 745] width 289 height 31
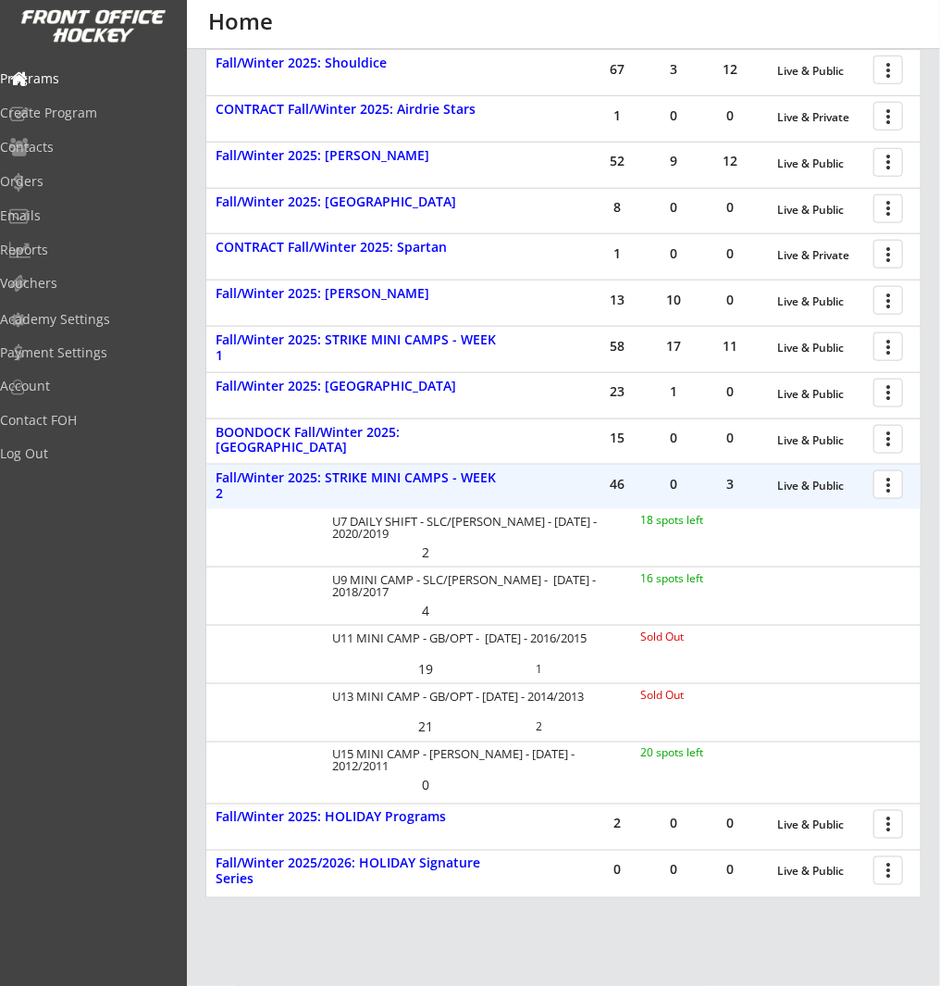
scroll to position [576, 0]
